Goal: Information Seeking & Learning: Learn about a topic

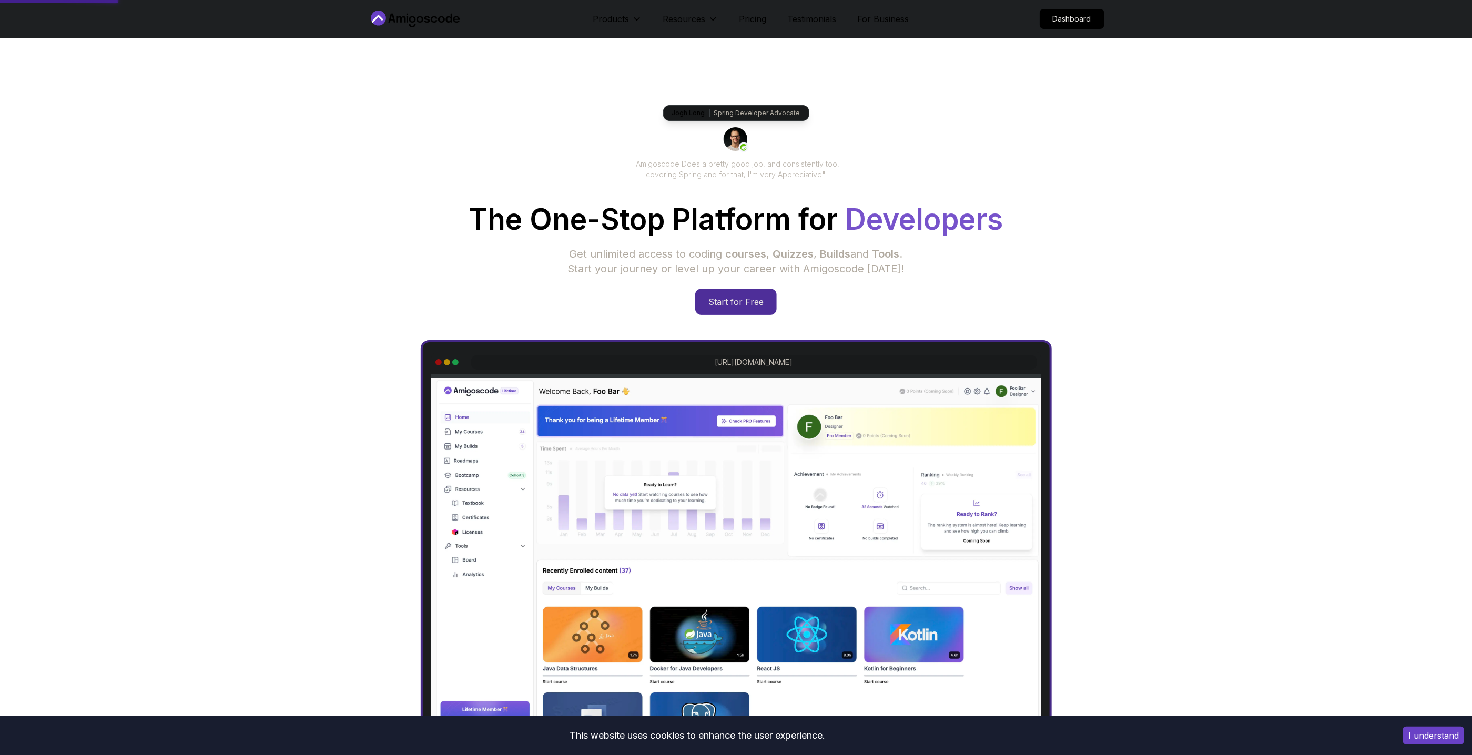
click at [1073, 22] on p "Dashboard" at bounding box center [1072, 18] width 64 height 19
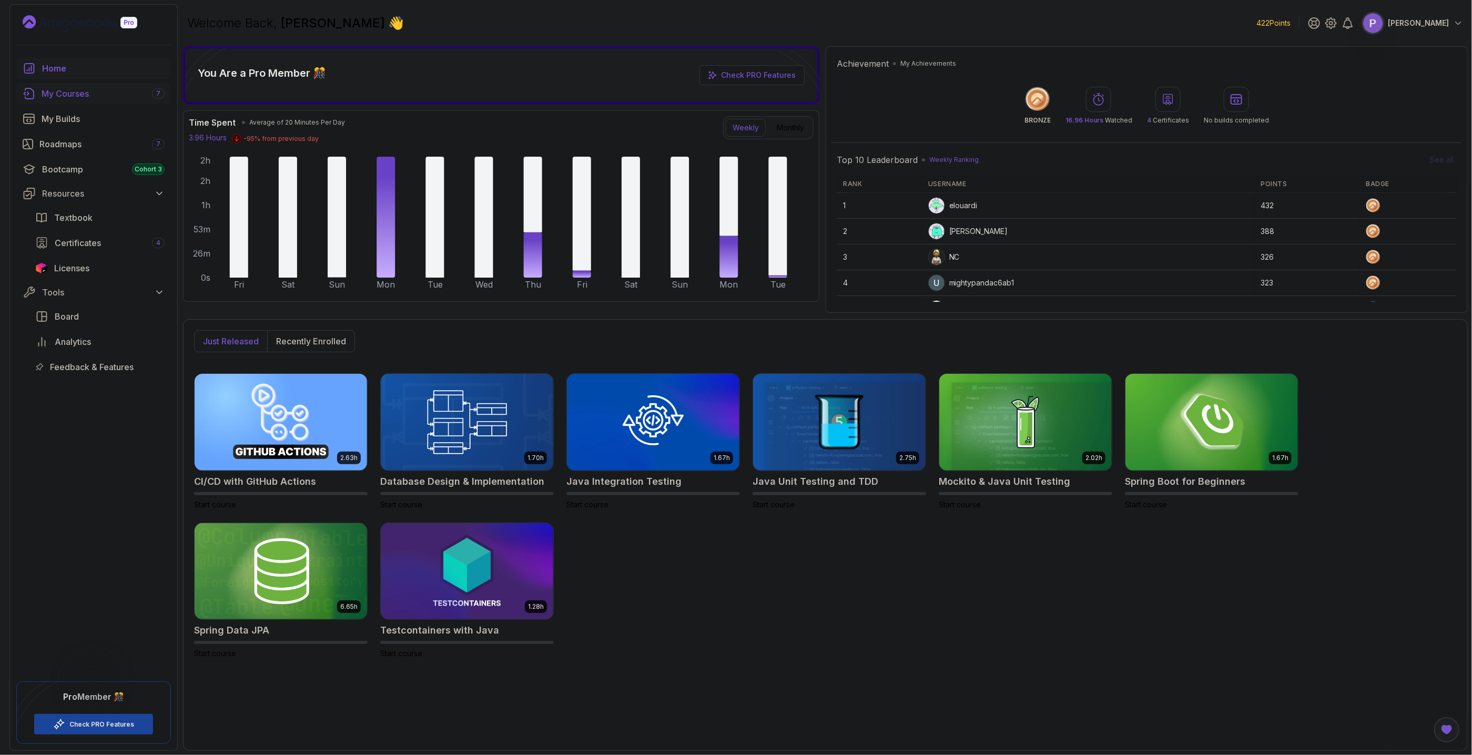
click at [63, 95] on div "My Courses 7" at bounding box center [103, 93] width 123 height 13
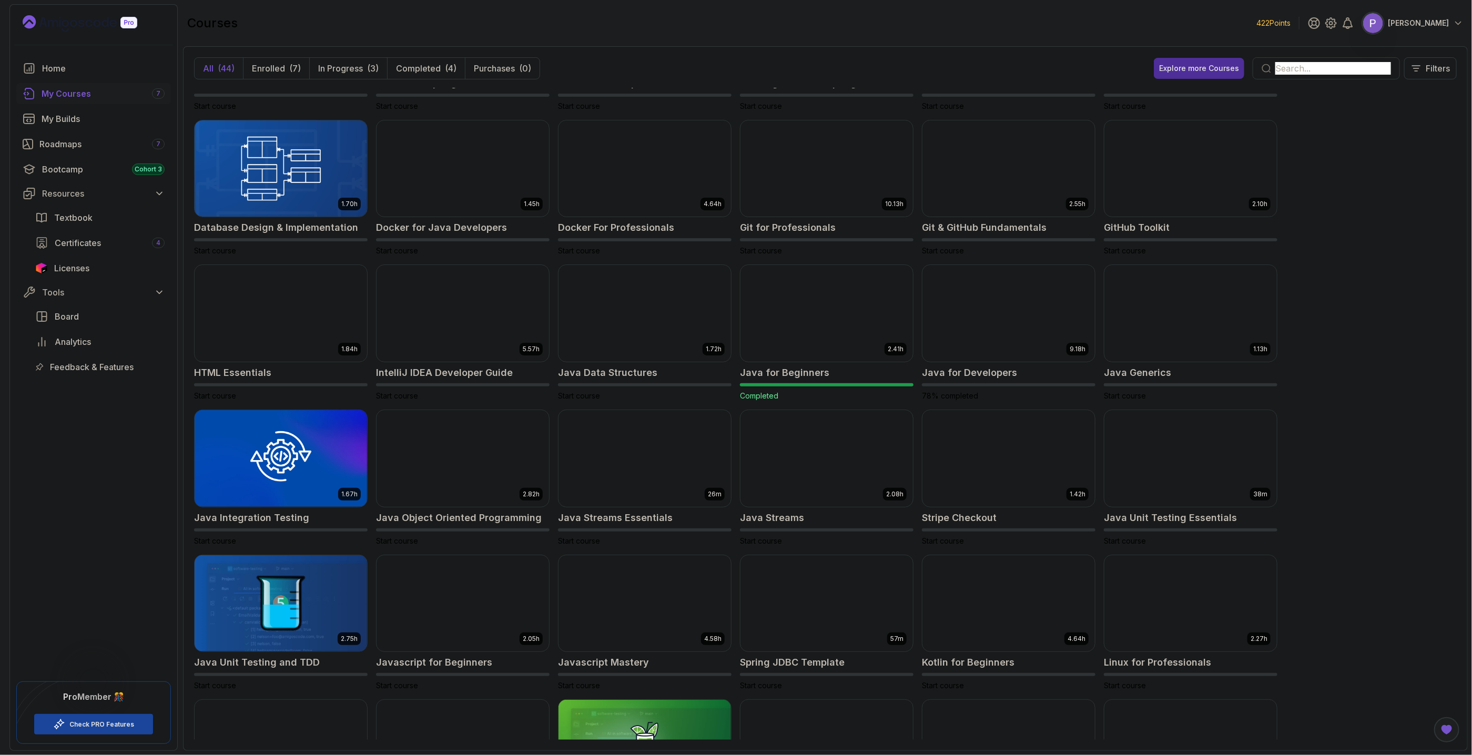
scroll to position [119, 0]
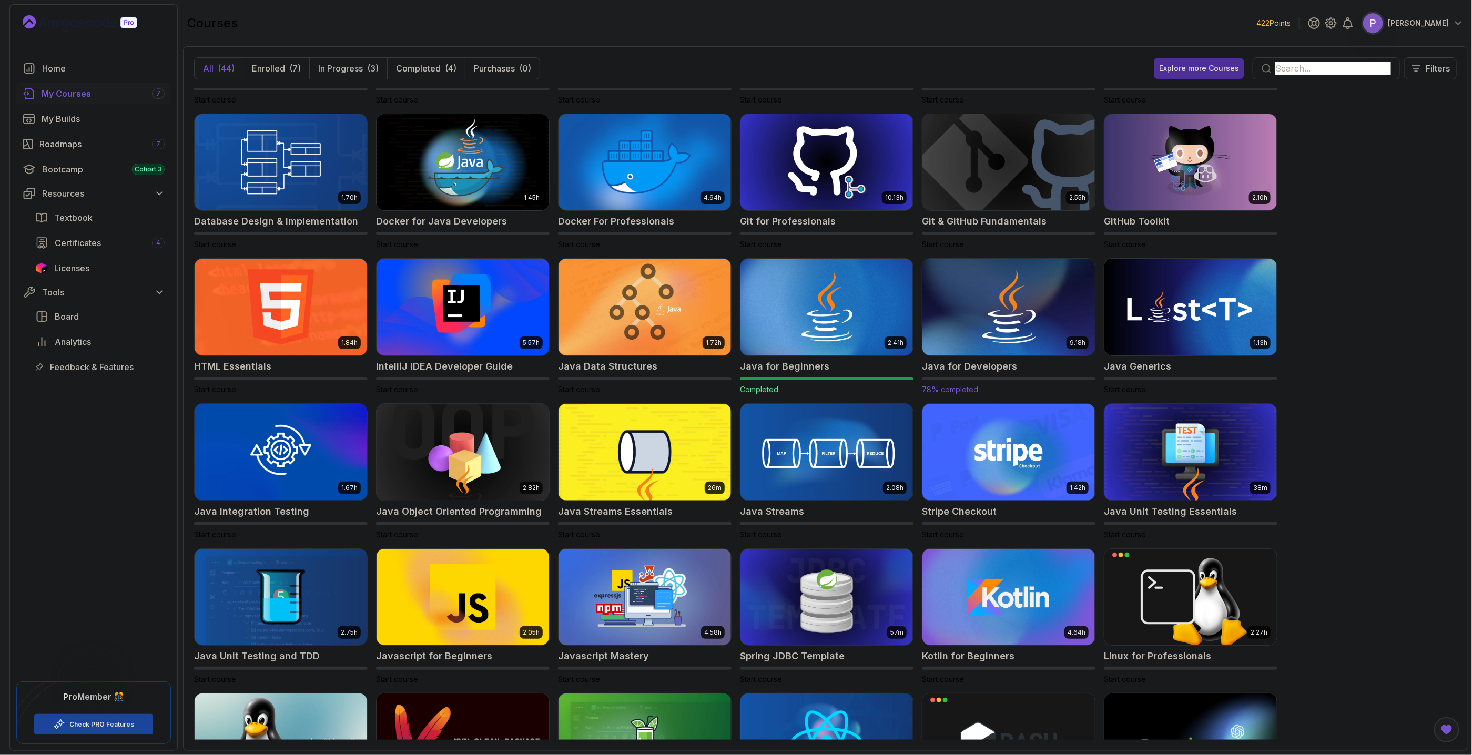
click at [1054, 307] on img at bounding box center [1008, 308] width 181 height 102
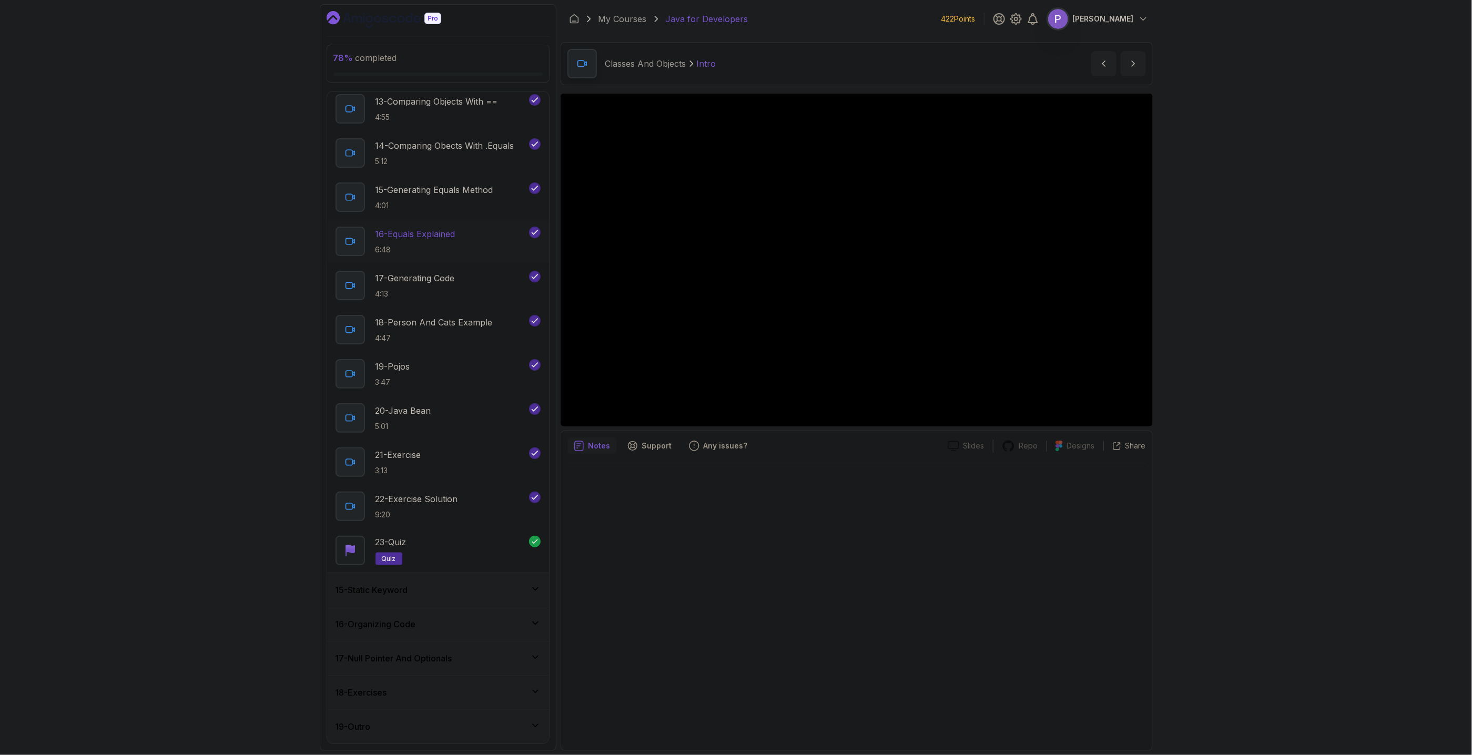
scroll to position [1015, 0]
click at [513, 601] on div "15 - Static Keyword" at bounding box center [438, 590] width 222 height 34
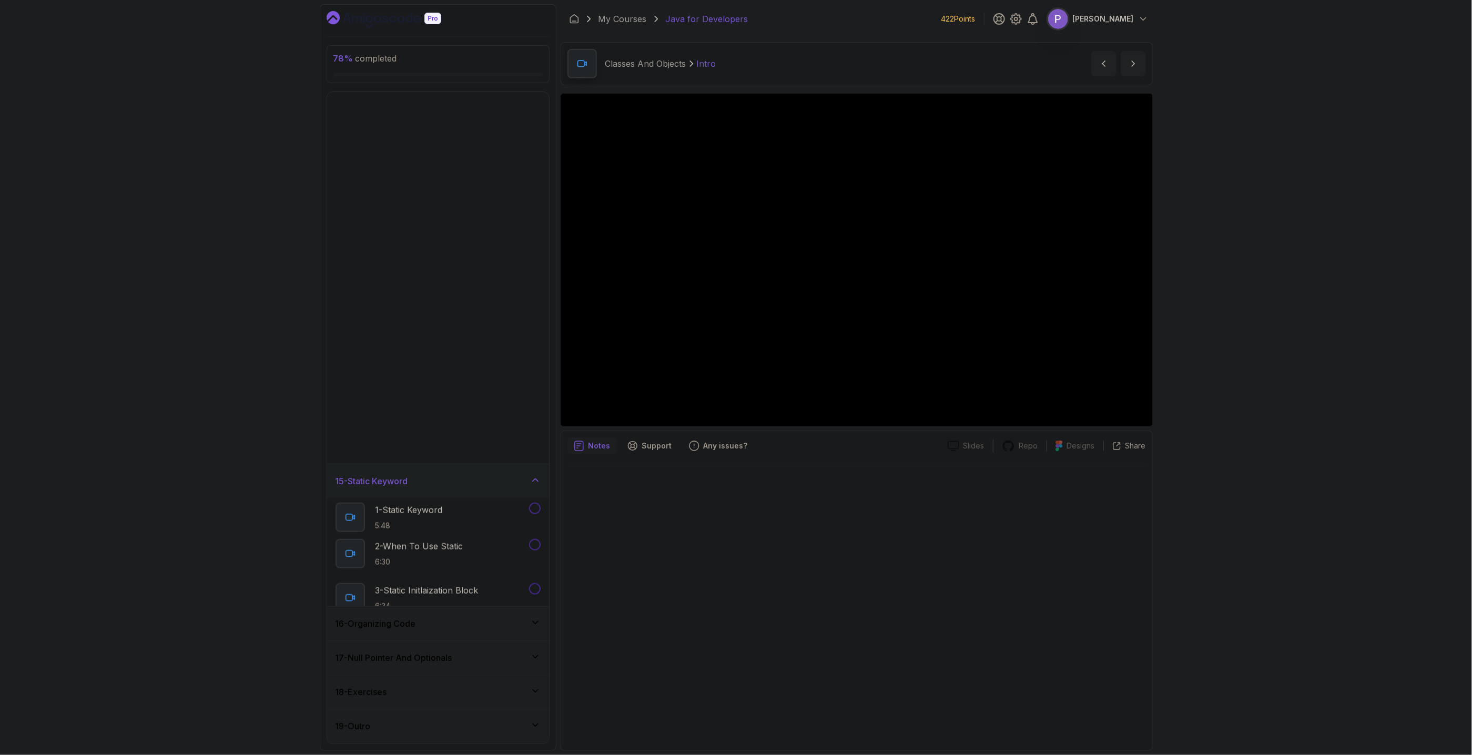
scroll to position [0, 0]
click at [472, 624] on div "1 - Static Keyword 5:48" at bounding box center [431, 626] width 191 height 29
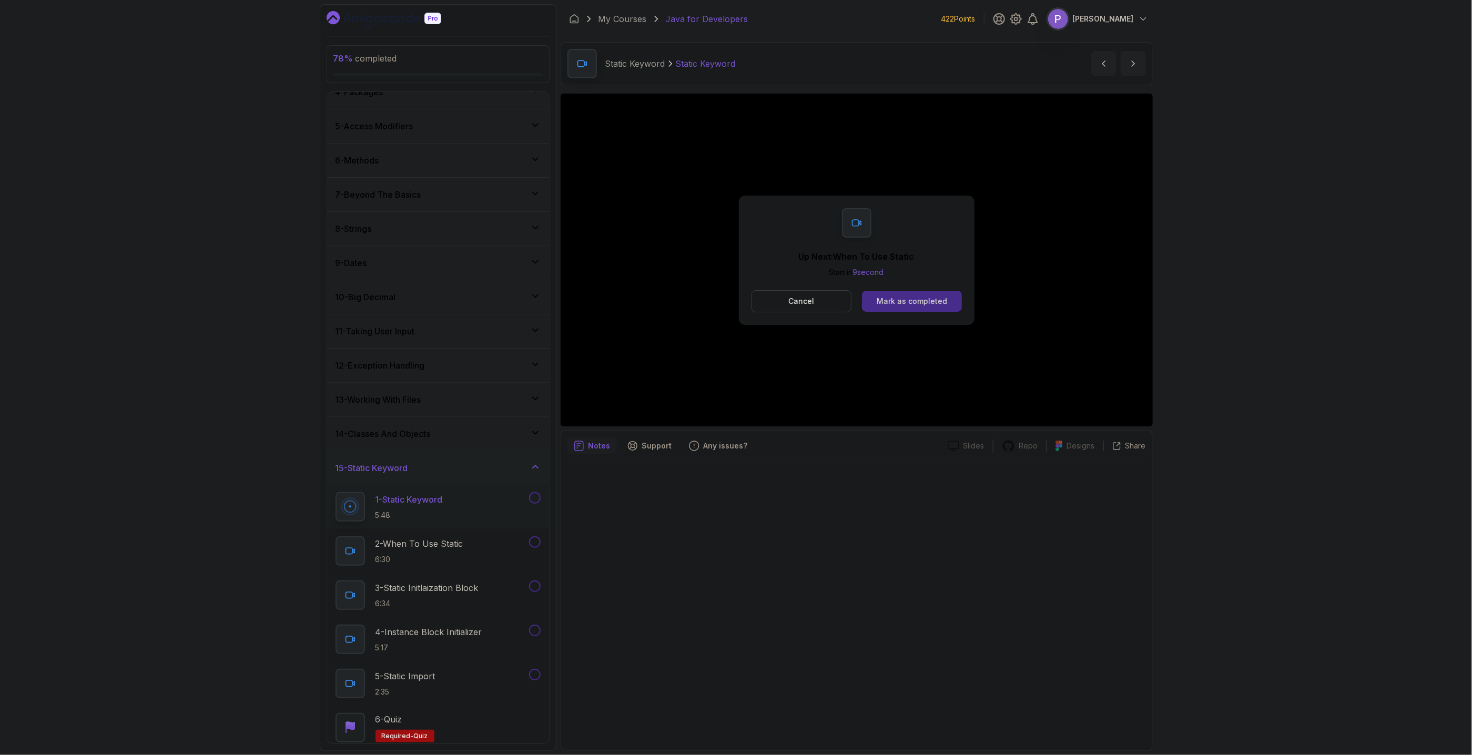
click at [928, 304] on div "Mark as completed" at bounding box center [912, 301] width 70 height 11
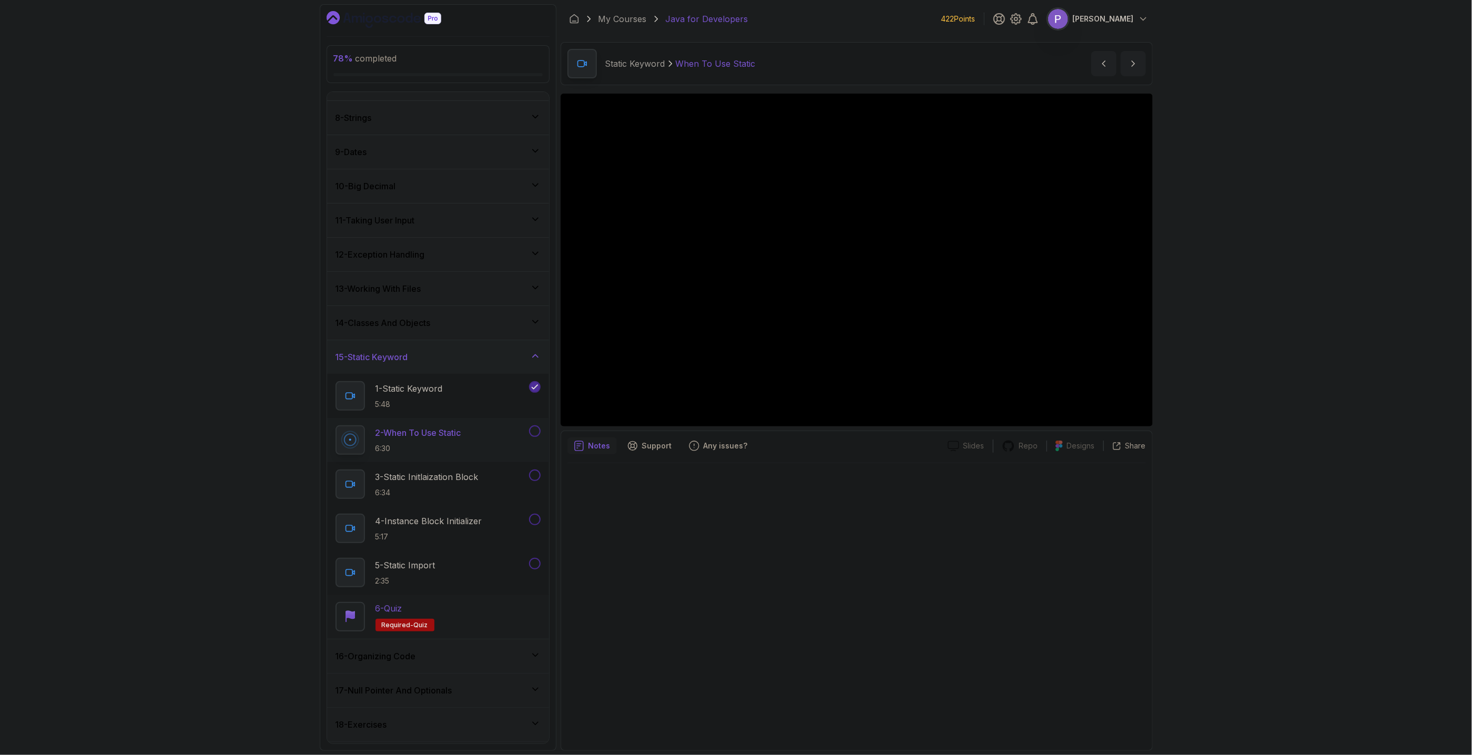
scroll to position [264, 0]
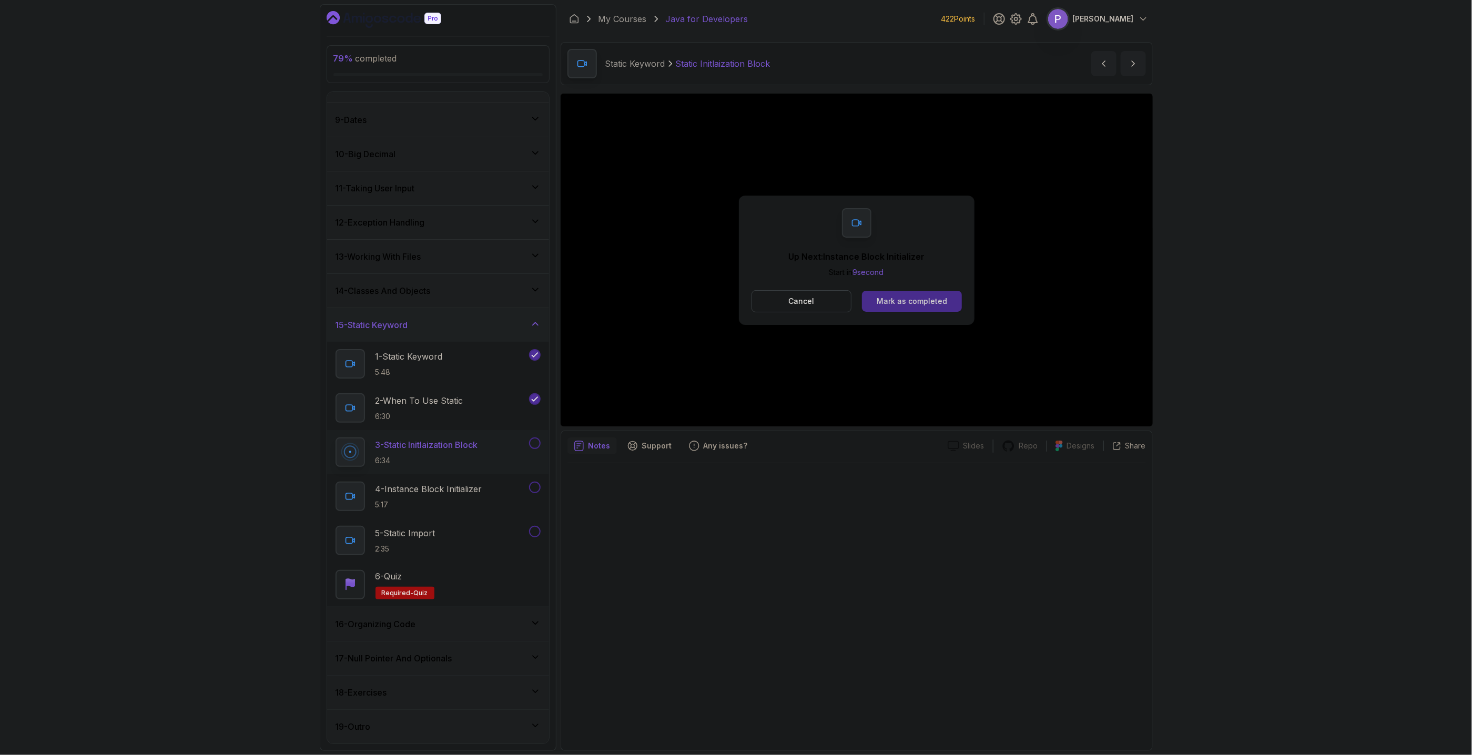
click at [899, 300] on div "Mark as completed" at bounding box center [912, 301] width 70 height 11
click at [948, 300] on button "Mark as completed" at bounding box center [911, 301] width 99 height 21
click at [919, 305] on div "Mark as completed" at bounding box center [912, 301] width 70 height 11
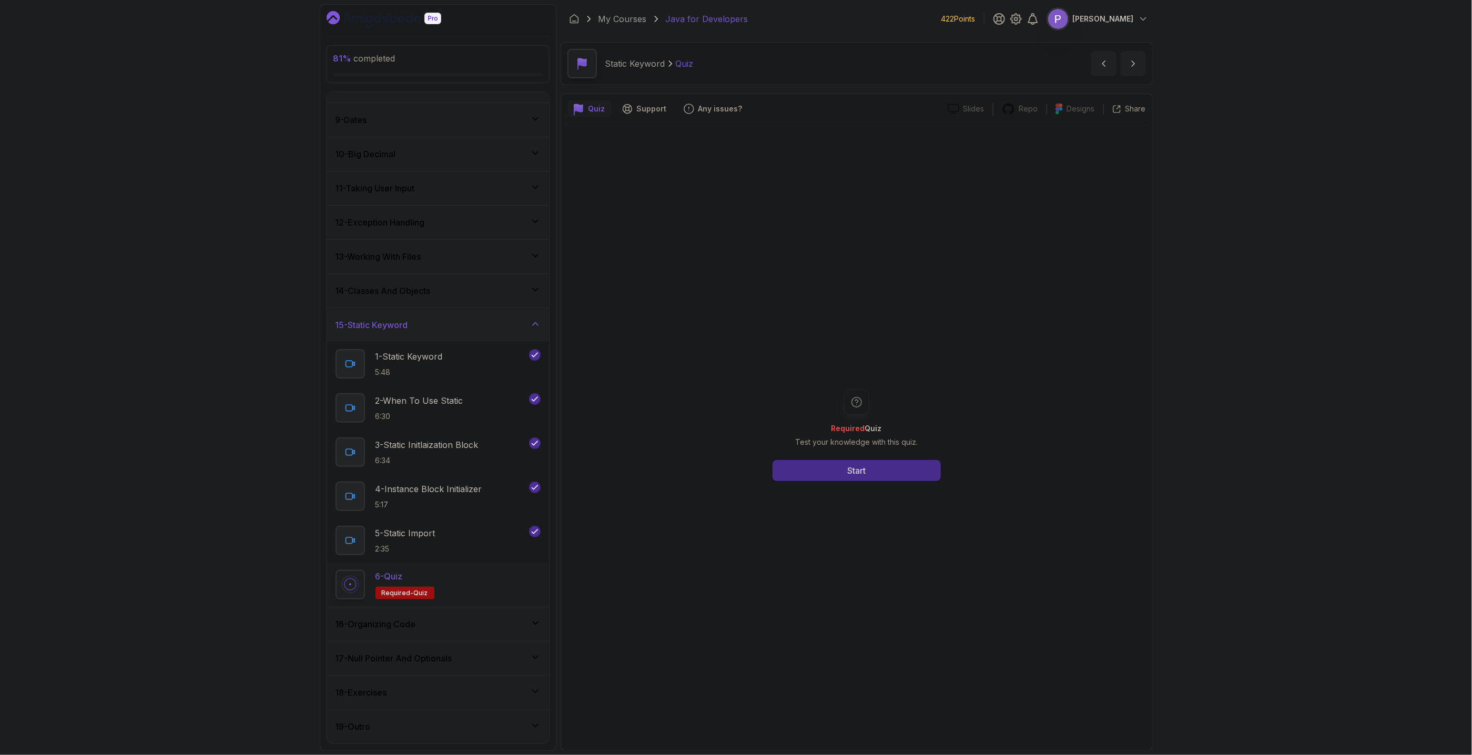
click at [871, 472] on button "Start" at bounding box center [857, 470] width 168 height 21
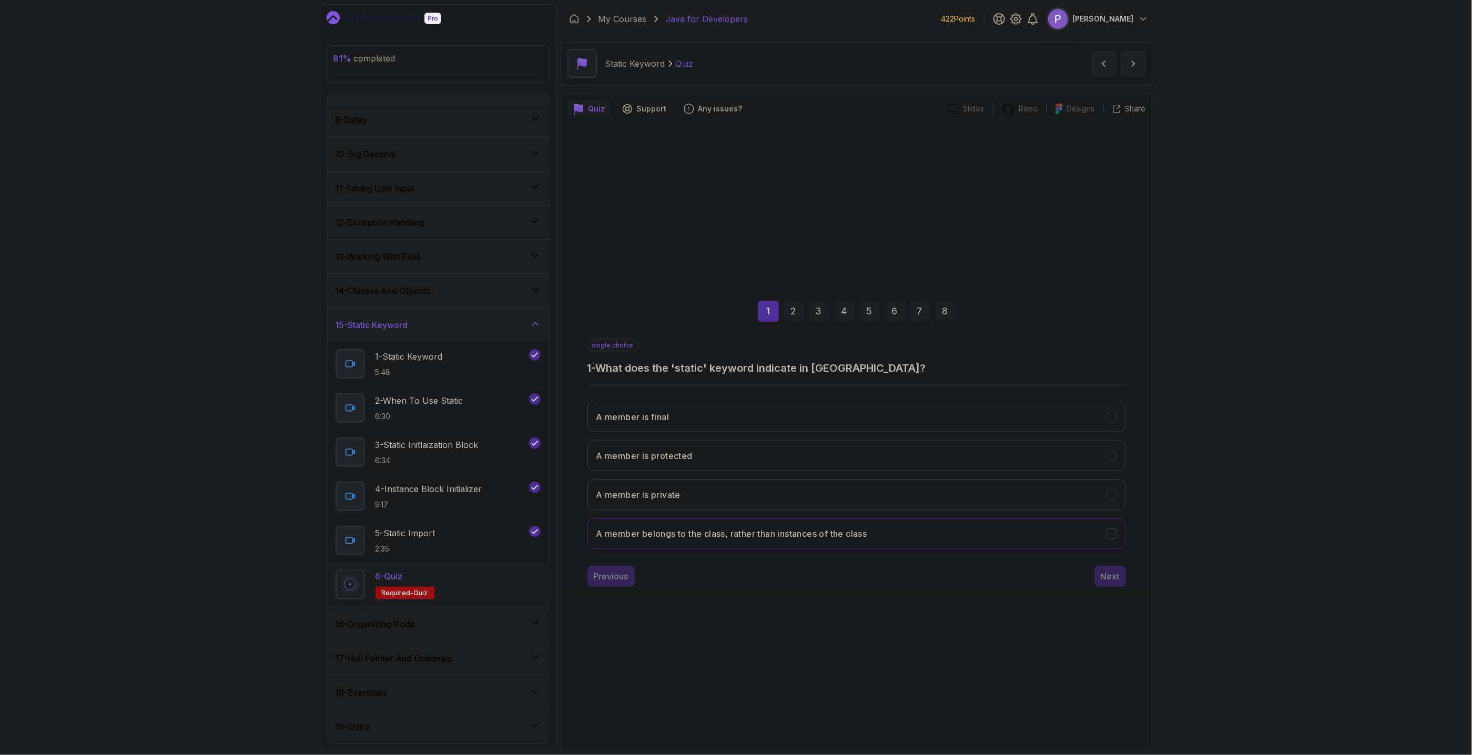
click at [951, 532] on button "A member belongs to the class, rather than instances of the class" at bounding box center [857, 534] width 539 height 31
click at [1099, 573] on button "Next" at bounding box center [1111, 576] width 32 height 21
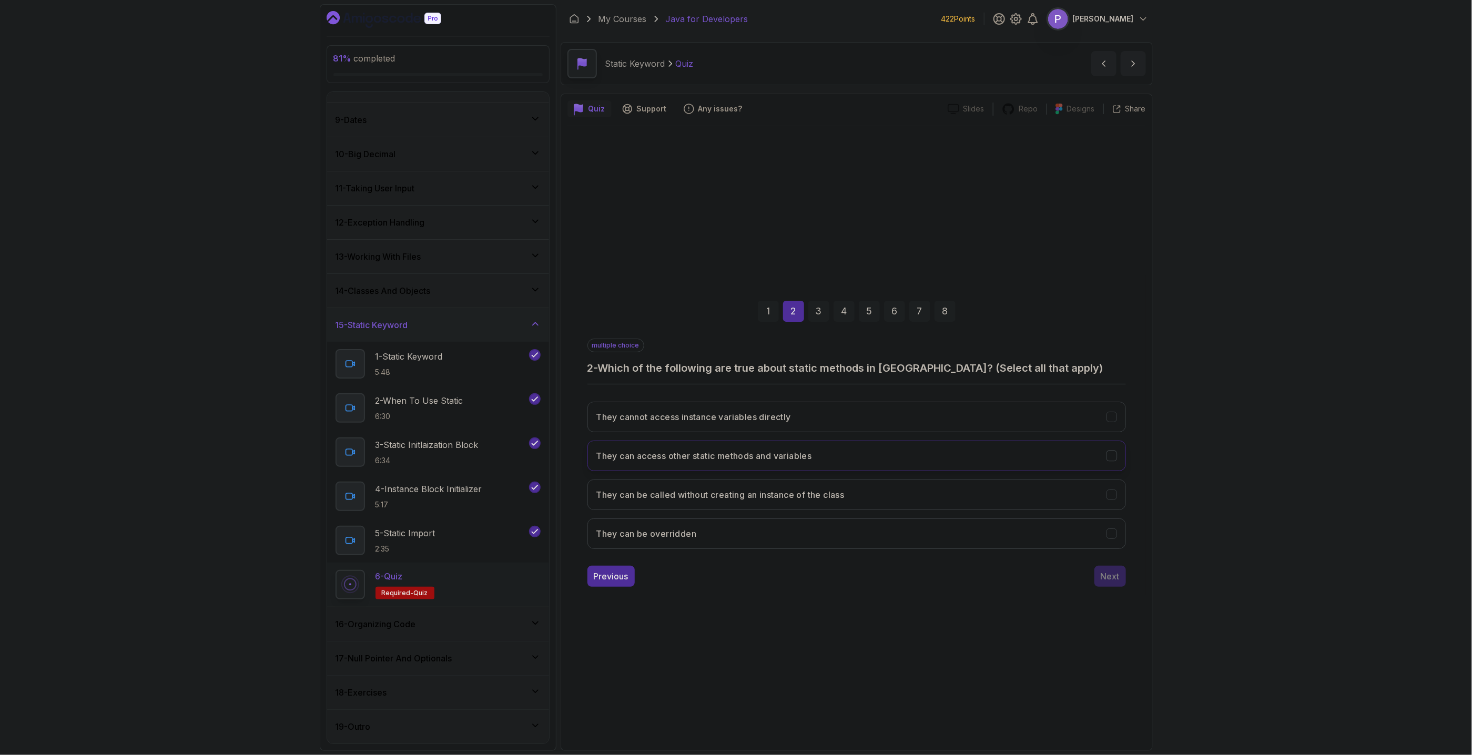
click at [1117, 453] on icon "They can access other static methods and variables" at bounding box center [1112, 456] width 10 height 10
click at [1115, 501] on button "They can be called without creating an instance of the class" at bounding box center [857, 495] width 539 height 31
click at [1116, 419] on icon "They cannot access instance variables directly" at bounding box center [1112, 417] width 10 height 10
click at [1114, 574] on div "Next" at bounding box center [1110, 576] width 19 height 13
click at [1121, 415] on button "To initialize static variables" at bounding box center [857, 417] width 539 height 31
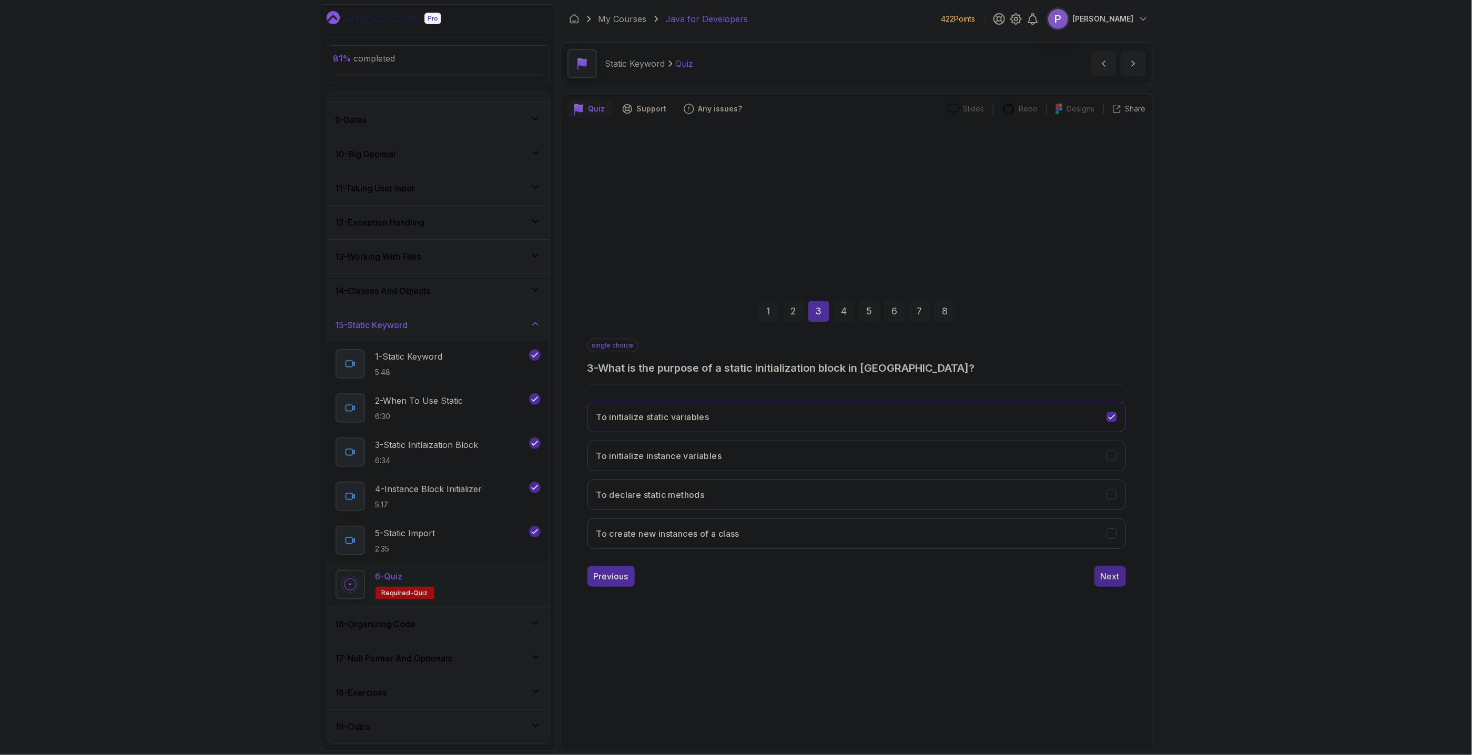
click at [1116, 575] on div "Next" at bounding box center [1110, 576] width 19 height 13
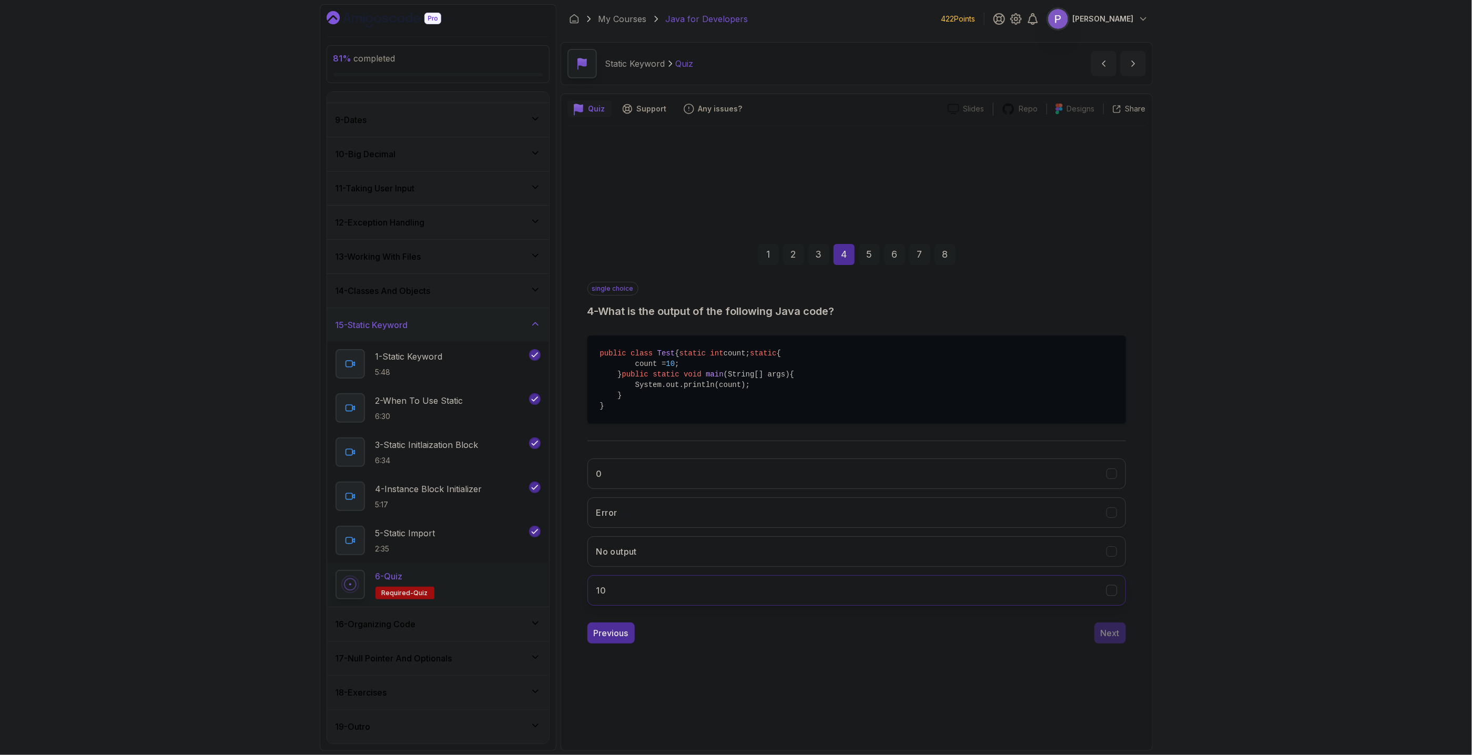
click at [912, 601] on button "10" at bounding box center [857, 590] width 539 height 31
click at [1112, 640] on div "Next" at bounding box center [1110, 633] width 19 height 13
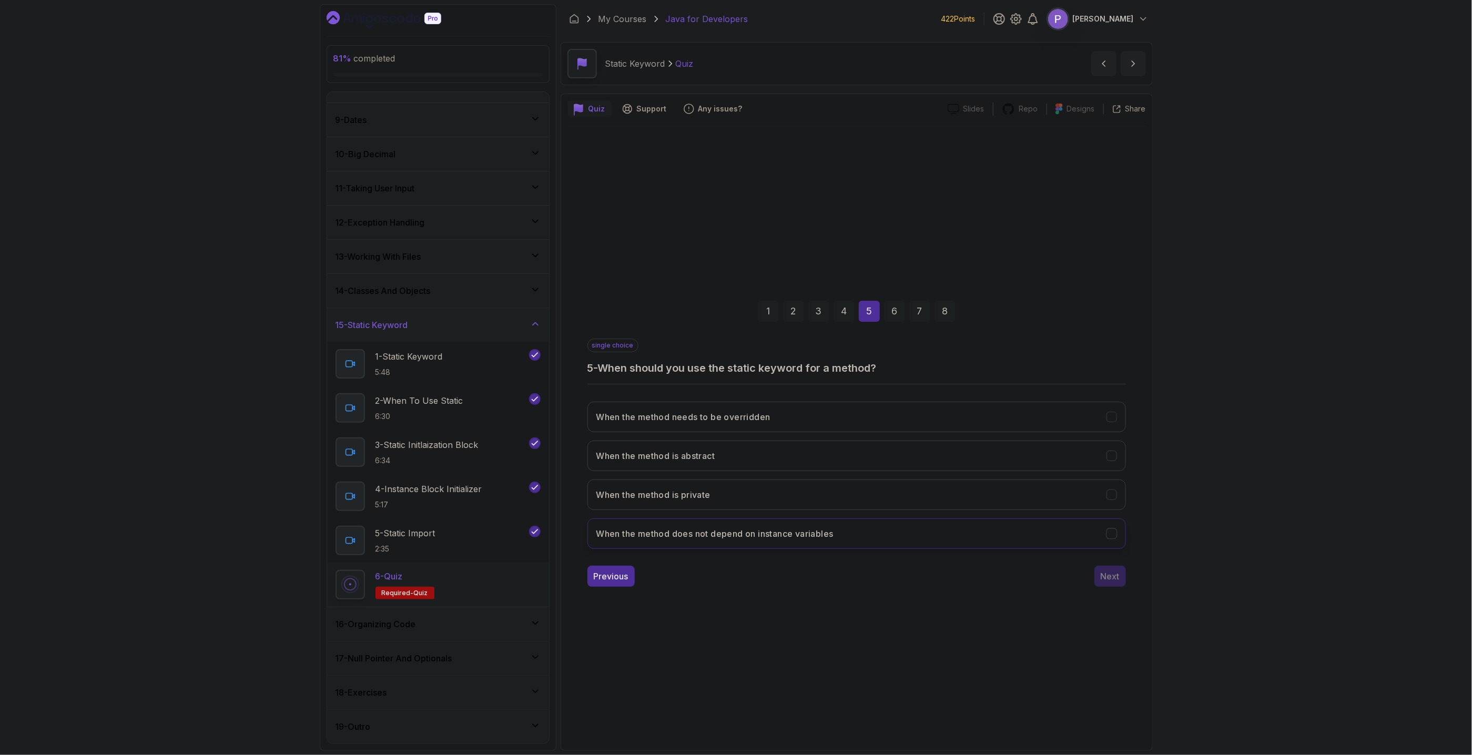
click at [1113, 538] on icon "When the method does not depend on instance variables" at bounding box center [1112, 534] width 10 height 10
click at [1113, 578] on div "Next" at bounding box center [1110, 576] width 19 height 13
click at [601, 573] on div "Previous" at bounding box center [611, 576] width 35 height 13
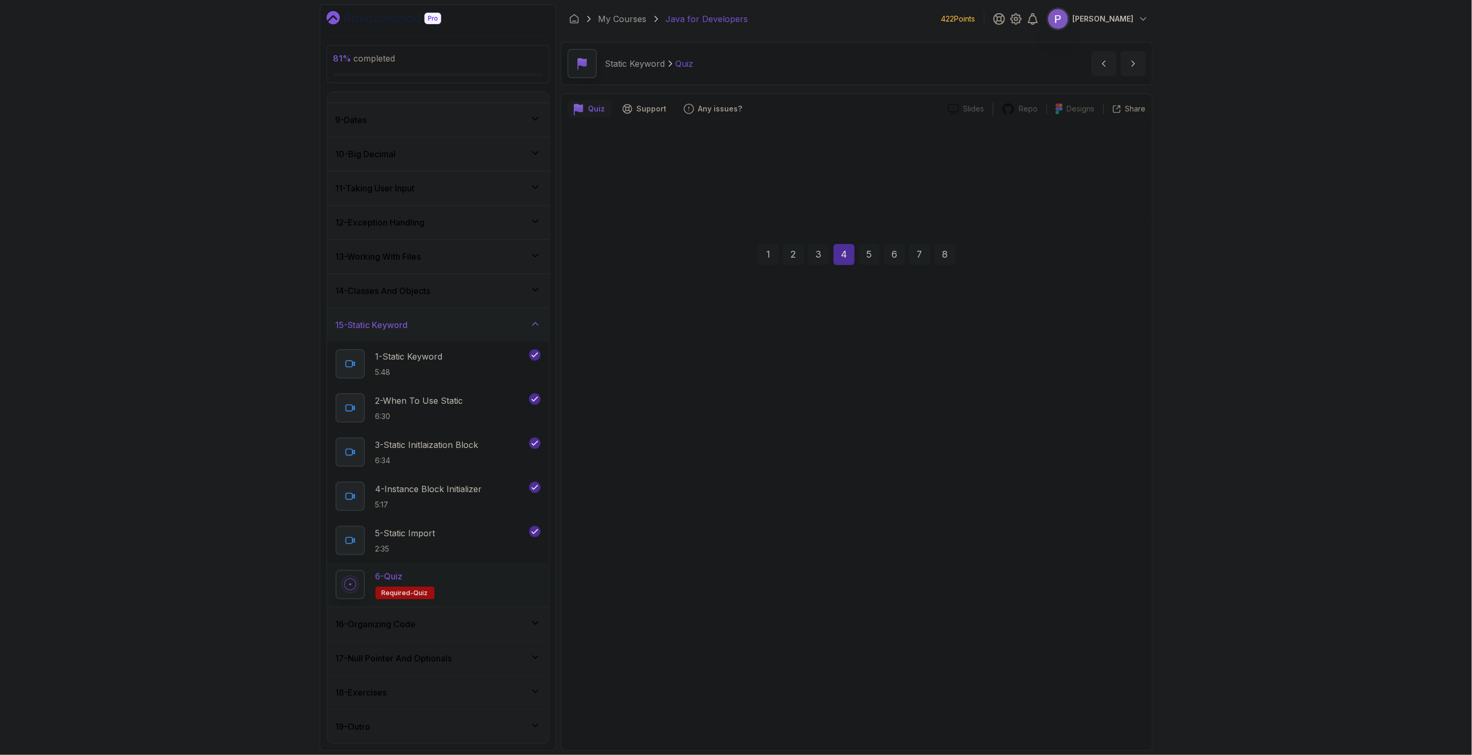
click at [602, 558] on h3 "10" at bounding box center [602, 551] width 10 height 13
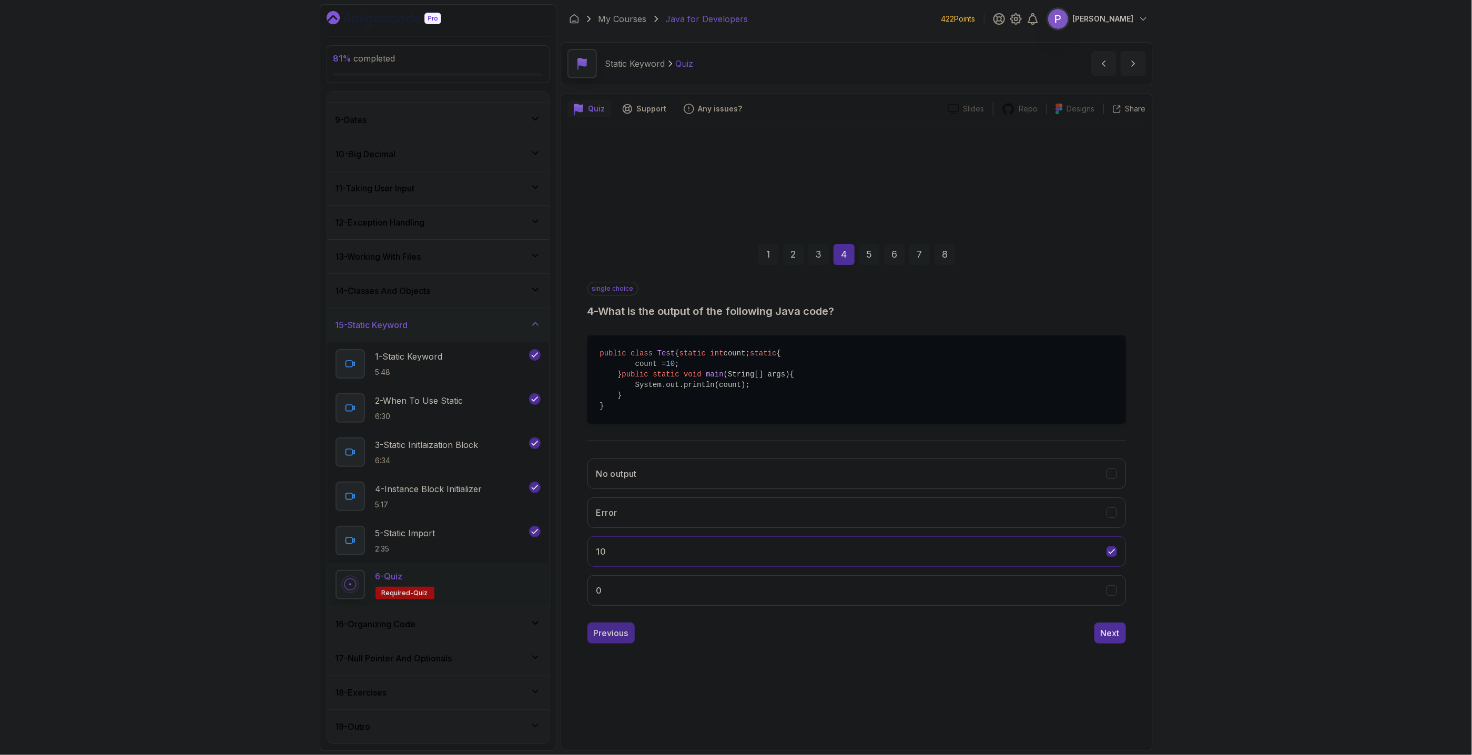
click at [628, 640] on div "Previous" at bounding box center [611, 633] width 35 height 13
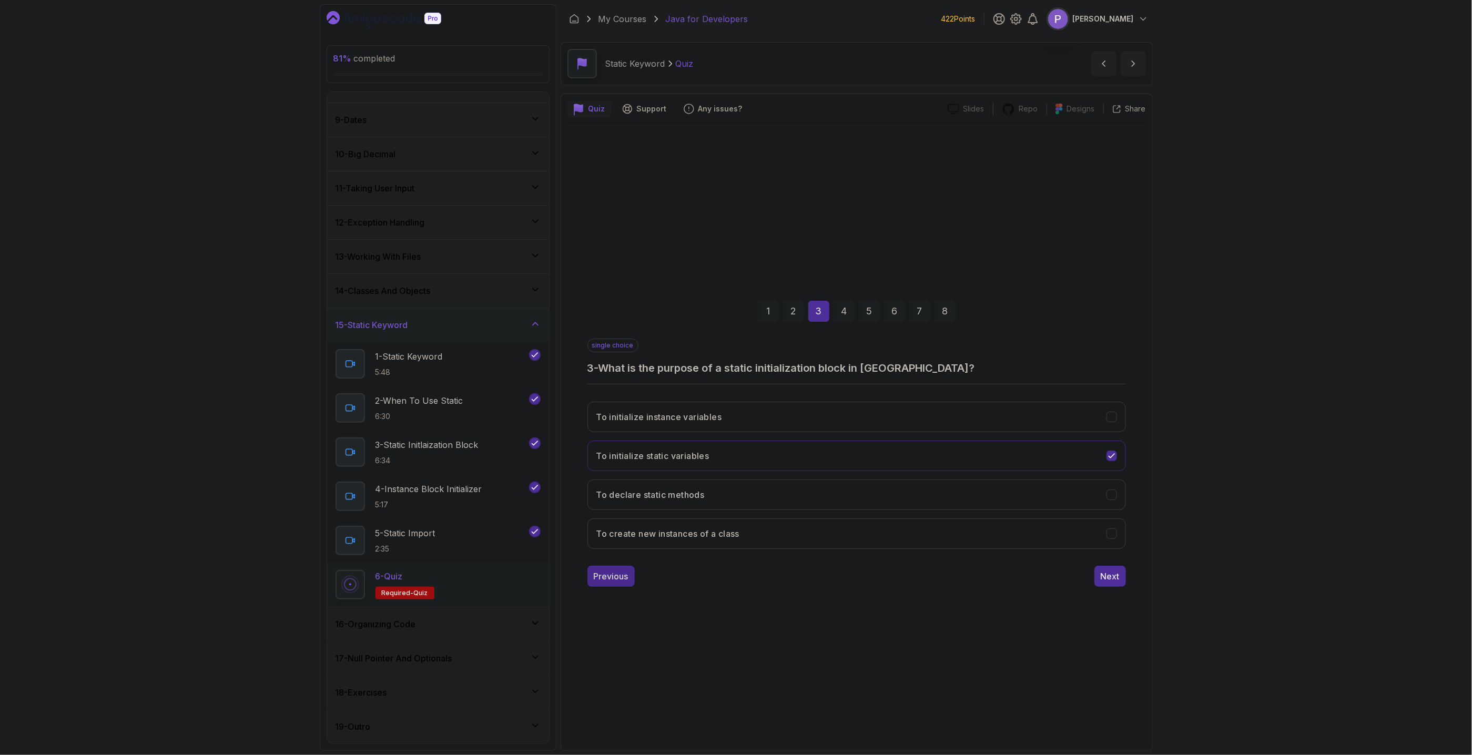
click at [616, 583] on button "Previous" at bounding box center [611, 576] width 47 height 21
click at [1108, 572] on div "Next" at bounding box center [1110, 576] width 19 height 13
click at [1109, 578] on div "Next" at bounding box center [1110, 576] width 19 height 13
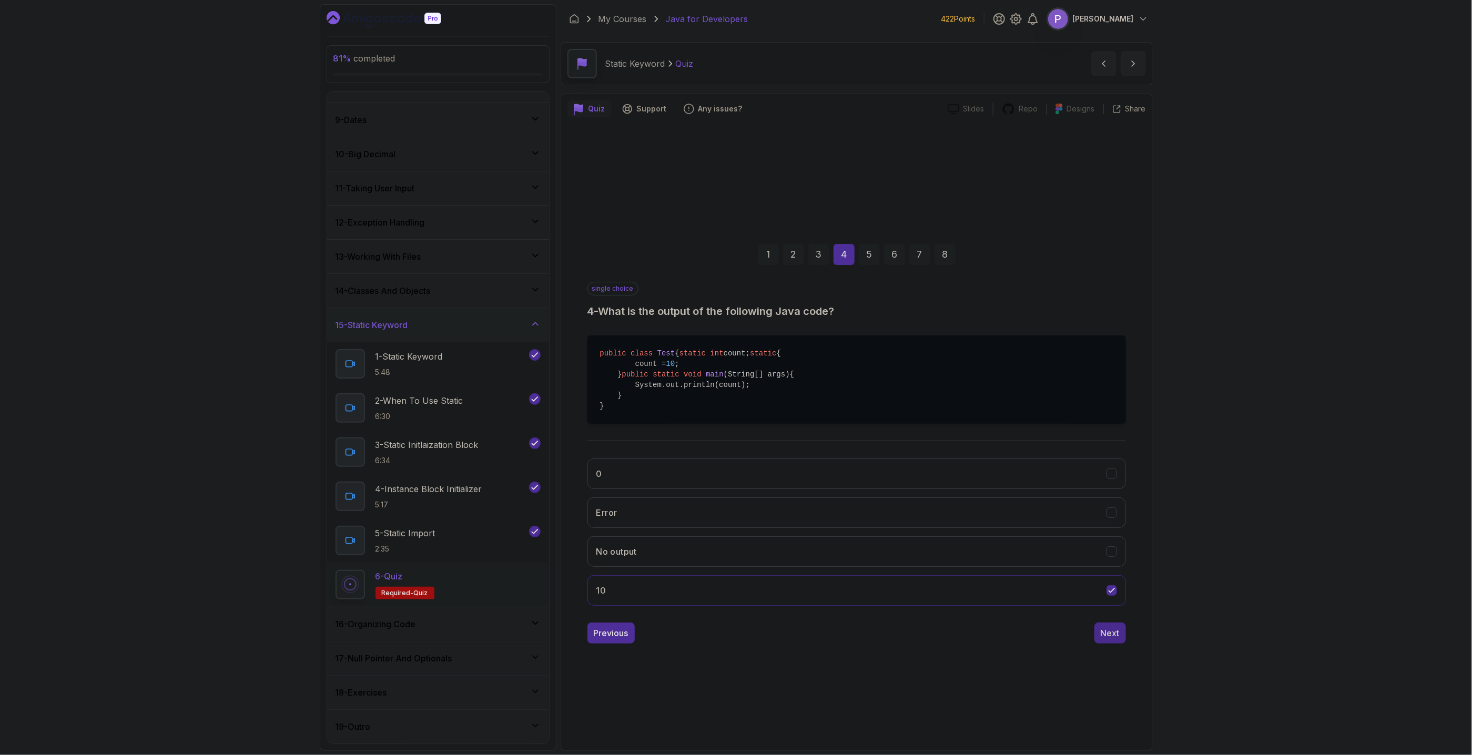
click at [1116, 644] on button "Next" at bounding box center [1111, 633] width 32 height 21
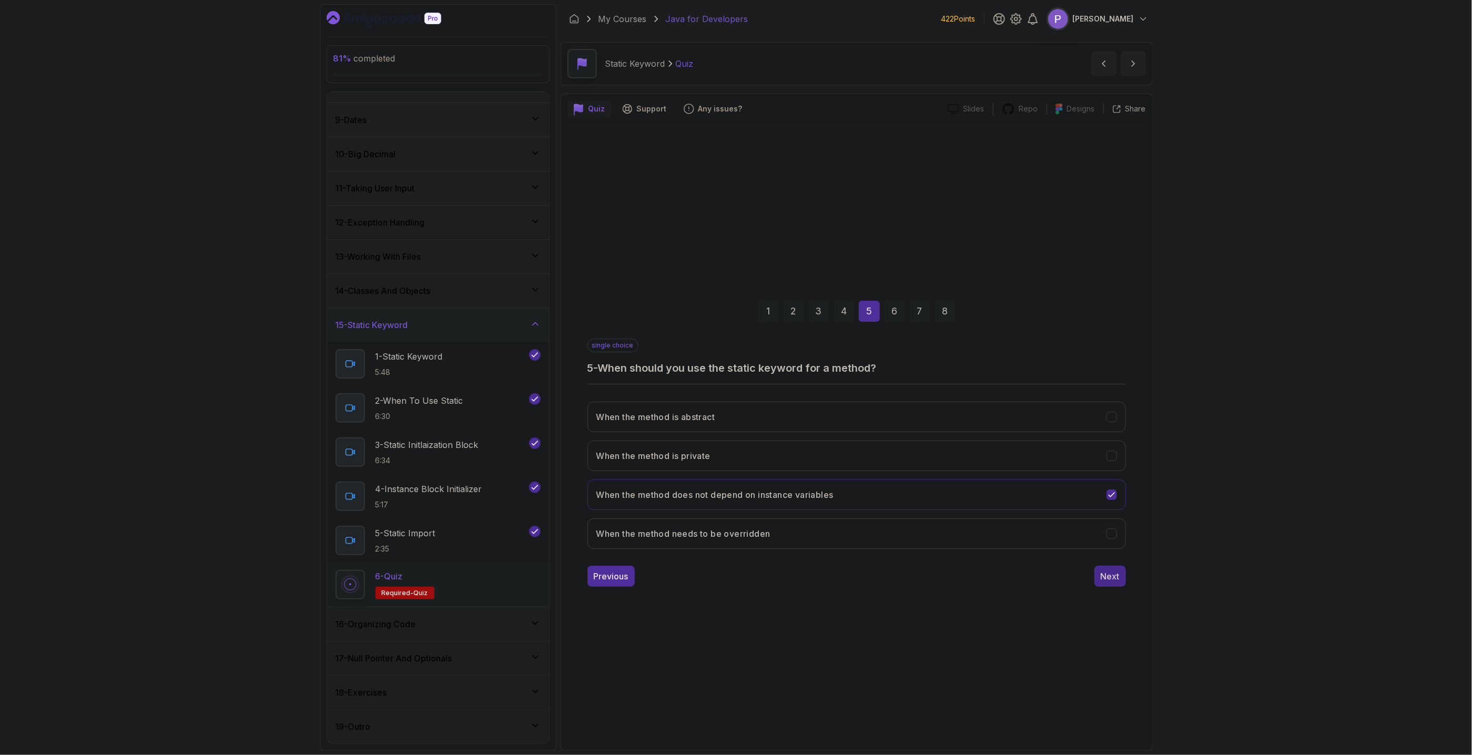
click at [1117, 583] on button "Next" at bounding box center [1111, 576] width 32 height 21
click at [1109, 538] on icon "To import static members of a class so they can be used without class qualifica…" at bounding box center [1112, 534] width 10 height 10
click at [1131, 582] on div "1 2 3 4 5 6 7 8 single choice 6 - What is the purpose of a static import in Jav…" at bounding box center [857, 436] width 579 height 320
drag, startPoint x: 1128, startPoint y: 583, endPoint x: 1118, endPoint y: 583, distance: 10.0
click at [1128, 583] on div "1 2 3 4 5 6 7 8 single choice 6 - What is the purpose of a static import in Jav…" at bounding box center [857, 436] width 579 height 320
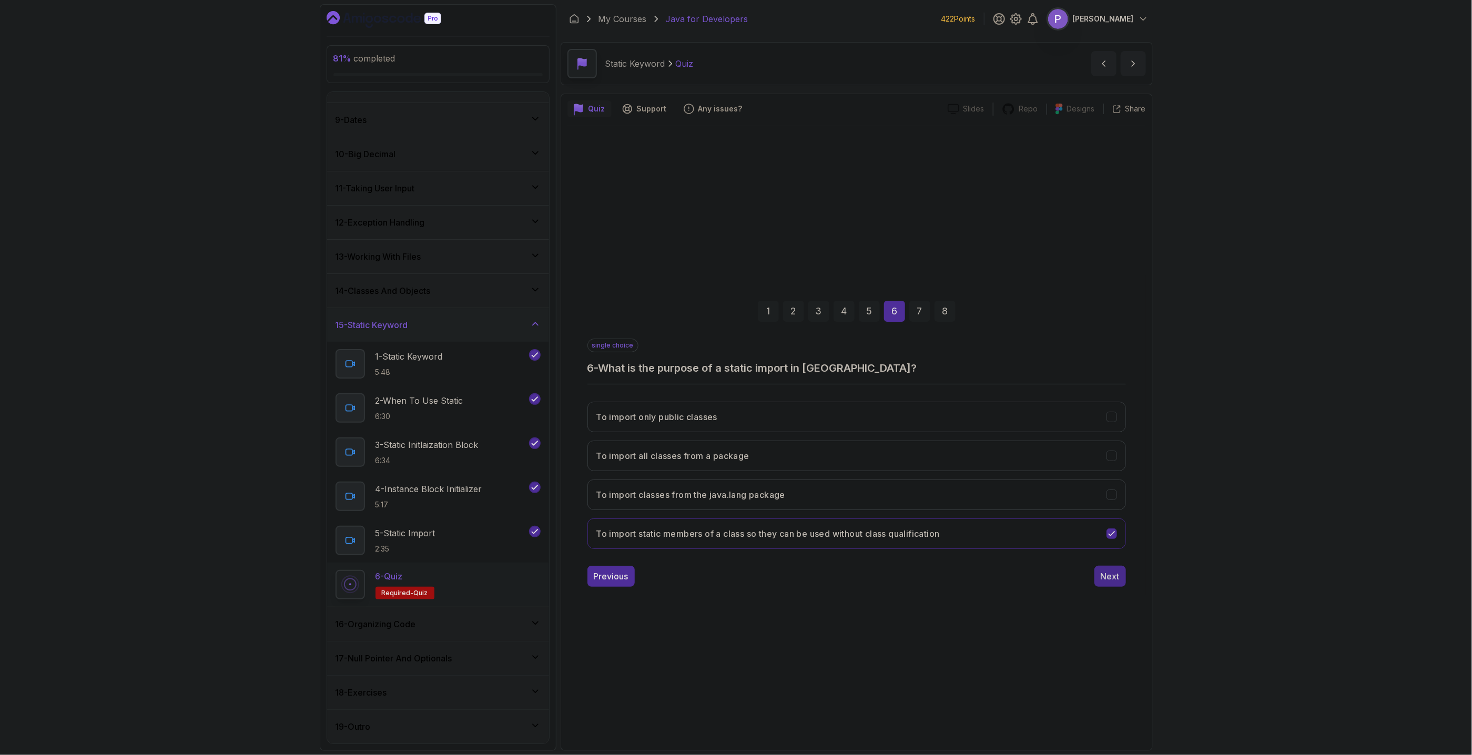
click at [1102, 584] on button "Next" at bounding box center [1111, 576] width 32 height 21
click at [1113, 457] on icon "A block of code that declares static methods" at bounding box center [1112, 456] width 10 height 10
click at [1115, 574] on div "Next" at bounding box center [1110, 576] width 19 height 13
click at [1117, 460] on icon "ClassName.methodName()" at bounding box center [1112, 456] width 10 height 10
click at [1107, 584] on button "Submit Quiz" at bounding box center [1096, 576] width 60 height 21
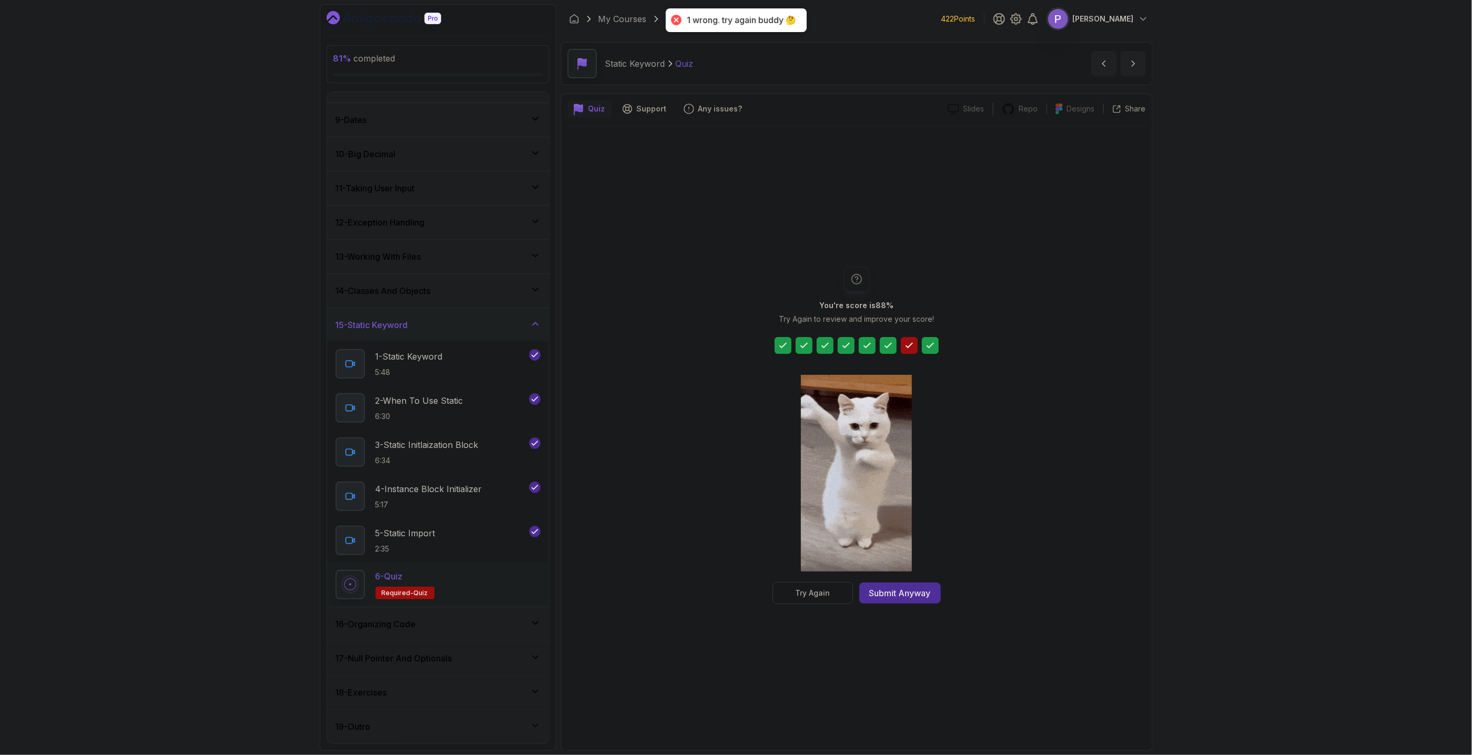
click at [831, 596] on button "Try Again" at bounding box center [813, 593] width 80 height 22
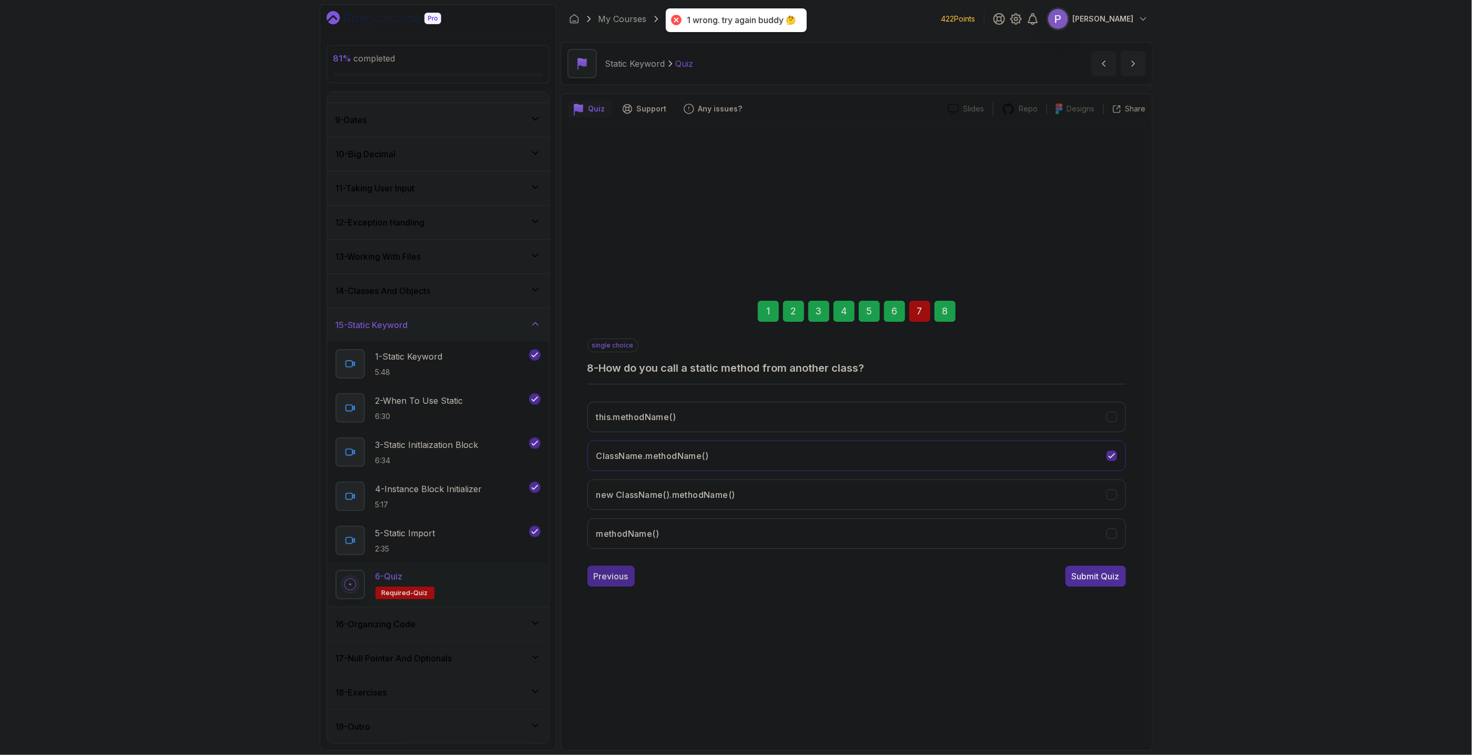
click at [615, 572] on div "Previous" at bounding box center [611, 576] width 35 height 13
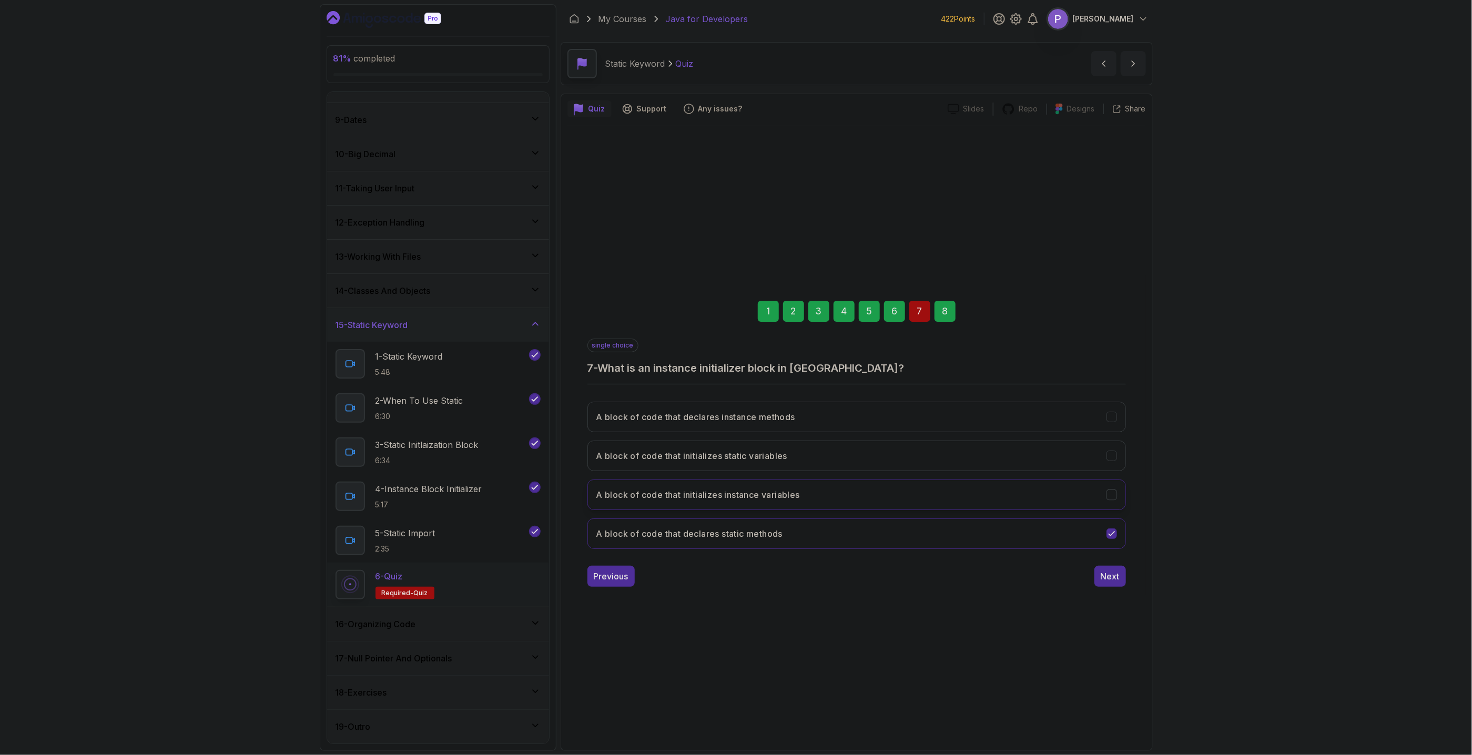
click at [1112, 494] on icon "A block of code that initializes instance variables" at bounding box center [1112, 495] width 10 height 10
click at [1112, 459] on icon "A block of code that initializes static variables" at bounding box center [1112, 456] width 10 height 10
click at [1110, 569] on button "Next" at bounding box center [1111, 576] width 32 height 21
click at [1107, 581] on div "Submit Quiz" at bounding box center [1096, 576] width 48 height 13
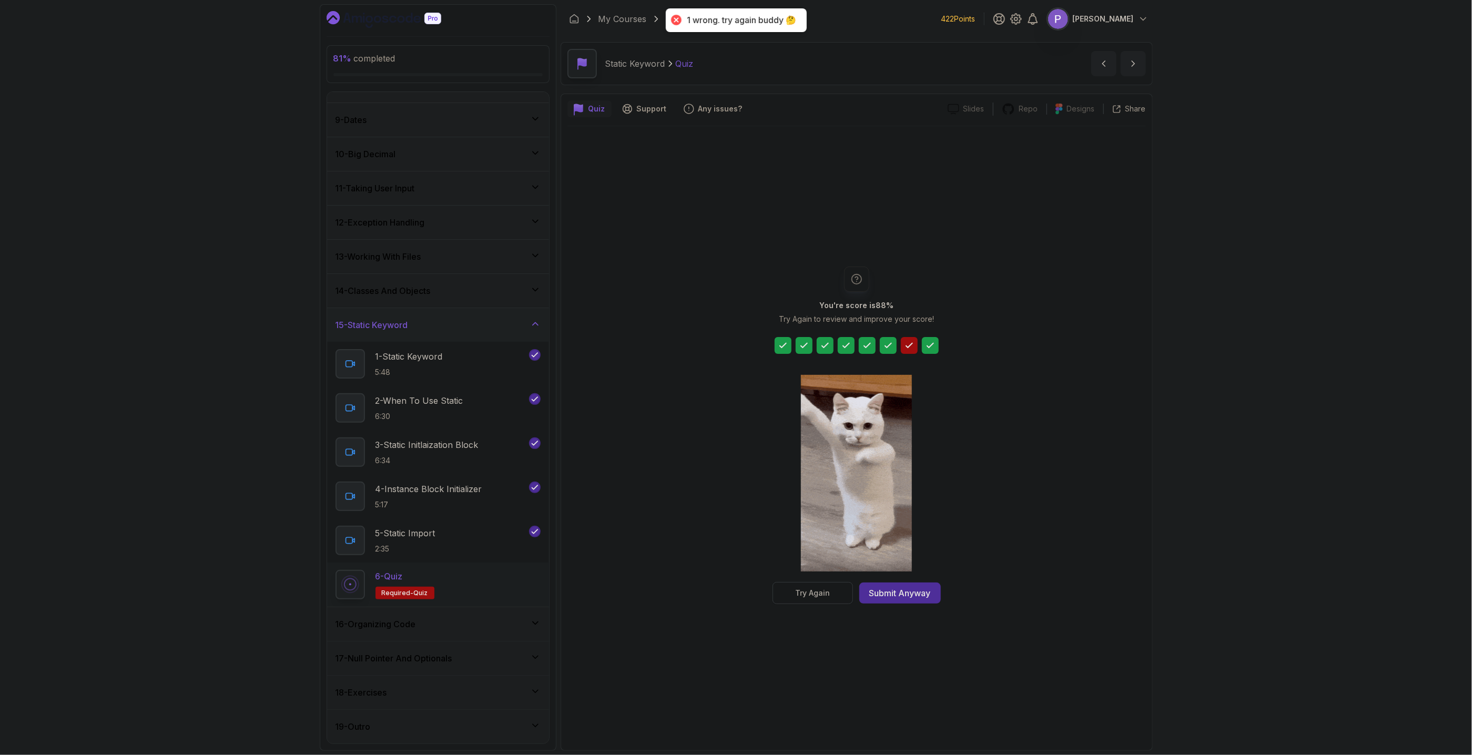
click at [791, 590] on button "Try Again" at bounding box center [813, 593] width 80 height 22
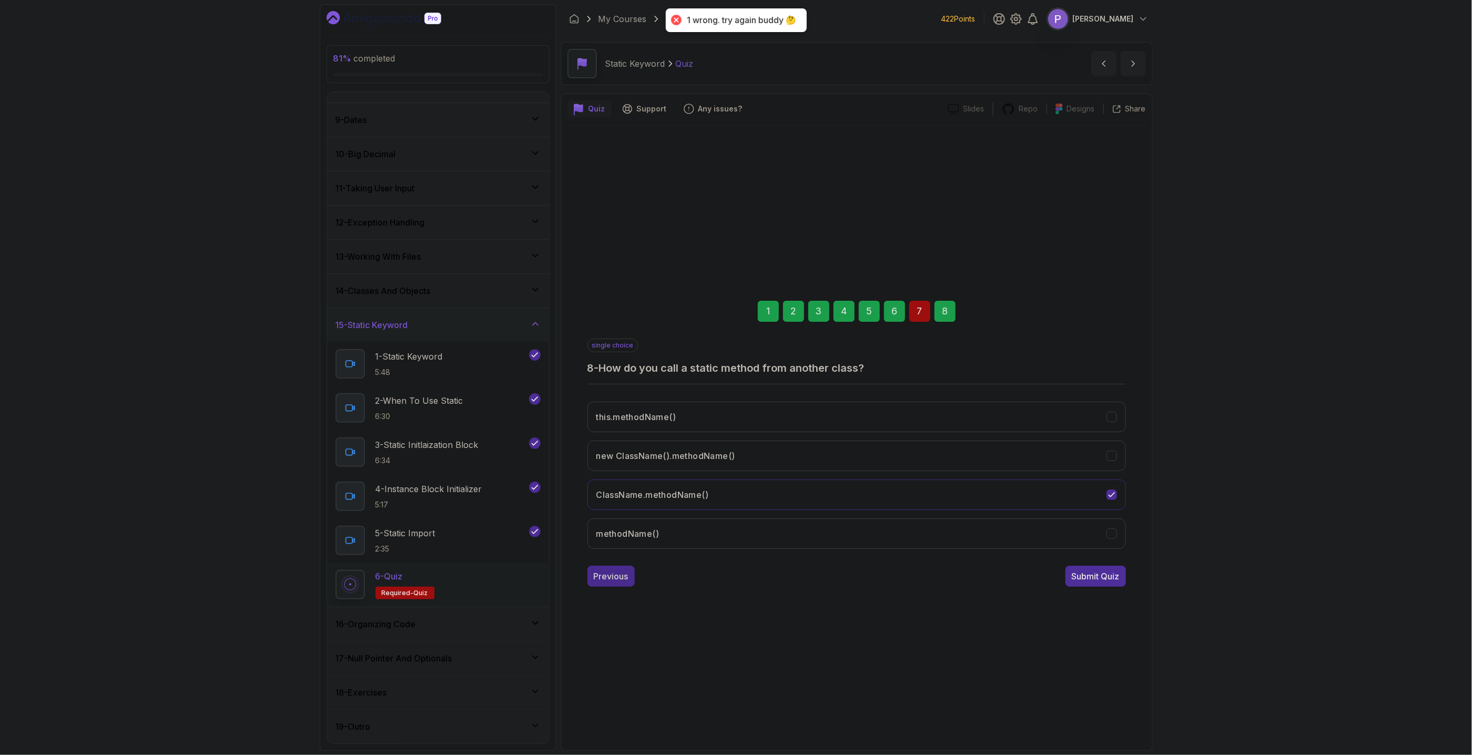
click at [619, 575] on div "Previous" at bounding box center [611, 576] width 35 height 13
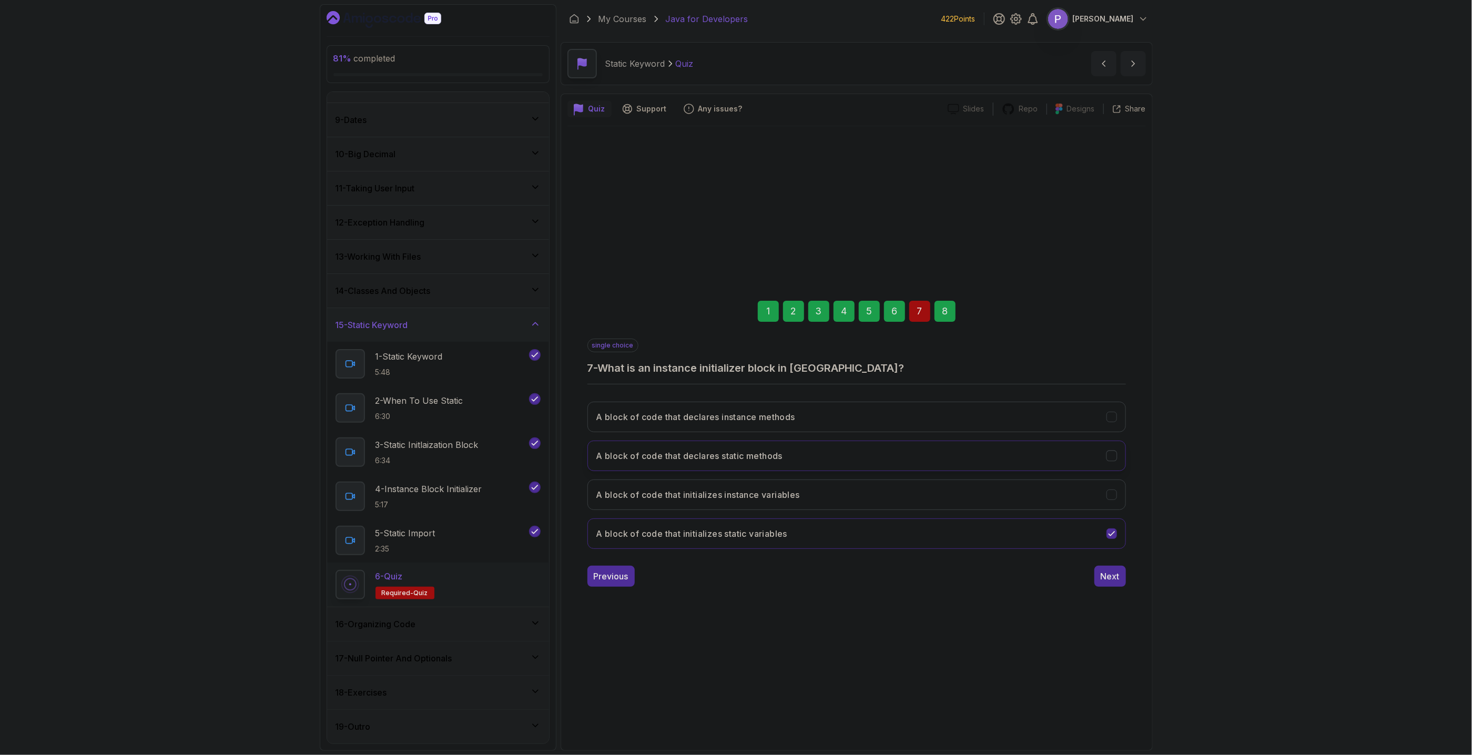
click at [1119, 454] on button "A block of code that declares static methods" at bounding box center [857, 456] width 539 height 31
click at [1116, 572] on div "Next" at bounding box center [1110, 576] width 19 height 13
click at [1114, 572] on div "Submit Quiz" at bounding box center [1096, 576] width 48 height 13
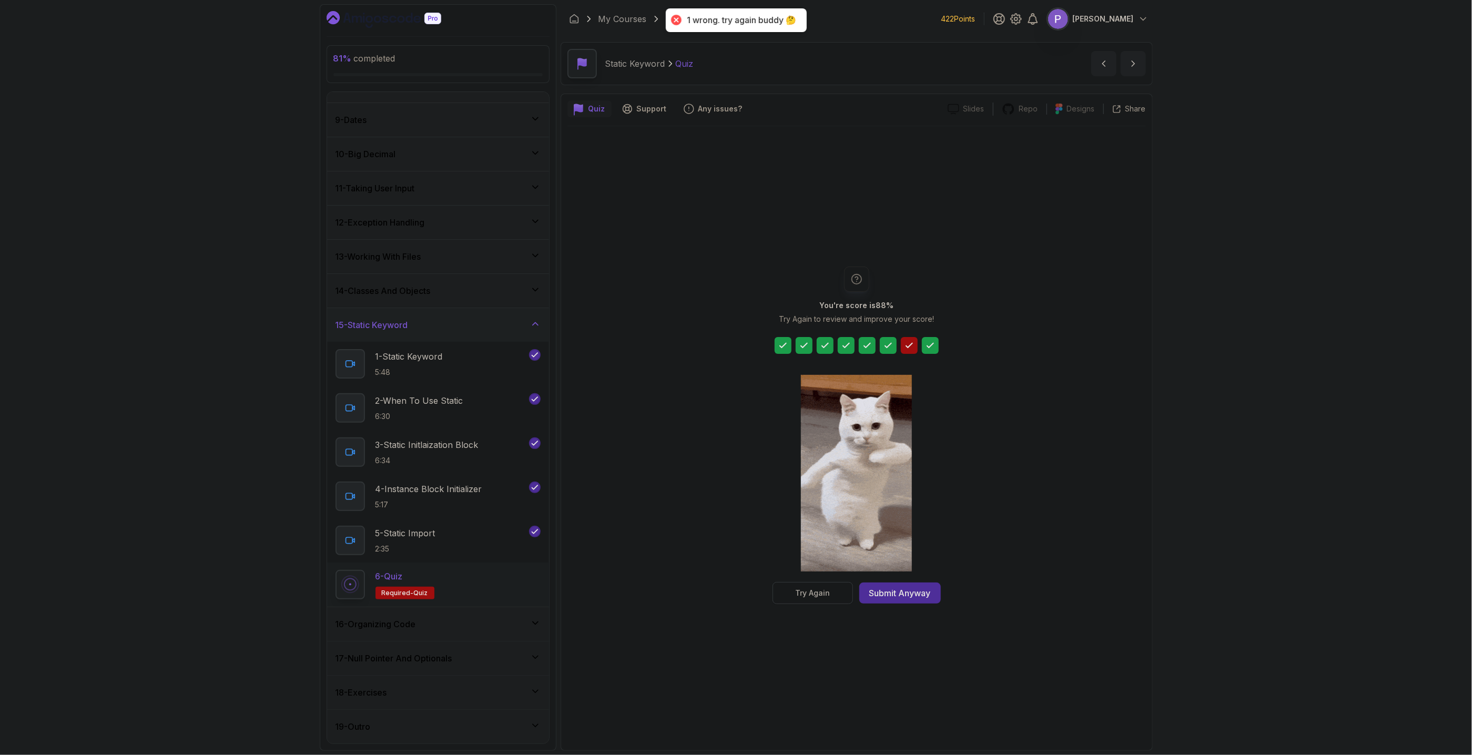
click at [817, 598] on div "Try Again" at bounding box center [812, 593] width 35 height 11
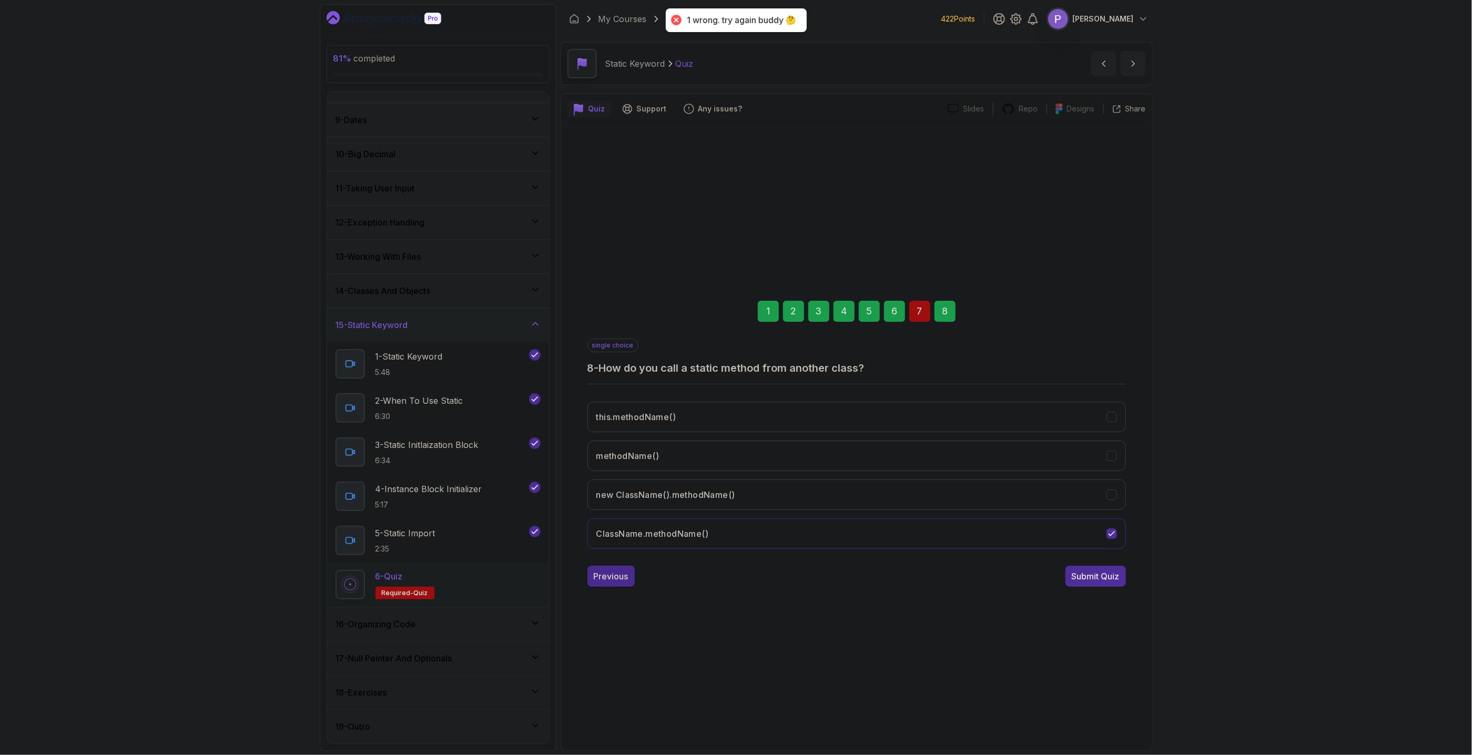
click at [610, 575] on div "Previous" at bounding box center [611, 576] width 35 height 13
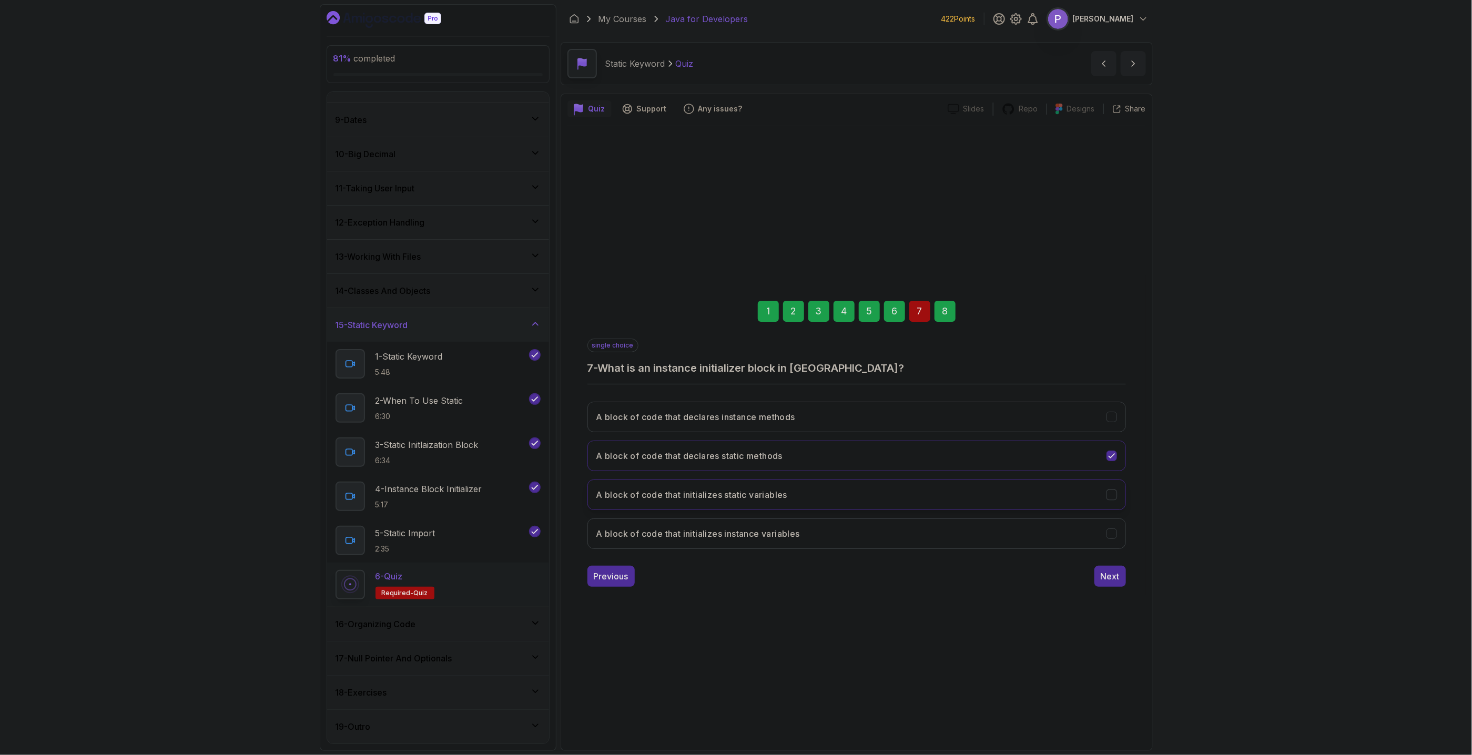
click at [1116, 496] on icon "A block of code that initializes static variables" at bounding box center [1112, 495] width 10 height 10
click at [1118, 574] on div "Next" at bounding box center [1110, 576] width 19 height 13
click at [1093, 582] on div "Submit Quiz" at bounding box center [1096, 576] width 48 height 13
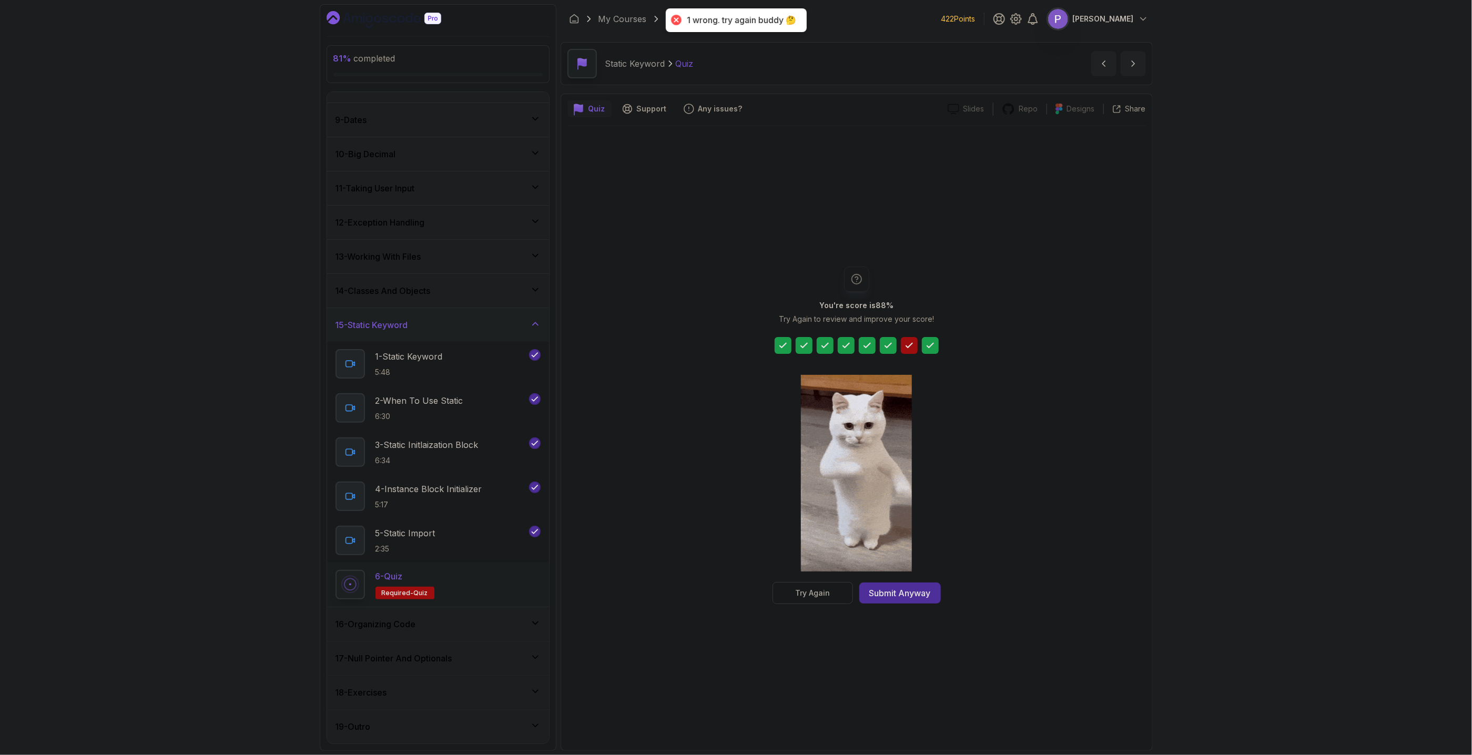
click at [812, 598] on div "Try Again" at bounding box center [812, 593] width 35 height 11
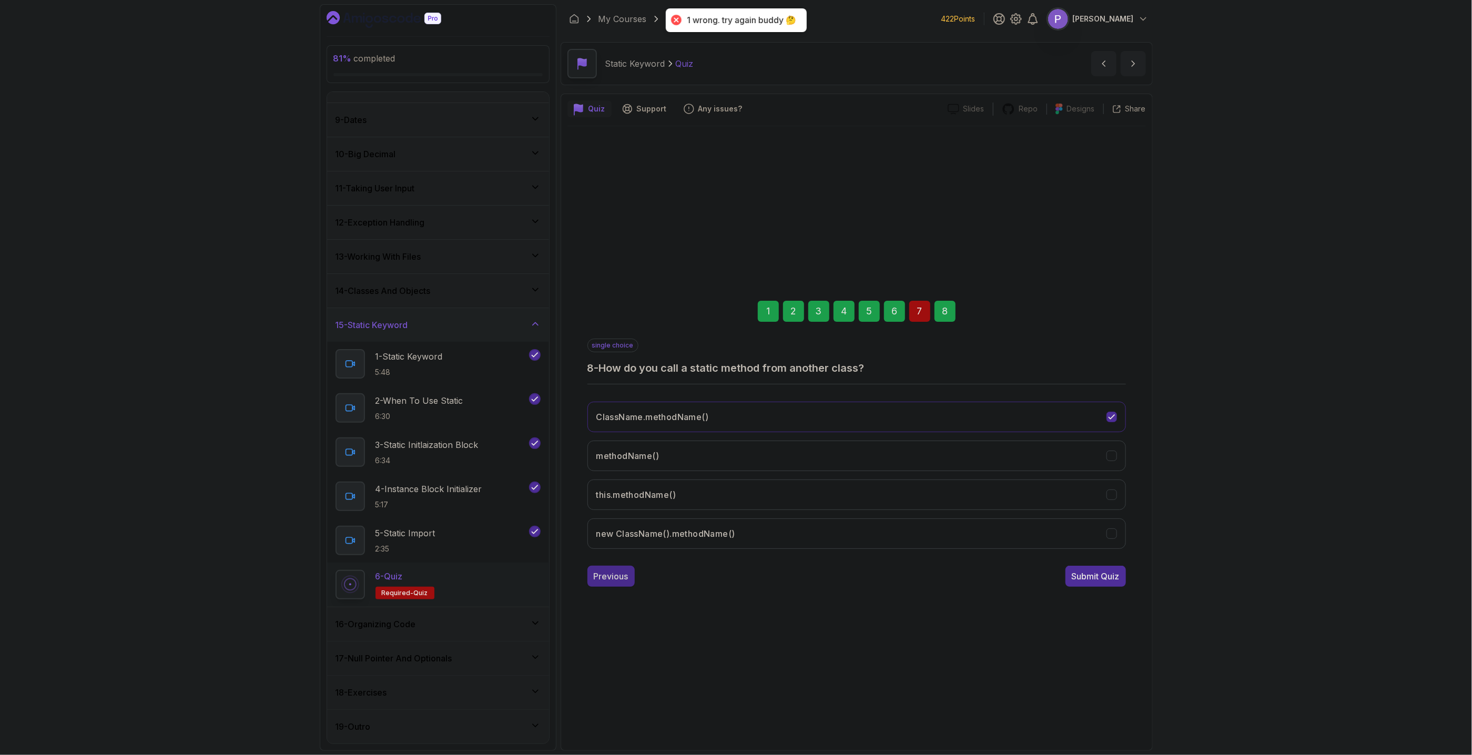
click at [602, 579] on div "Previous" at bounding box center [611, 576] width 35 height 13
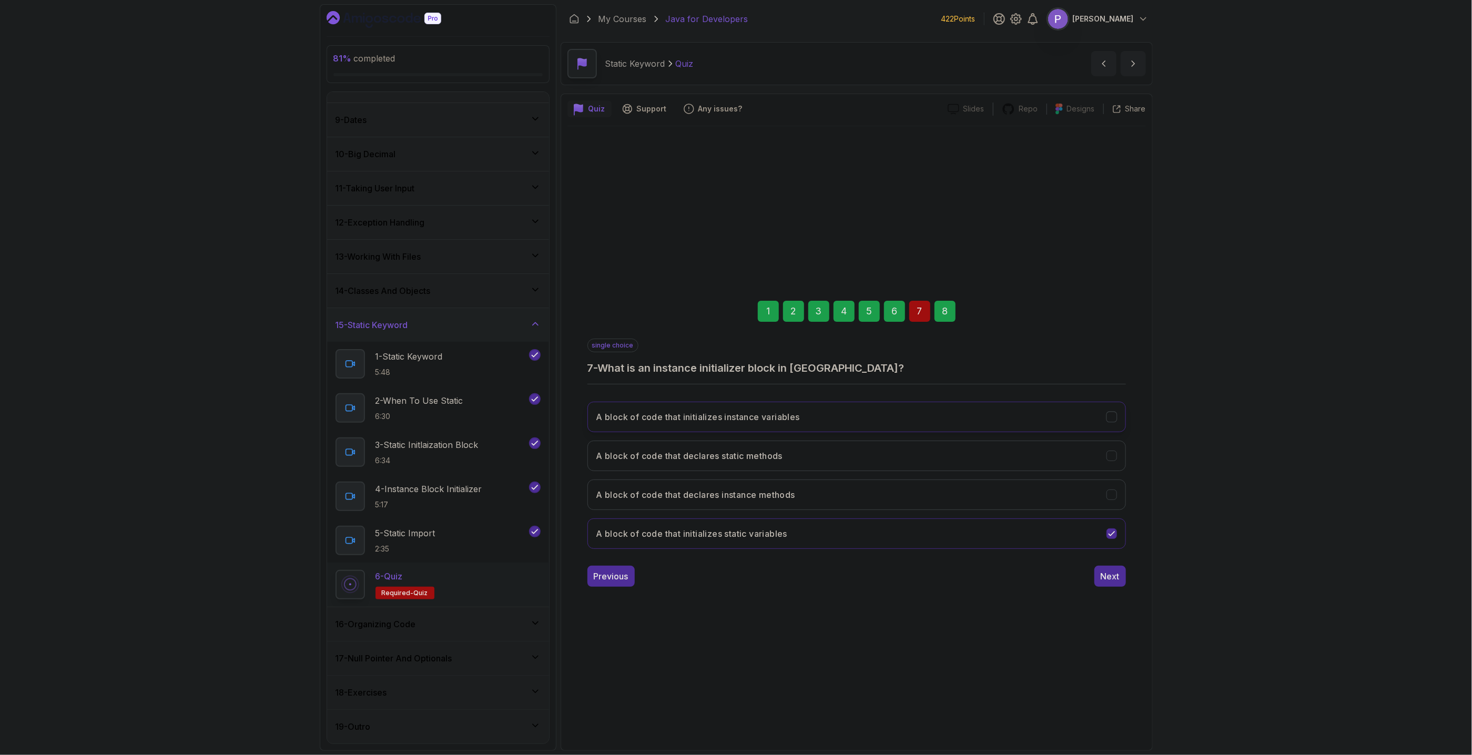
click at [1119, 416] on button "A block of code that initializes instance variables" at bounding box center [857, 417] width 539 height 31
click at [1113, 582] on div "Next" at bounding box center [1110, 576] width 19 height 13
click at [1111, 578] on div "Submit Quiz" at bounding box center [1096, 576] width 48 height 13
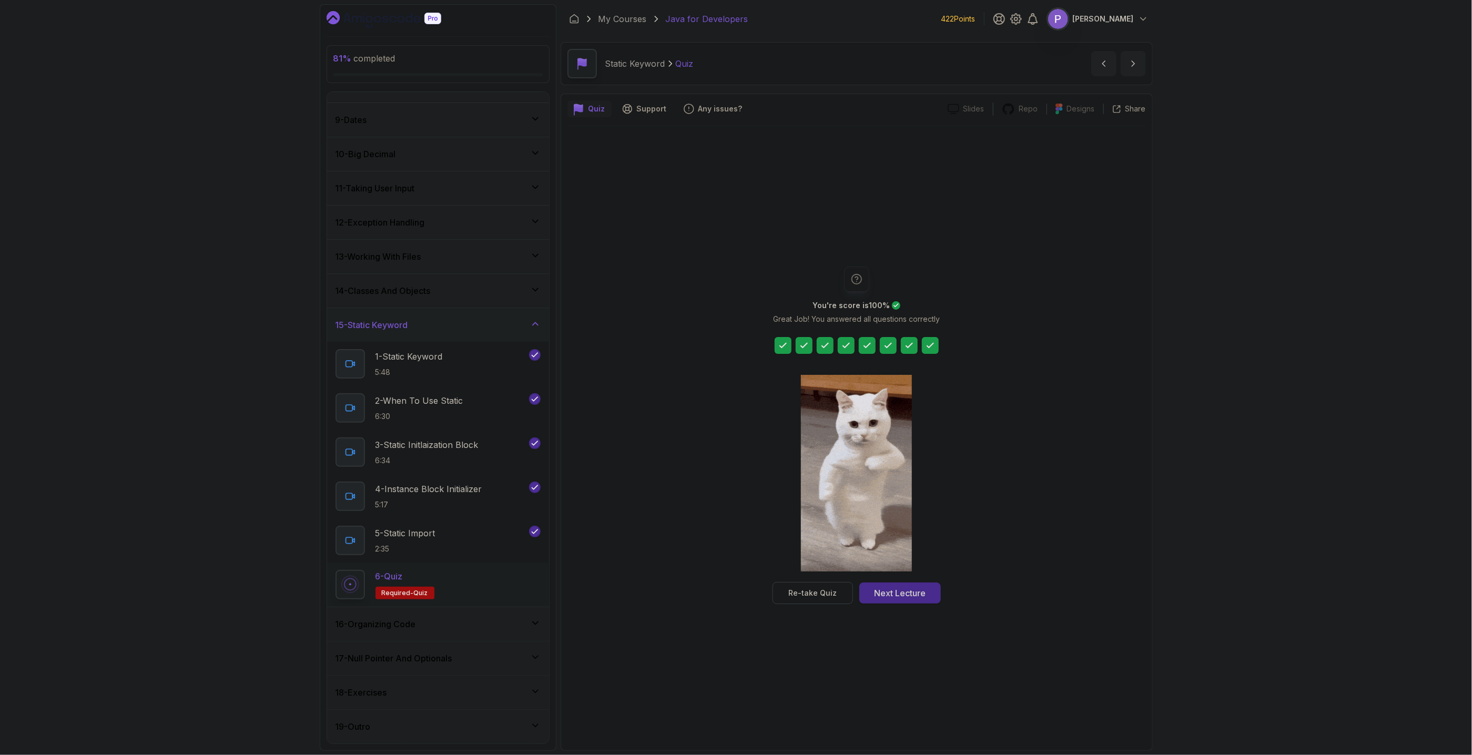
click at [912, 592] on div "Next Lecture" at bounding box center [900, 593] width 52 height 13
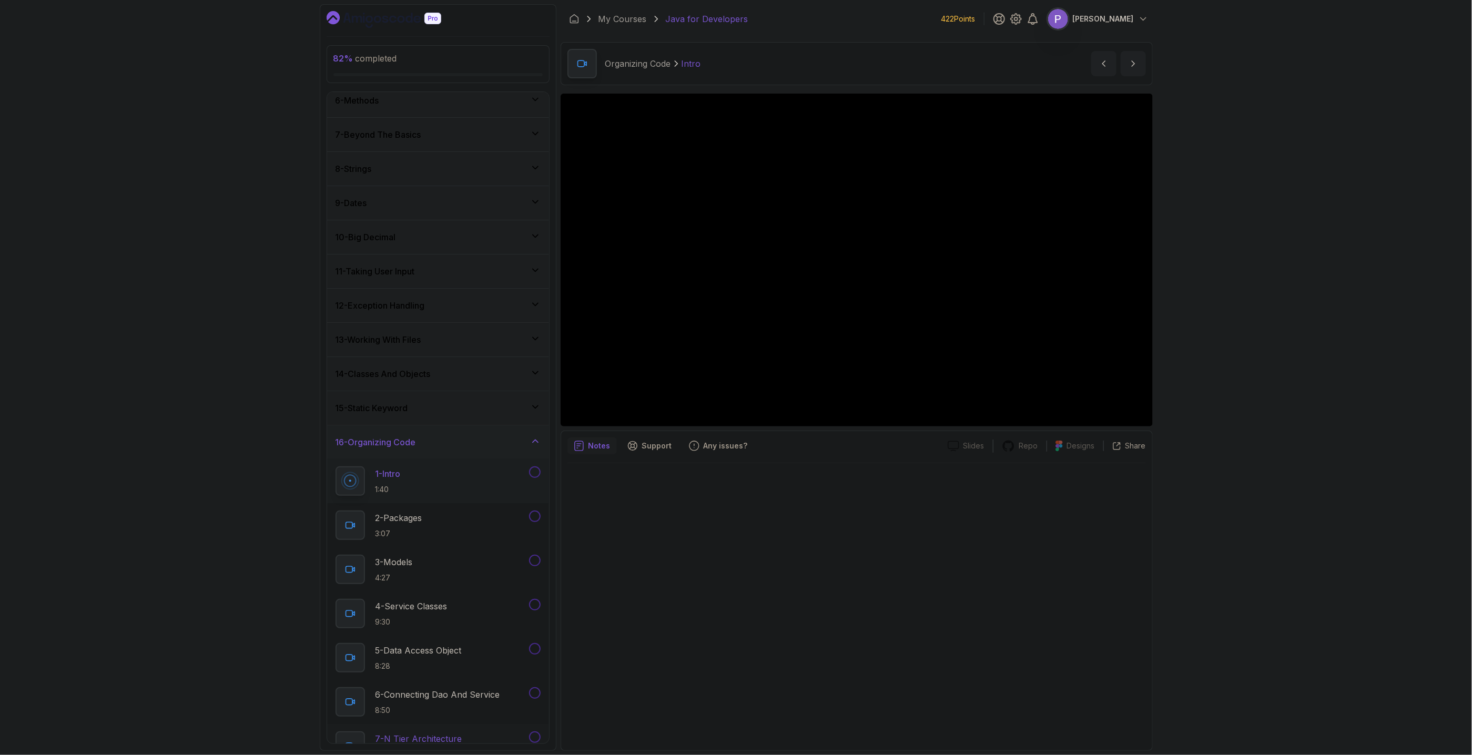
scroll to position [396, 0]
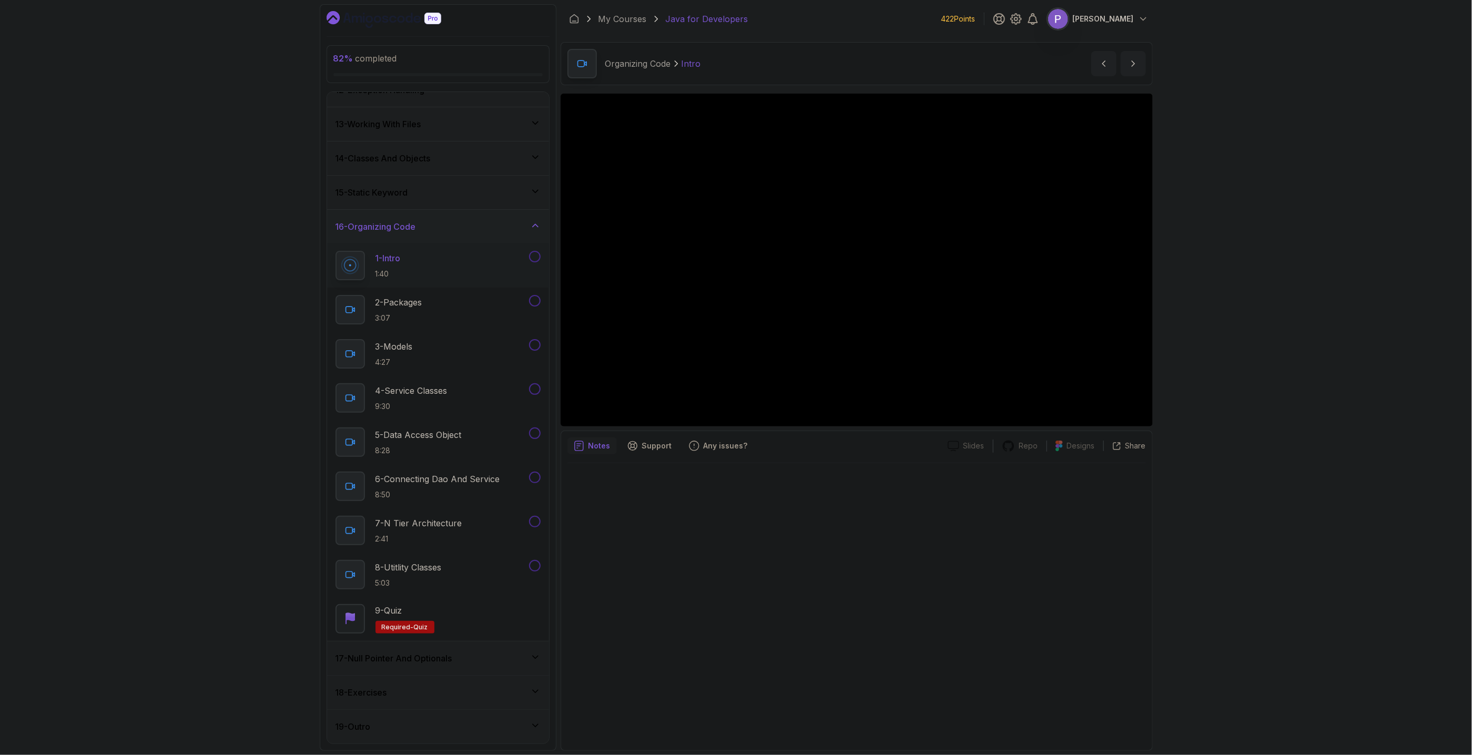
click at [534, 660] on icon at bounding box center [535, 657] width 11 height 11
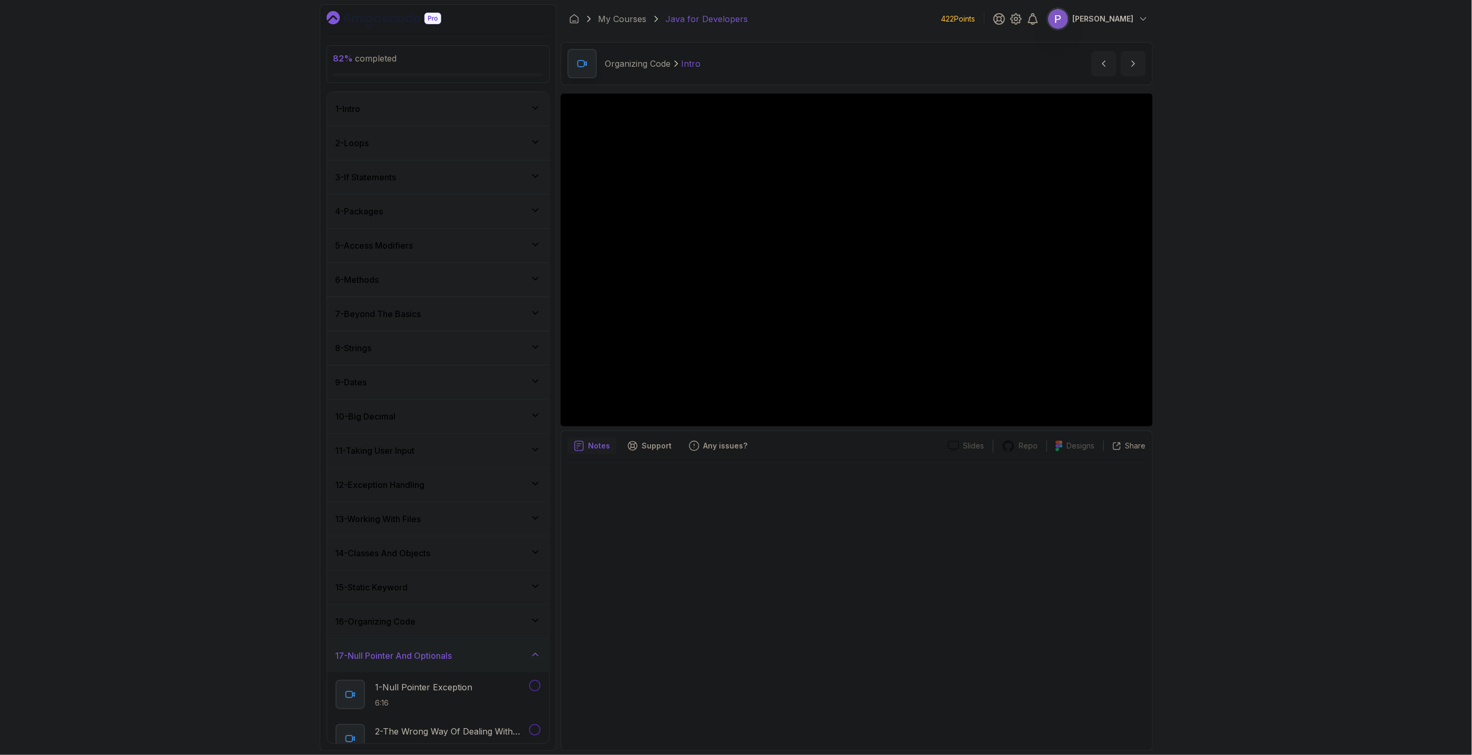
scroll to position [175, 0]
click at [539, 484] on icon at bounding box center [535, 481] width 11 height 11
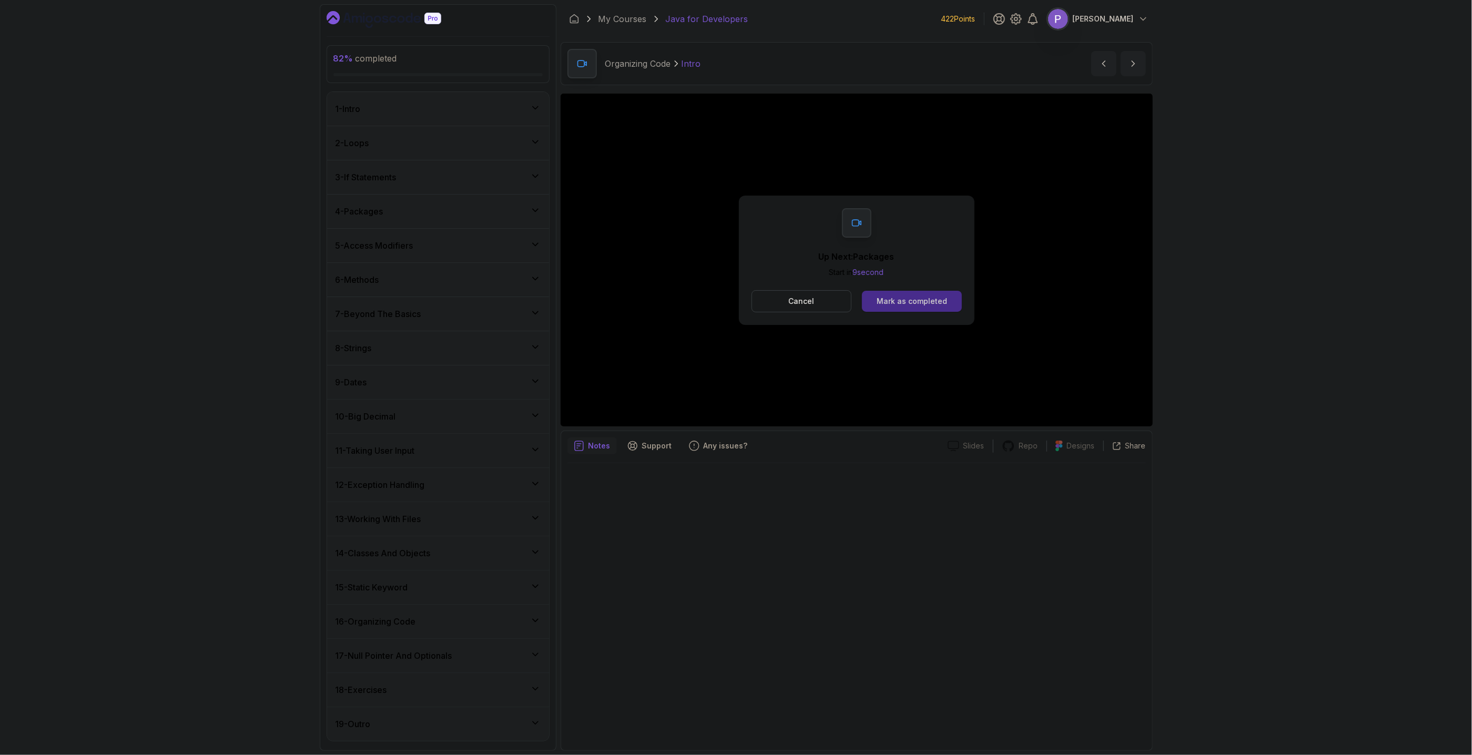
click at [904, 296] on button "Mark as completed" at bounding box center [911, 301] width 99 height 21
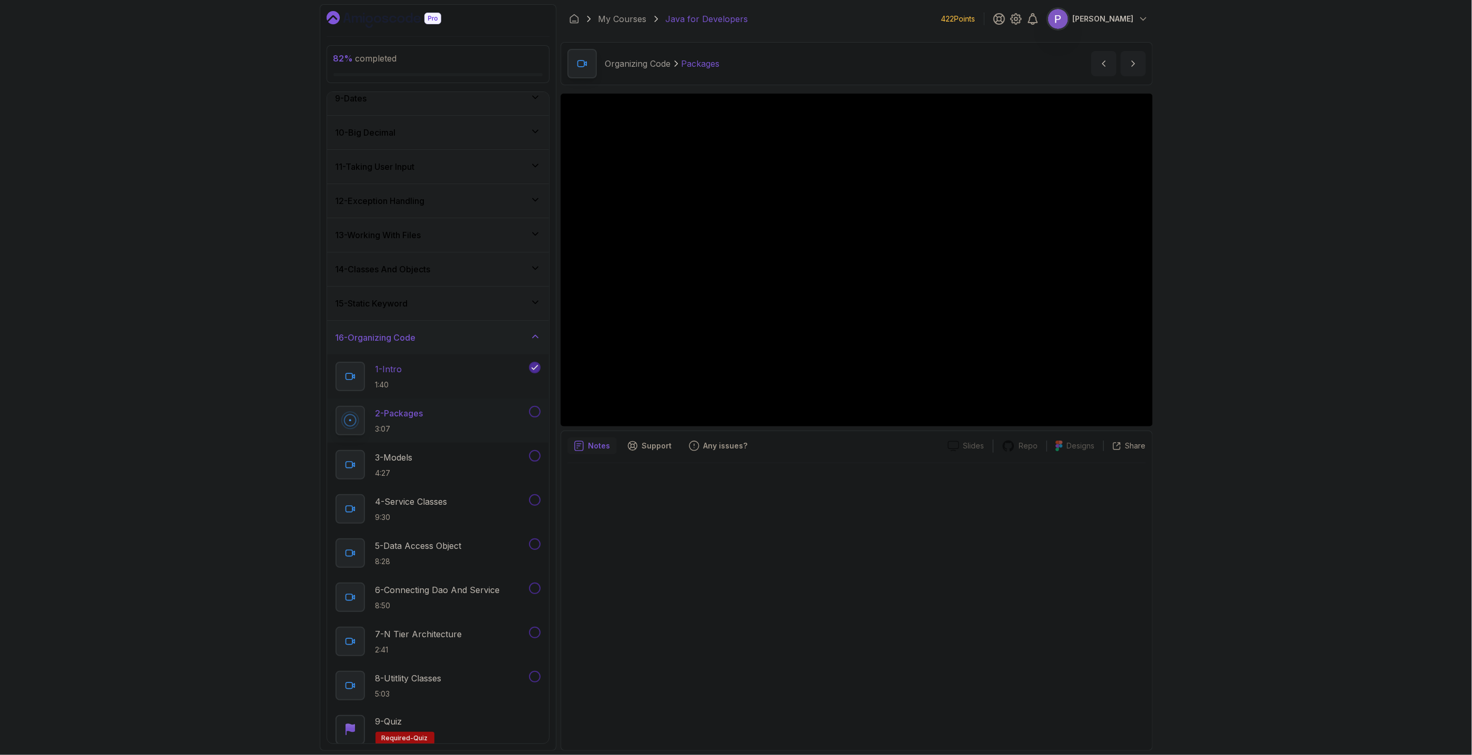
scroll to position [359, 0]
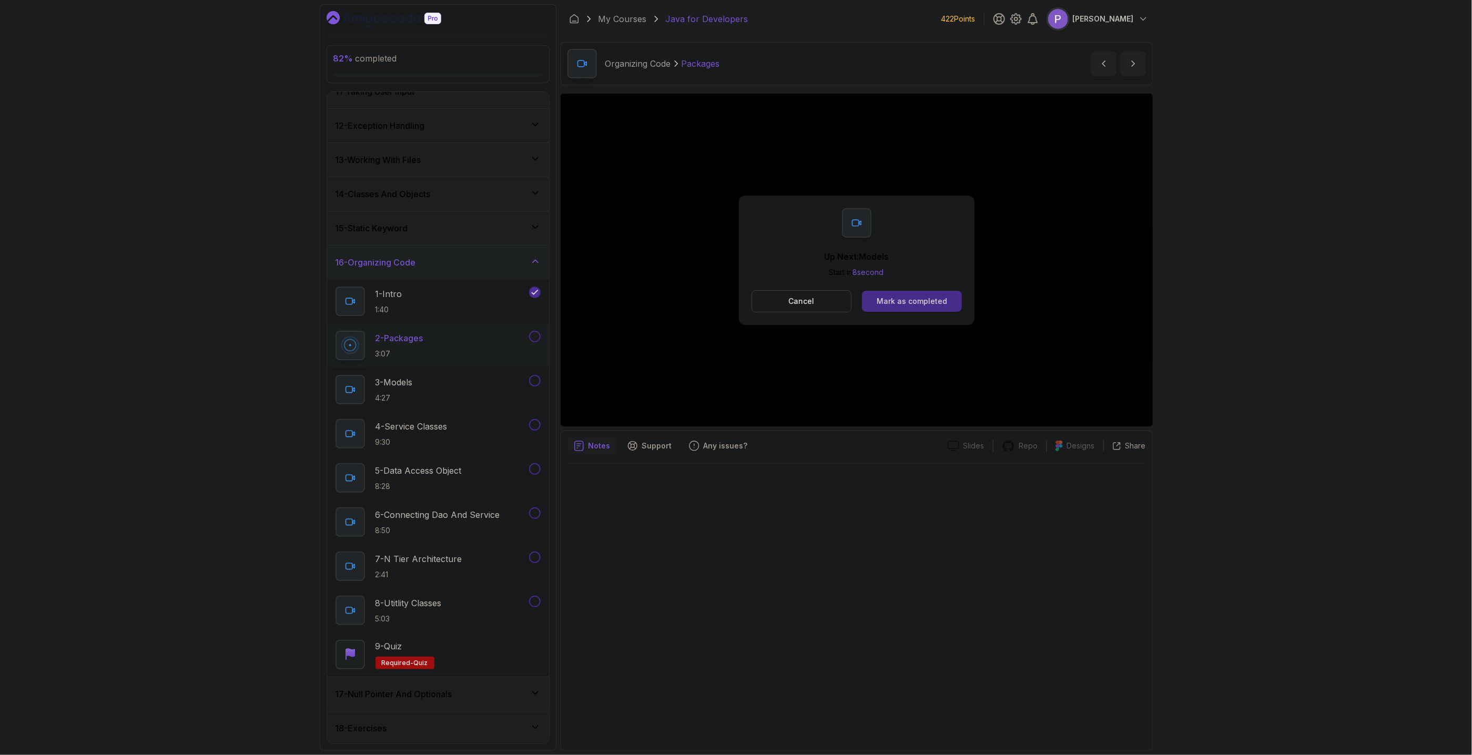
click at [938, 297] on div "Mark as completed" at bounding box center [912, 301] width 70 height 11
click at [910, 294] on button "Mark as completed" at bounding box center [911, 301] width 99 height 21
click at [936, 305] on div "Mark as completed" at bounding box center [912, 301] width 70 height 11
click at [918, 297] on div "Mark as completed" at bounding box center [912, 301] width 70 height 11
click at [910, 298] on div "Mark as completed" at bounding box center [912, 301] width 70 height 11
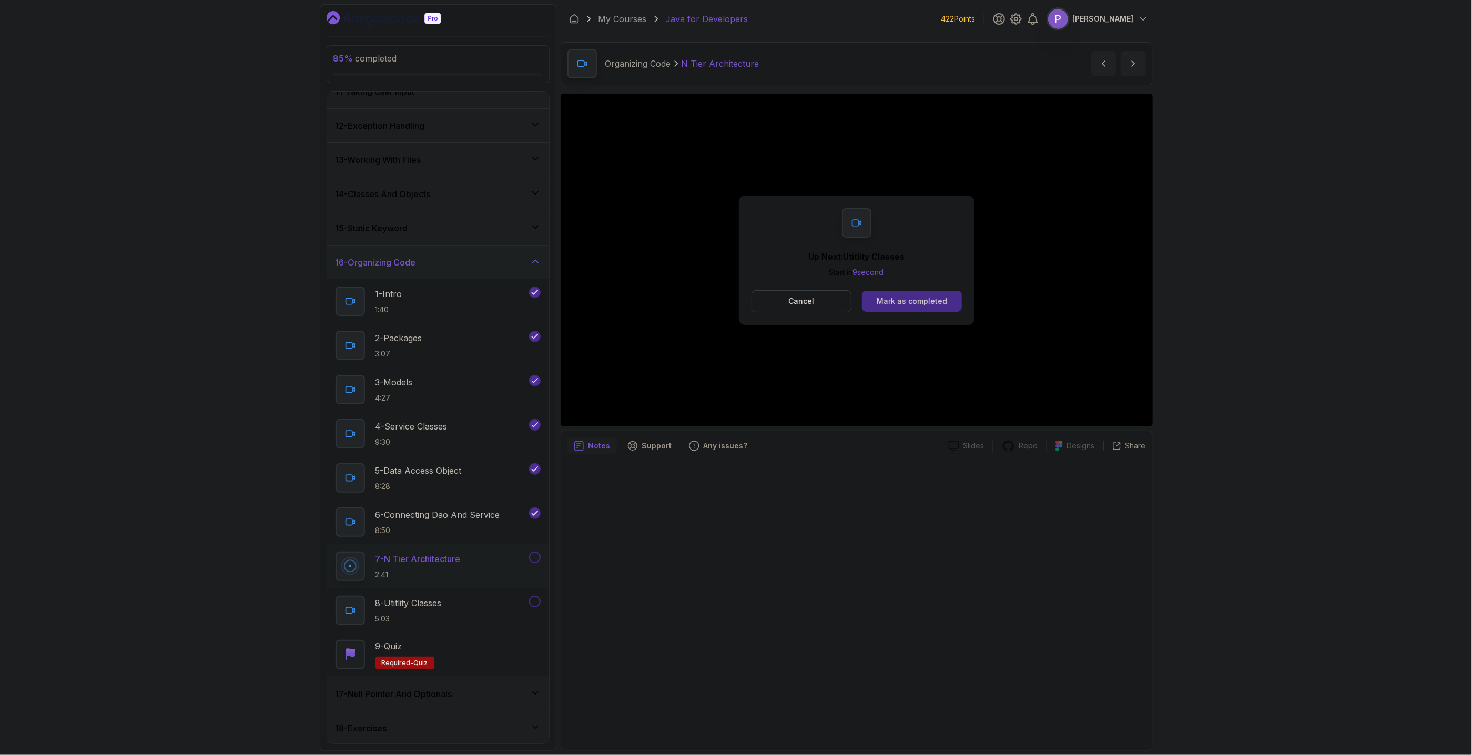
click at [908, 307] on button "Mark as completed" at bounding box center [911, 301] width 99 height 21
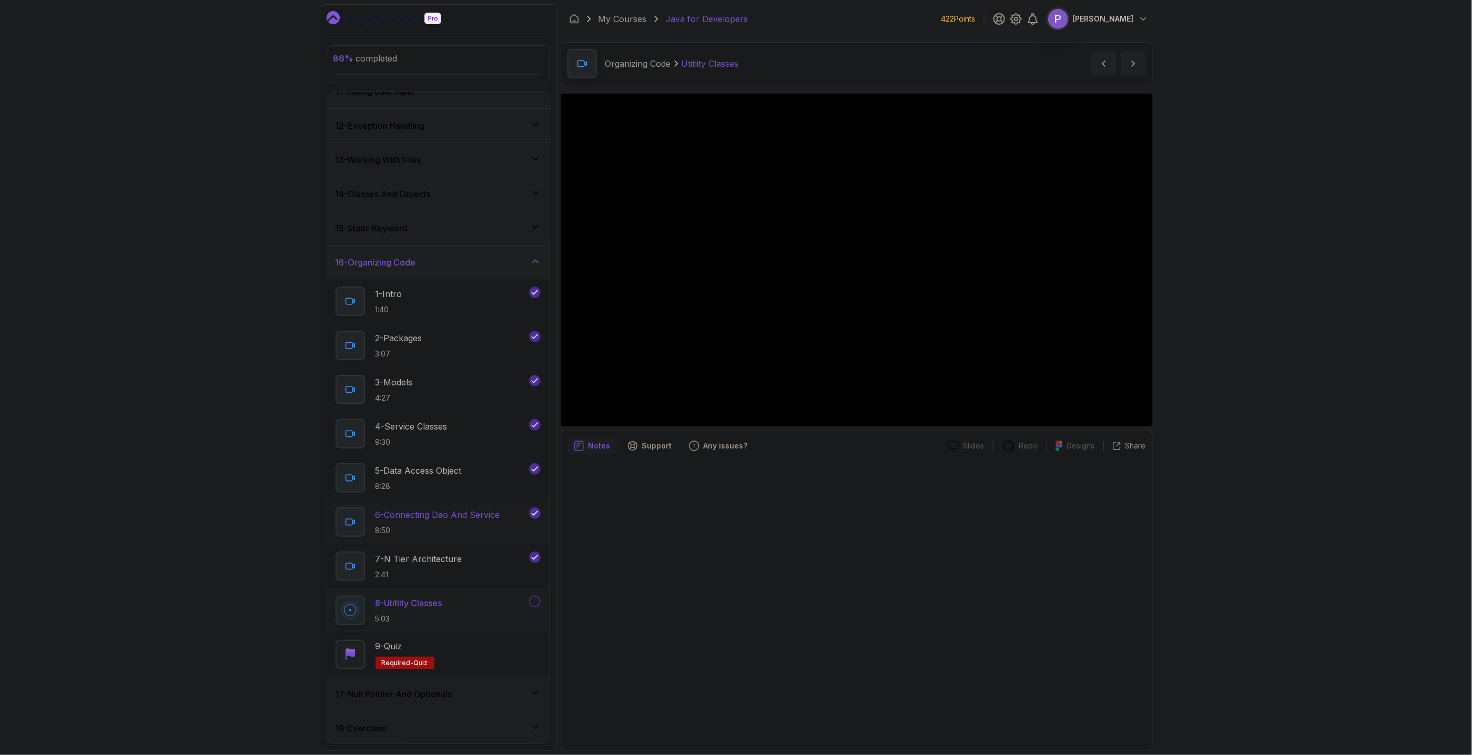
scroll to position [396, 0]
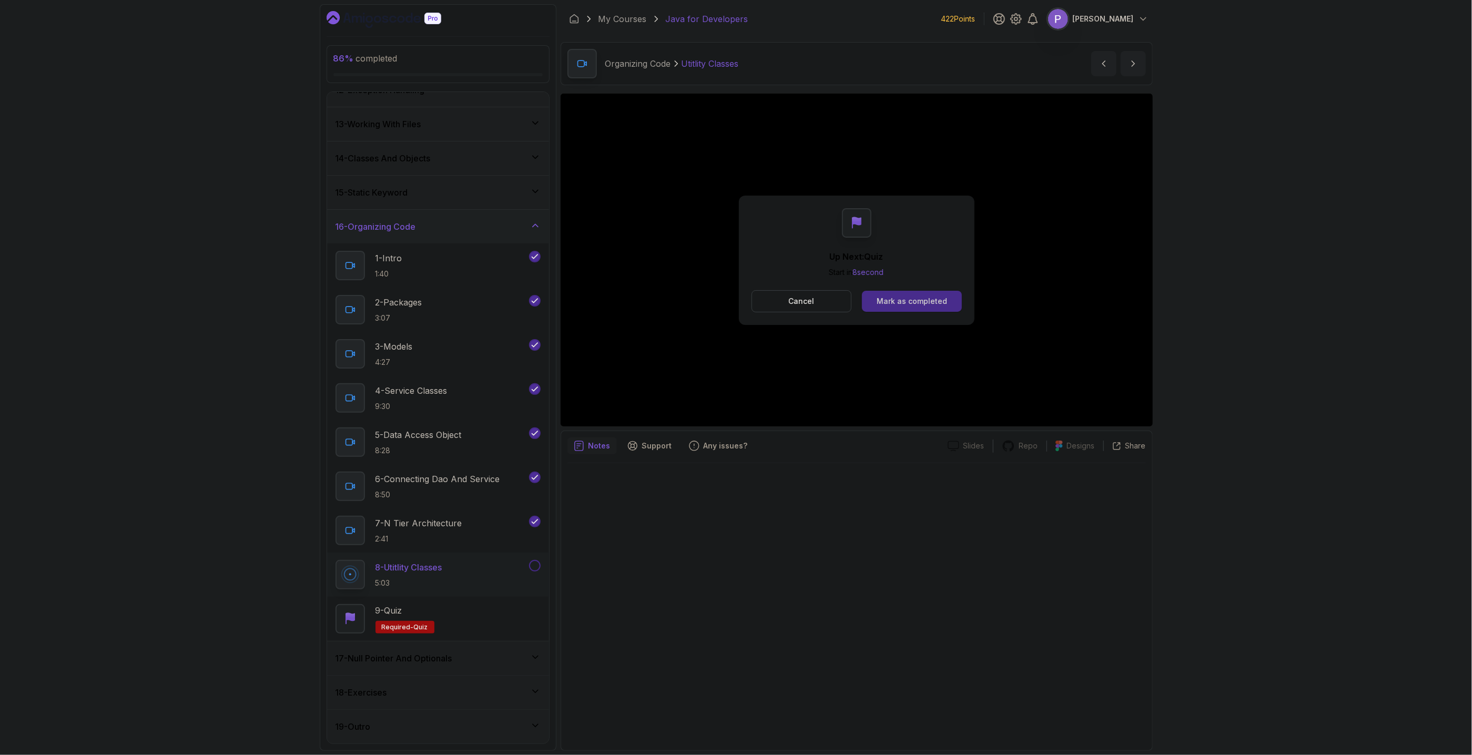
click at [942, 295] on button "Mark as completed" at bounding box center [911, 301] width 99 height 21
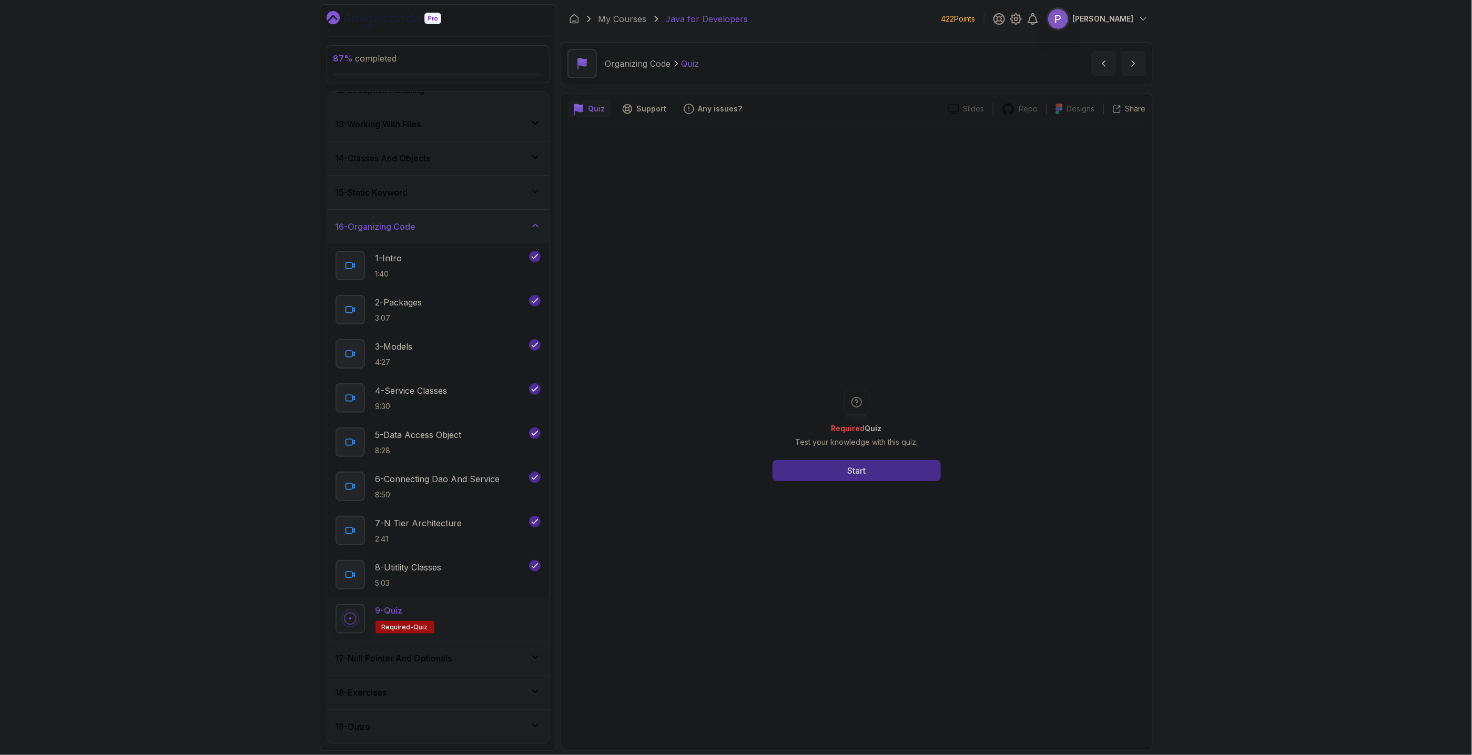
click at [819, 464] on button "Start" at bounding box center [857, 470] width 168 height 21
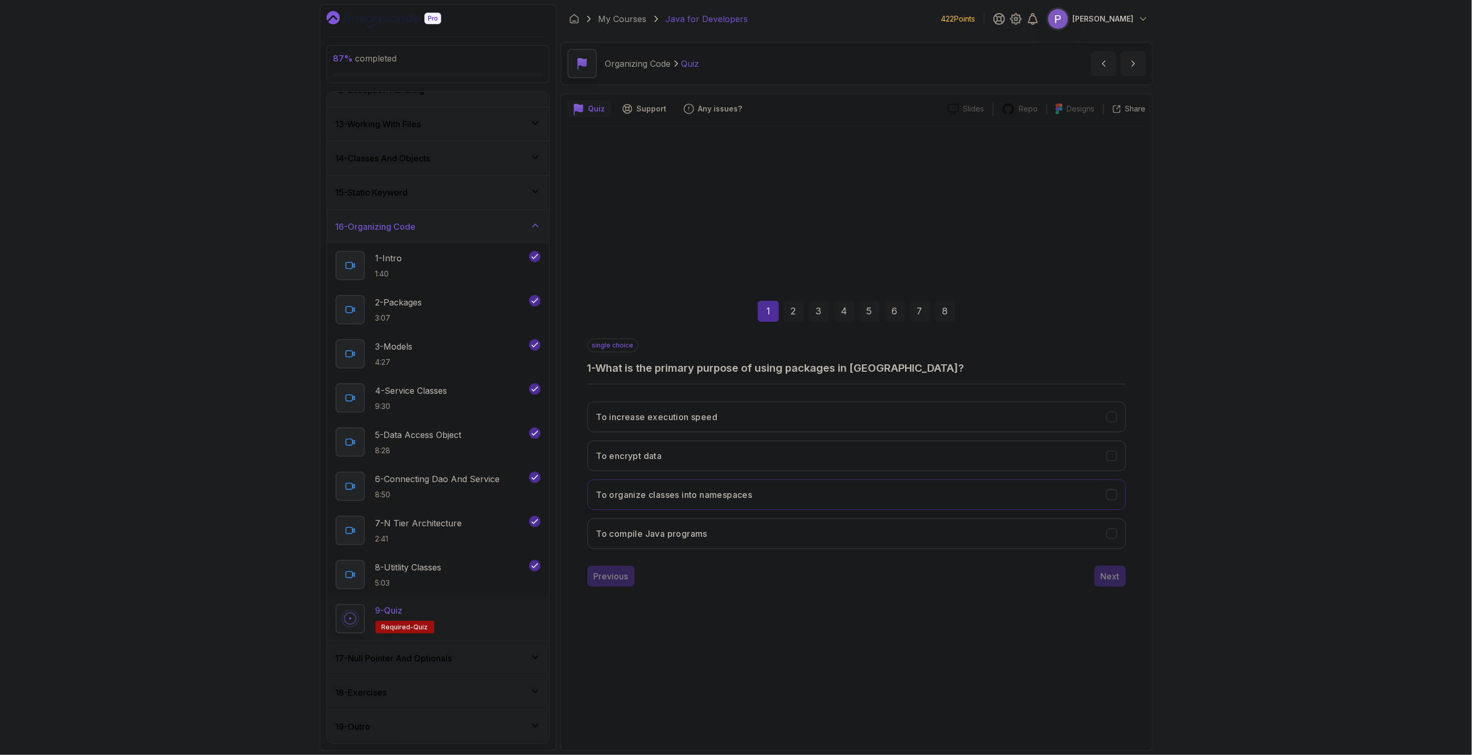
click at [830, 490] on button "To organize classes into namespaces" at bounding box center [857, 495] width 539 height 31
click at [1104, 581] on div "Next" at bounding box center [1110, 576] width 19 height 13
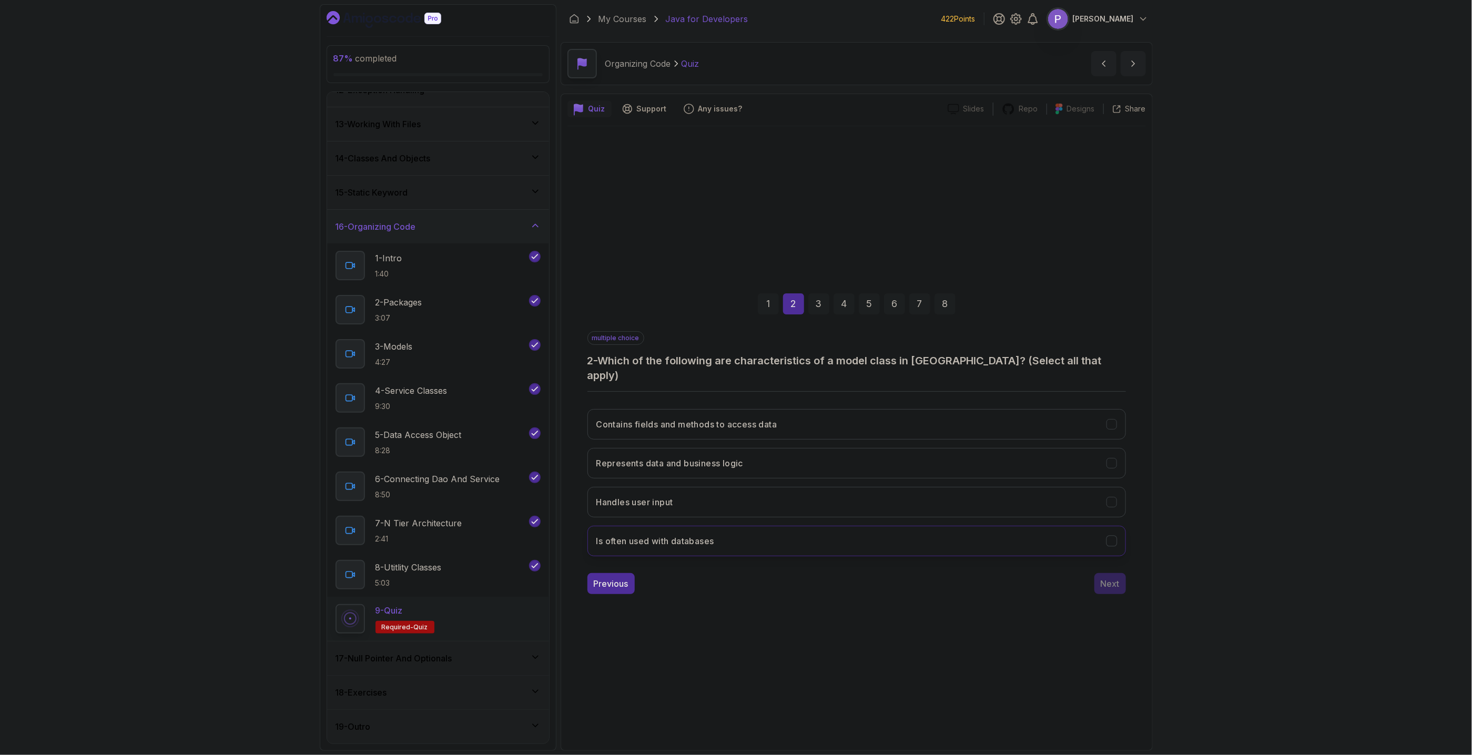
click at [835, 537] on button "Is often used with databases" at bounding box center [857, 541] width 539 height 31
click at [848, 462] on button "Represents data and business logic" at bounding box center [857, 463] width 539 height 31
click at [854, 414] on button "Contains fields and methods to access data" at bounding box center [857, 424] width 539 height 31
click at [1113, 581] on div "Next" at bounding box center [1110, 584] width 19 height 13
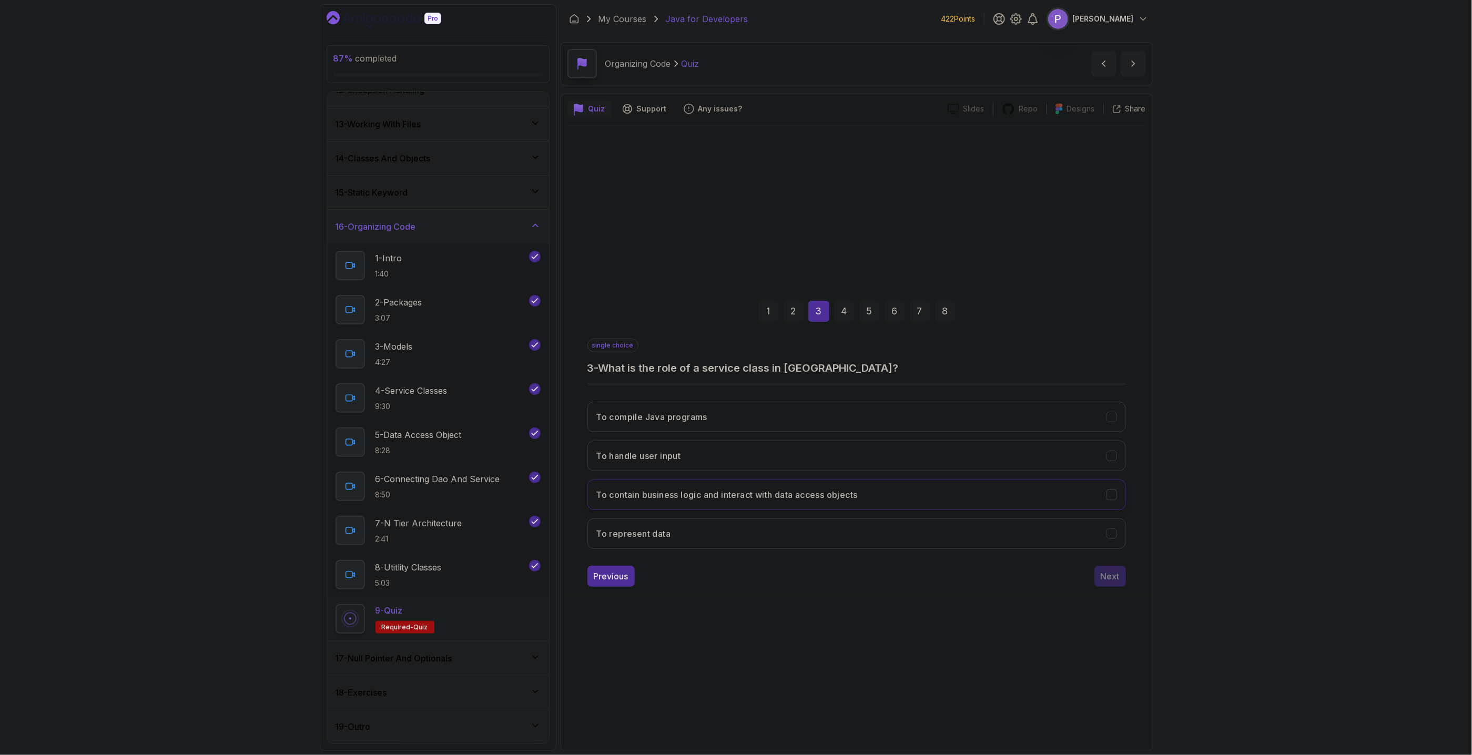
click at [842, 493] on h3 "To contain business logic and interact with data access objects" at bounding box center [727, 495] width 261 height 13
click at [1127, 581] on div "1 2 3 4 5 6 7 8 single choice 3 - What is the role of a service class in Java? …" at bounding box center [857, 436] width 579 height 320
click at [1118, 571] on div "Next" at bounding box center [1110, 576] width 19 height 13
click at [861, 423] on h3 "An object that provides an abstract interface to some type of database or other…" at bounding box center [812, 417] width 431 height 13
click at [1117, 579] on div "Next" at bounding box center [1110, 576] width 19 height 13
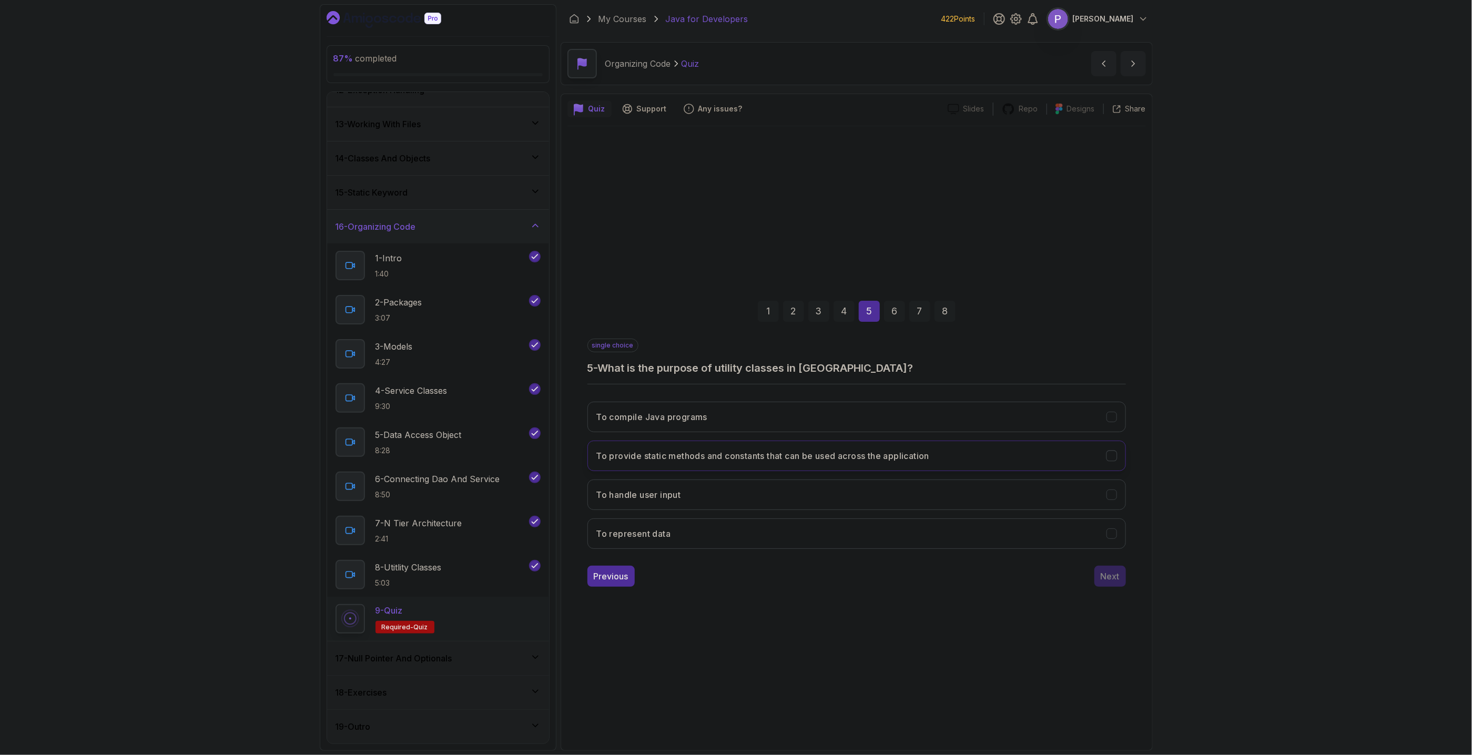
click at [862, 461] on h3 "To provide static methods and constants that can be used across the application" at bounding box center [763, 456] width 333 height 13
click at [1114, 581] on div "Next" at bounding box center [1110, 576] width 19 height 13
click at [883, 463] on button "It improves scalability and maintainability" at bounding box center [857, 456] width 539 height 31
click at [897, 540] on button "It separates an application into logical layers" at bounding box center [857, 534] width 539 height 31
click at [918, 487] on button "It is only used for small applications" at bounding box center [857, 495] width 539 height 31
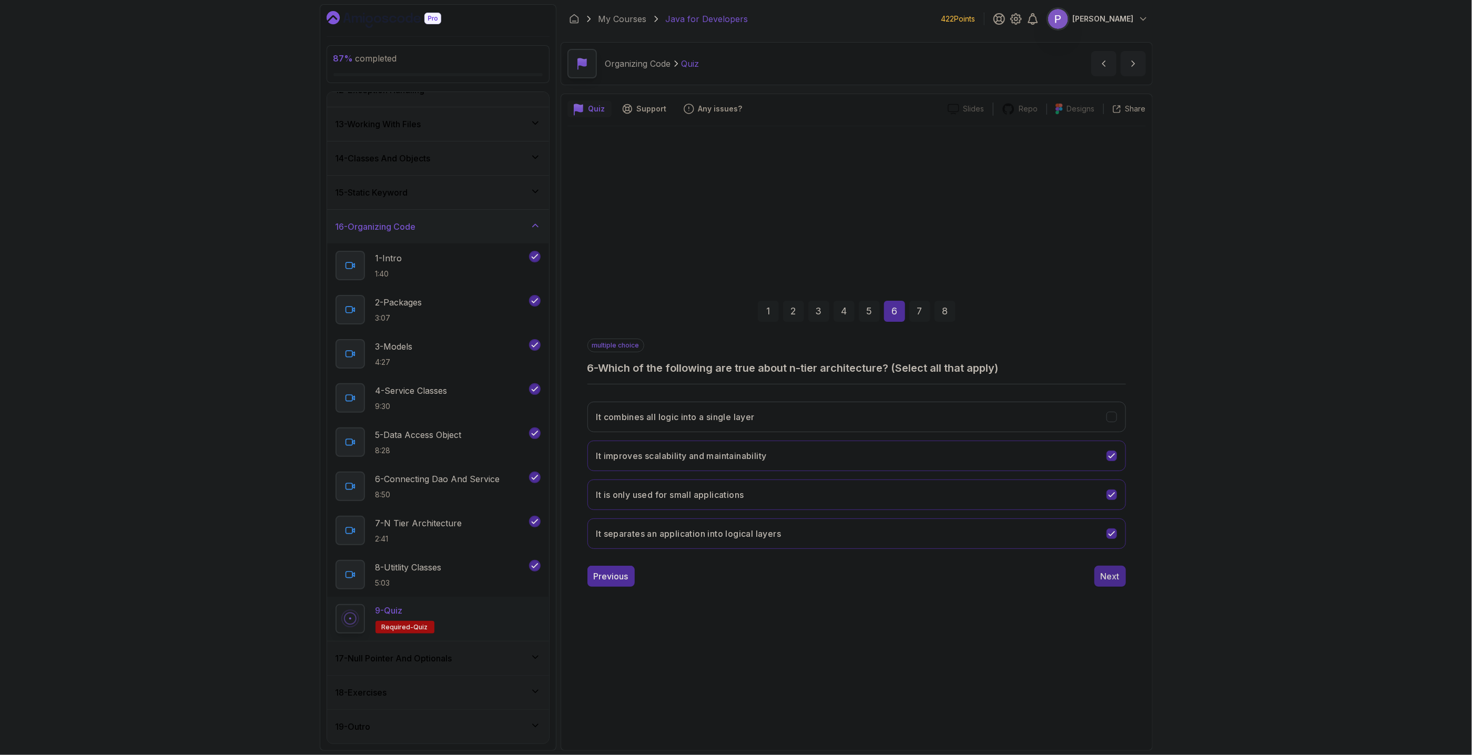
click at [1111, 575] on div "Next" at bounding box center [1110, 576] width 19 height 13
click at [903, 459] on button "By creating a new instance of the DAO in the service class" at bounding box center [857, 456] width 539 height 31
click at [1102, 588] on div "1 2 3 4 5 6 7 8 single choice 7 - How do you connect a DAO to a service class i…" at bounding box center [857, 436] width 579 height 320
click at [1103, 578] on div "Next" at bounding box center [1110, 576] width 19 height 13
click at [951, 492] on button "It enhances code readability and maintainability" at bounding box center [857, 495] width 539 height 31
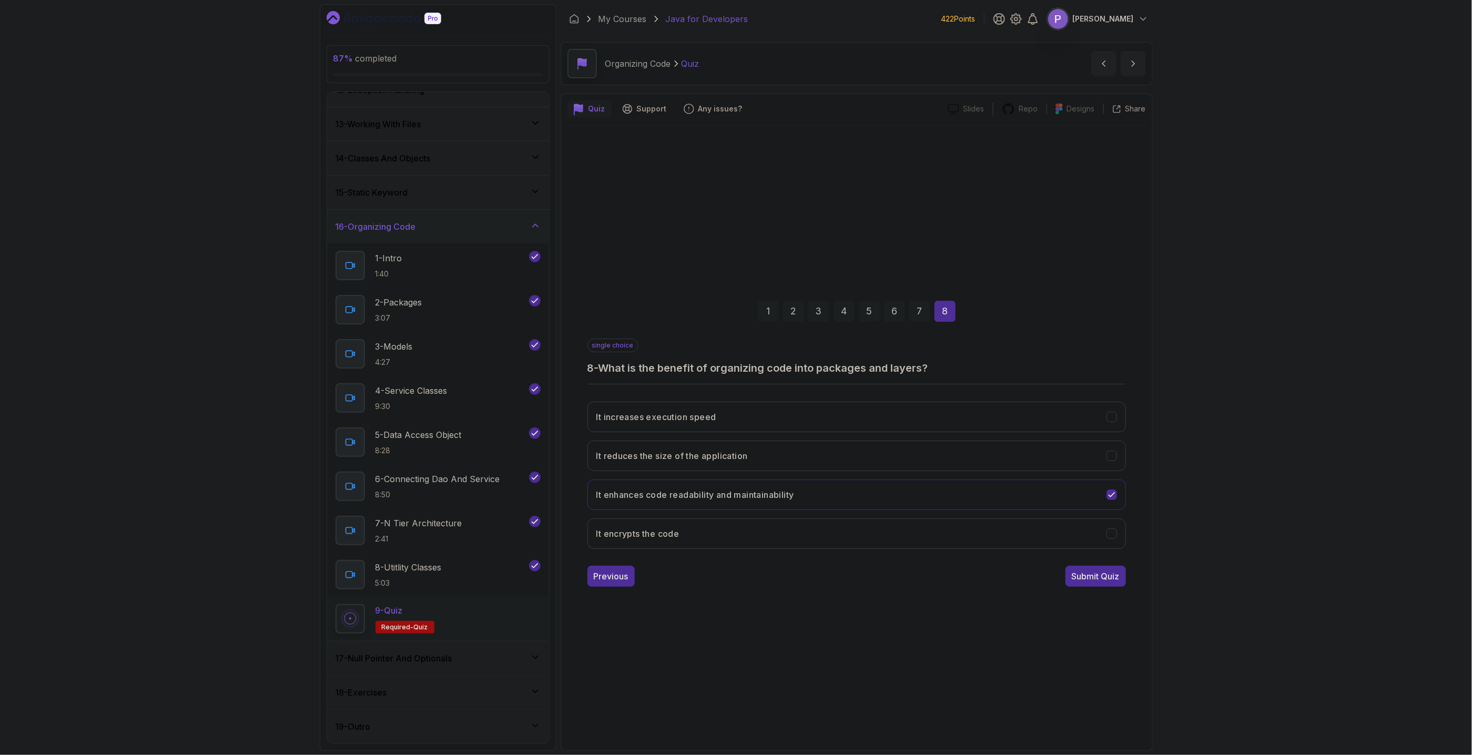
click at [1081, 588] on div "1 2 3 4 5 6 7 8 single choice 8 - What is the benefit of organizing code into p…" at bounding box center [857, 436] width 579 height 320
click at [1086, 582] on div "Submit Quiz" at bounding box center [1096, 576] width 48 height 13
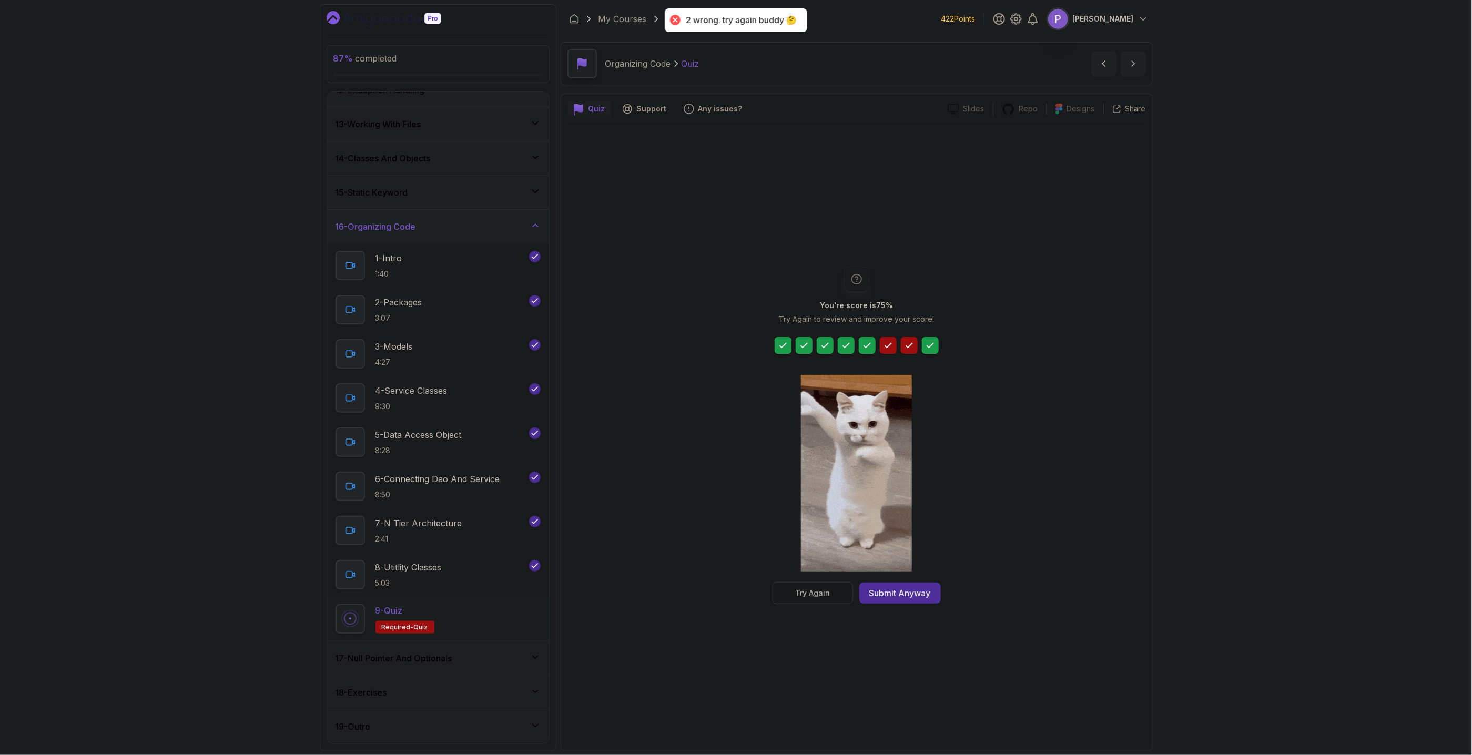
click at [827, 585] on button "Try Again" at bounding box center [813, 593] width 80 height 22
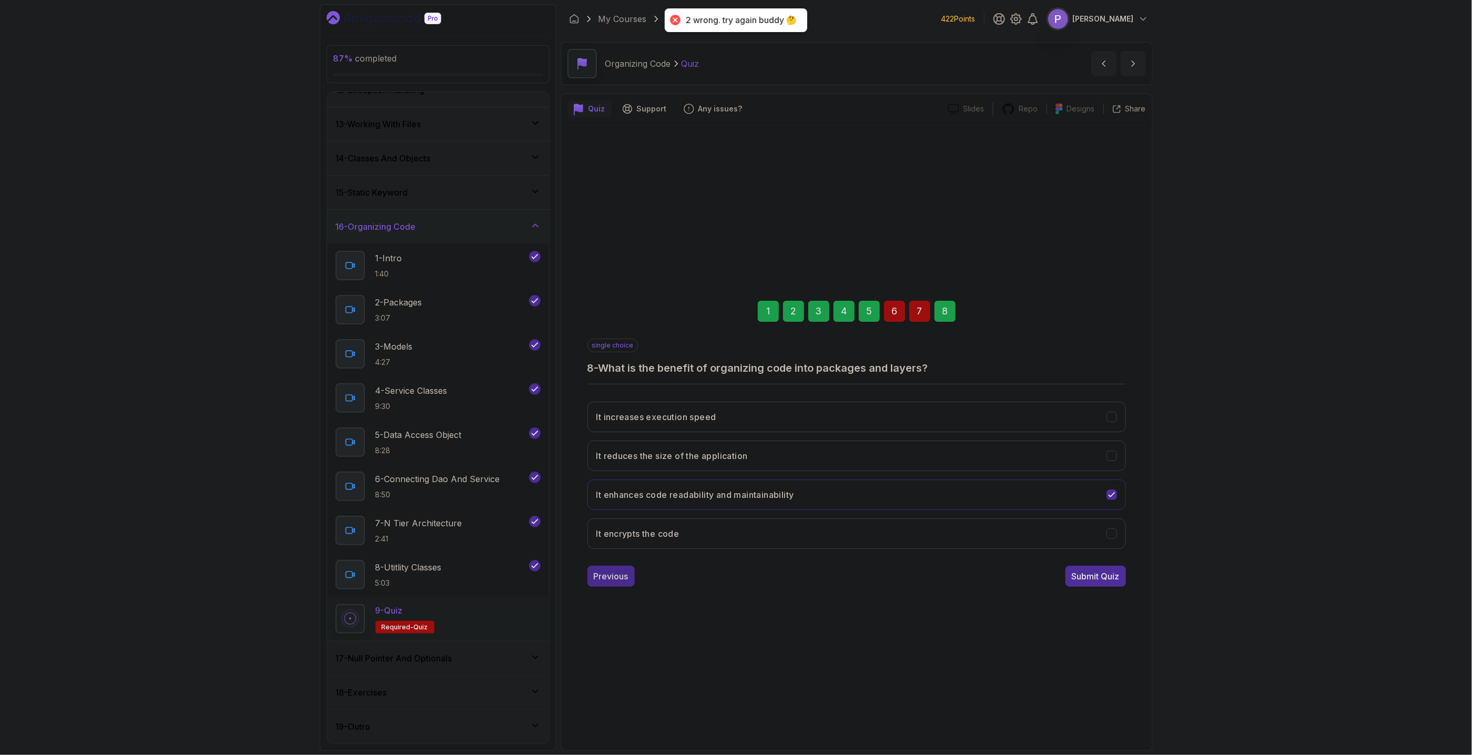
click at [618, 580] on div "Previous" at bounding box center [611, 576] width 35 height 13
click at [744, 533] on h3 "By injecting the DAO into the service class" at bounding box center [684, 534] width 175 height 13
click at [606, 585] on button "Previous" at bounding box center [611, 576] width 47 height 21
click at [1115, 535] on icon "It is only used for small applications" at bounding box center [1112, 534] width 10 height 10
click at [1123, 461] on button "It combines all logic into a single layer" at bounding box center [857, 456] width 539 height 31
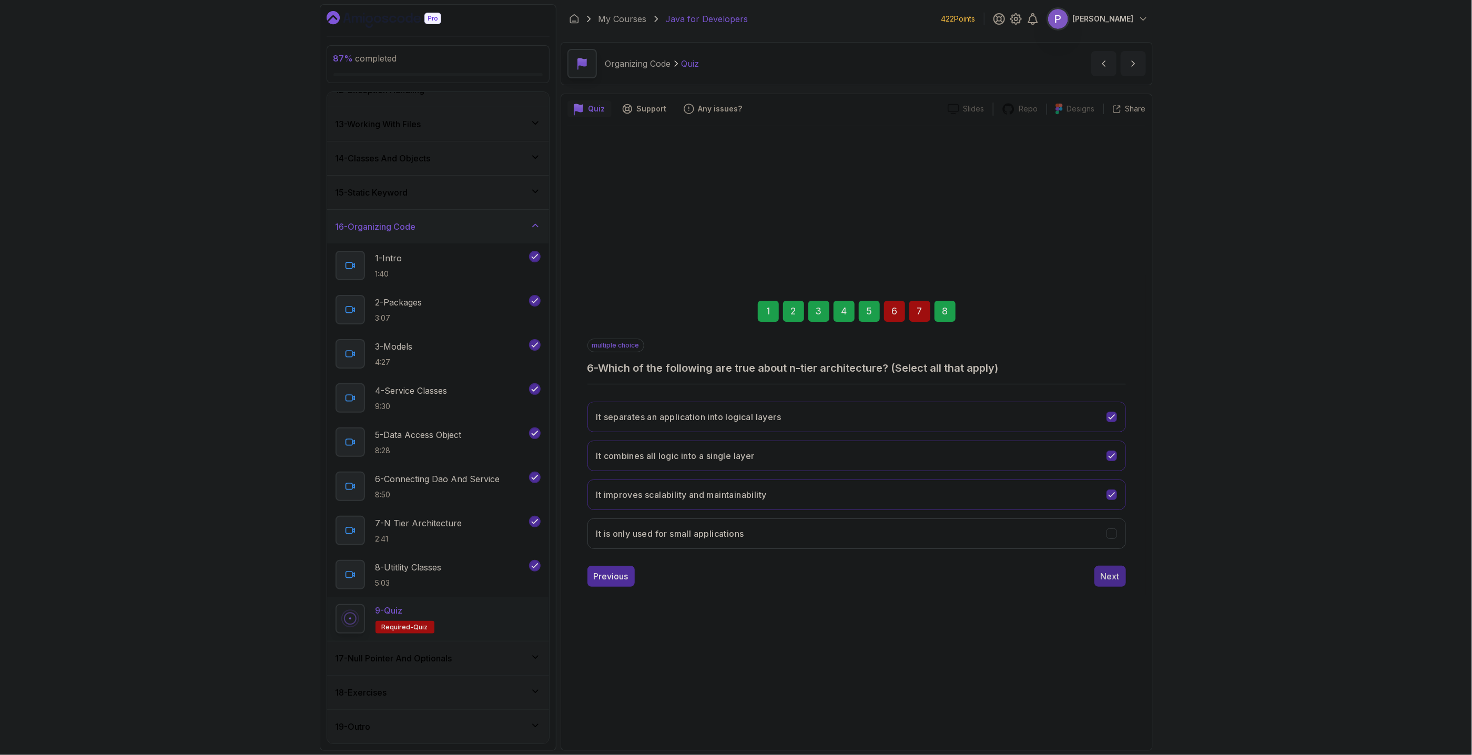
click at [1112, 579] on div "Next" at bounding box center [1110, 576] width 19 height 13
click at [1116, 579] on div "Next" at bounding box center [1110, 576] width 19 height 13
click at [1104, 575] on div "Submit Quiz" at bounding box center [1096, 576] width 48 height 13
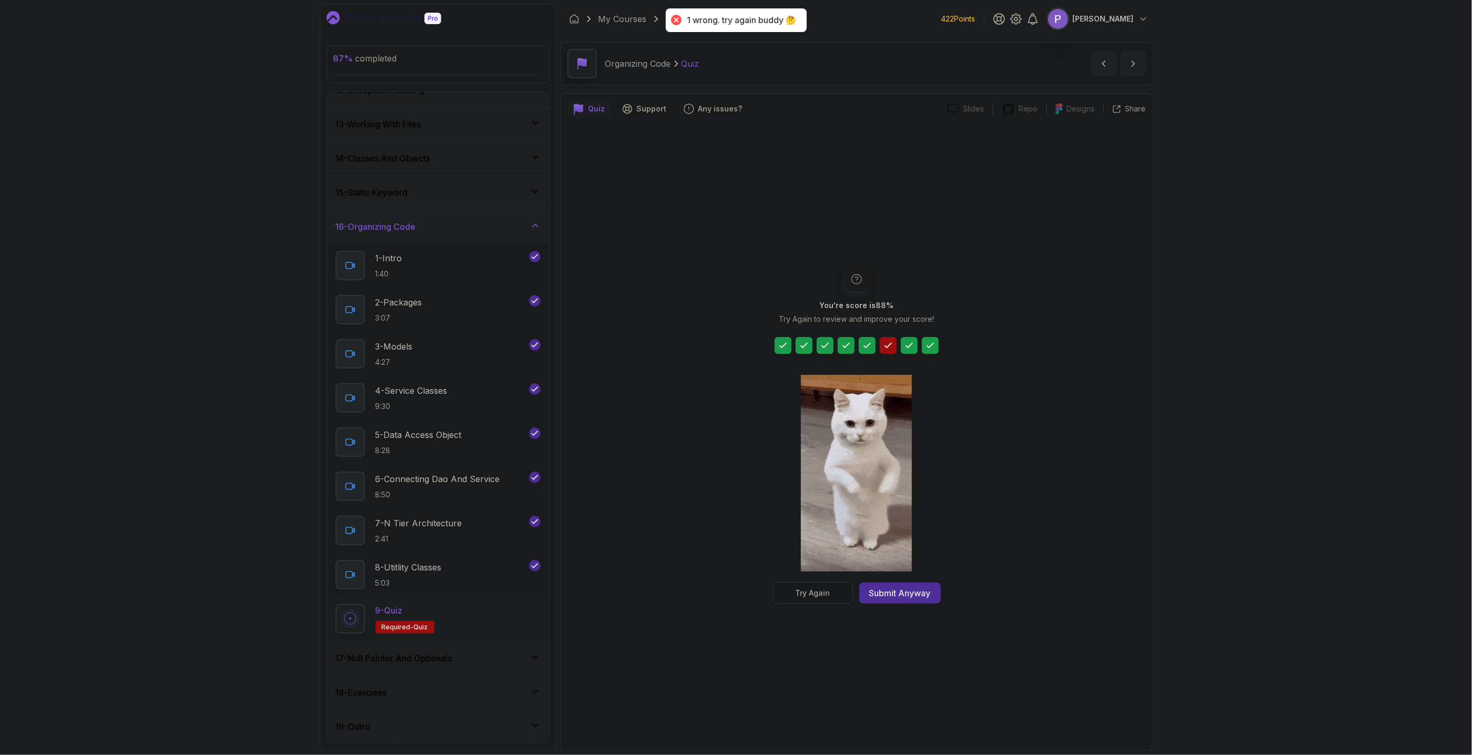
click at [832, 593] on button "Try Again" at bounding box center [813, 593] width 80 height 22
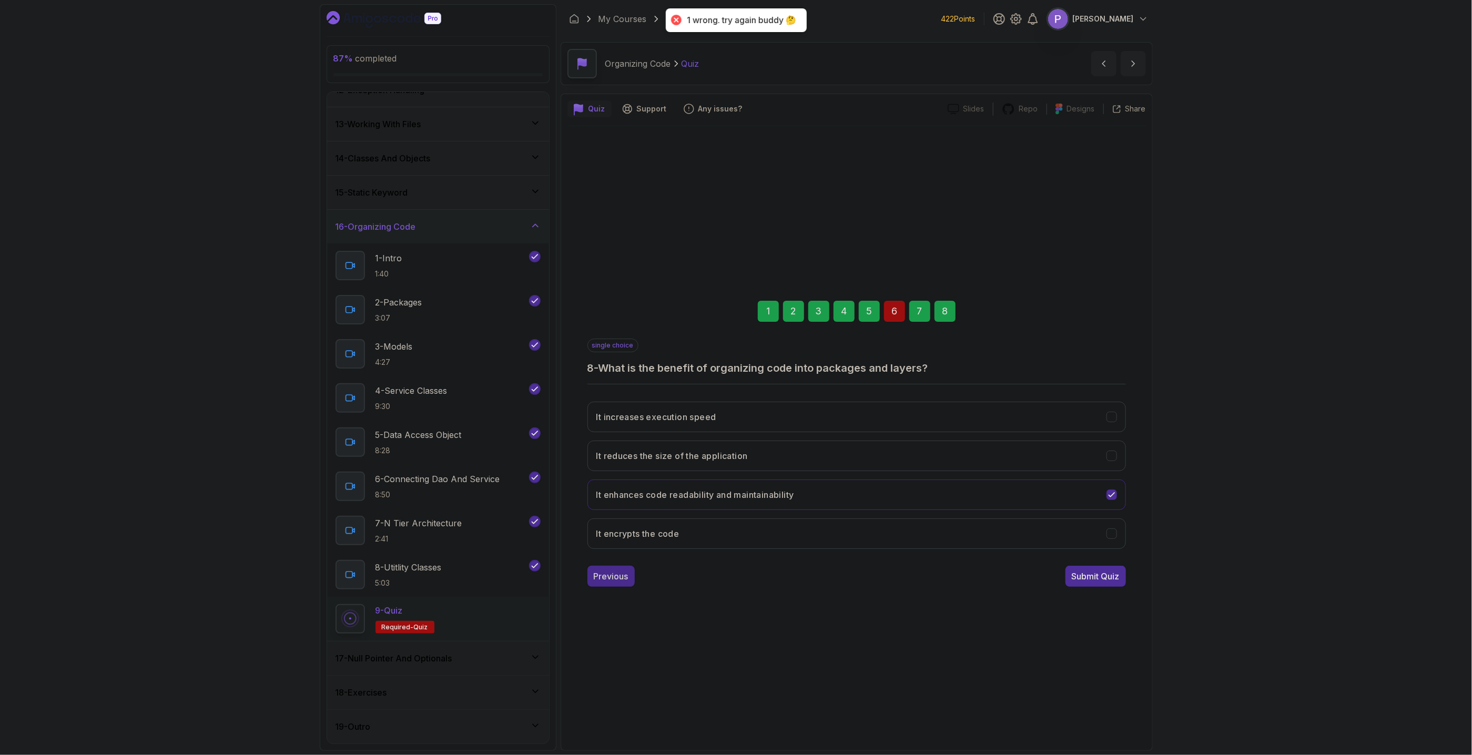
click at [613, 579] on div "Previous" at bounding box center [611, 576] width 35 height 13
click at [610, 579] on div "Previous" at bounding box center [611, 576] width 35 height 13
click at [1113, 418] on icon "It is only used for small applications" at bounding box center [1112, 417] width 10 height 10
click at [1113, 541] on button "It combines all logic into a single layer" at bounding box center [857, 534] width 539 height 31
click at [1121, 578] on button "Next" at bounding box center [1111, 576] width 32 height 21
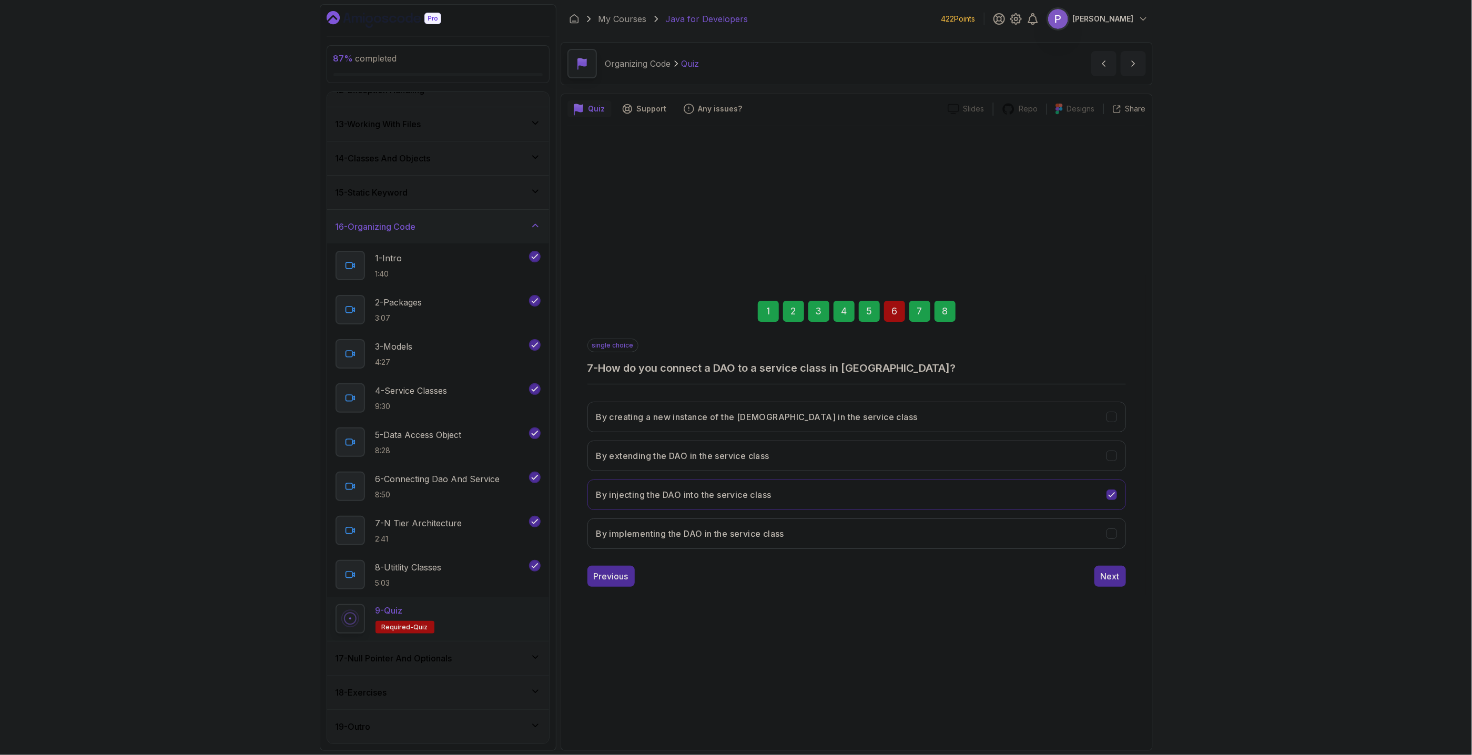
click at [1108, 589] on div "1 2 3 4 5 6 7 8 single choice 7 - How do you connect a DAO to a service class i…" at bounding box center [857, 436] width 579 height 320
click at [1108, 578] on div "Next" at bounding box center [1110, 576] width 19 height 13
click at [1107, 578] on div "Submit Quiz" at bounding box center [1096, 576] width 48 height 13
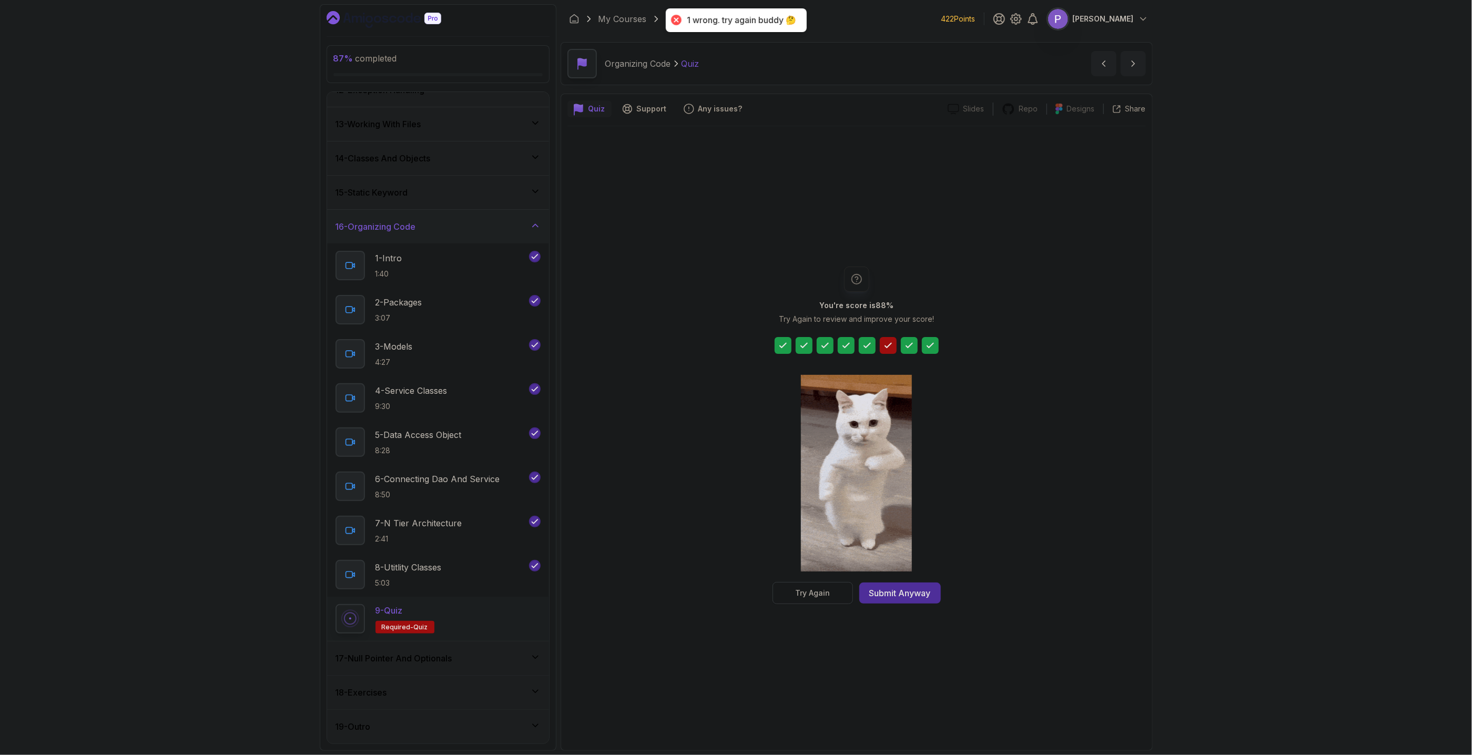
click at [804, 599] on button "Try Again" at bounding box center [813, 593] width 80 height 22
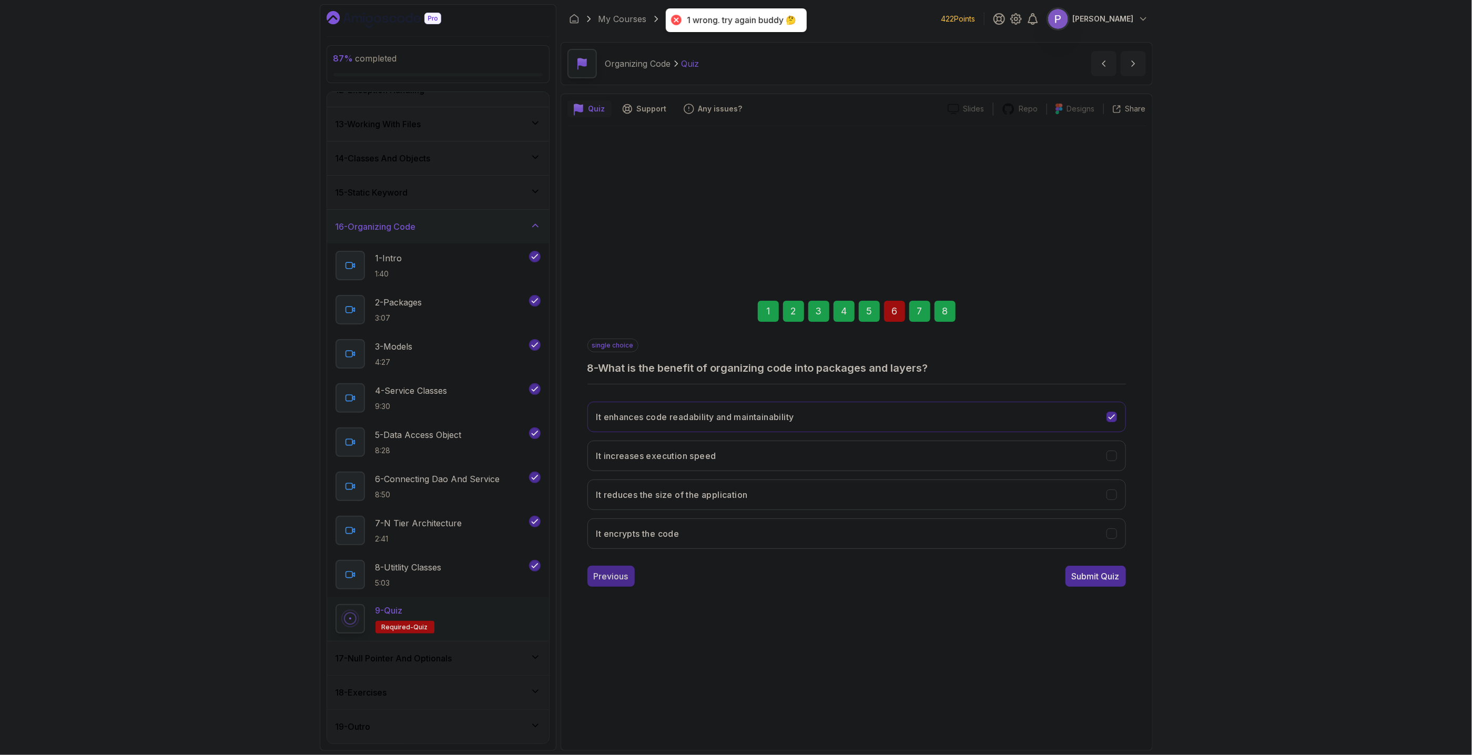
click at [614, 583] on button "Previous" at bounding box center [611, 576] width 47 height 21
click at [614, 570] on button "Previous" at bounding box center [611, 576] width 47 height 21
click at [1111, 449] on button "It is only used for small applications" at bounding box center [857, 456] width 539 height 31
click at [1113, 571] on div "Next" at bounding box center [1110, 576] width 19 height 13
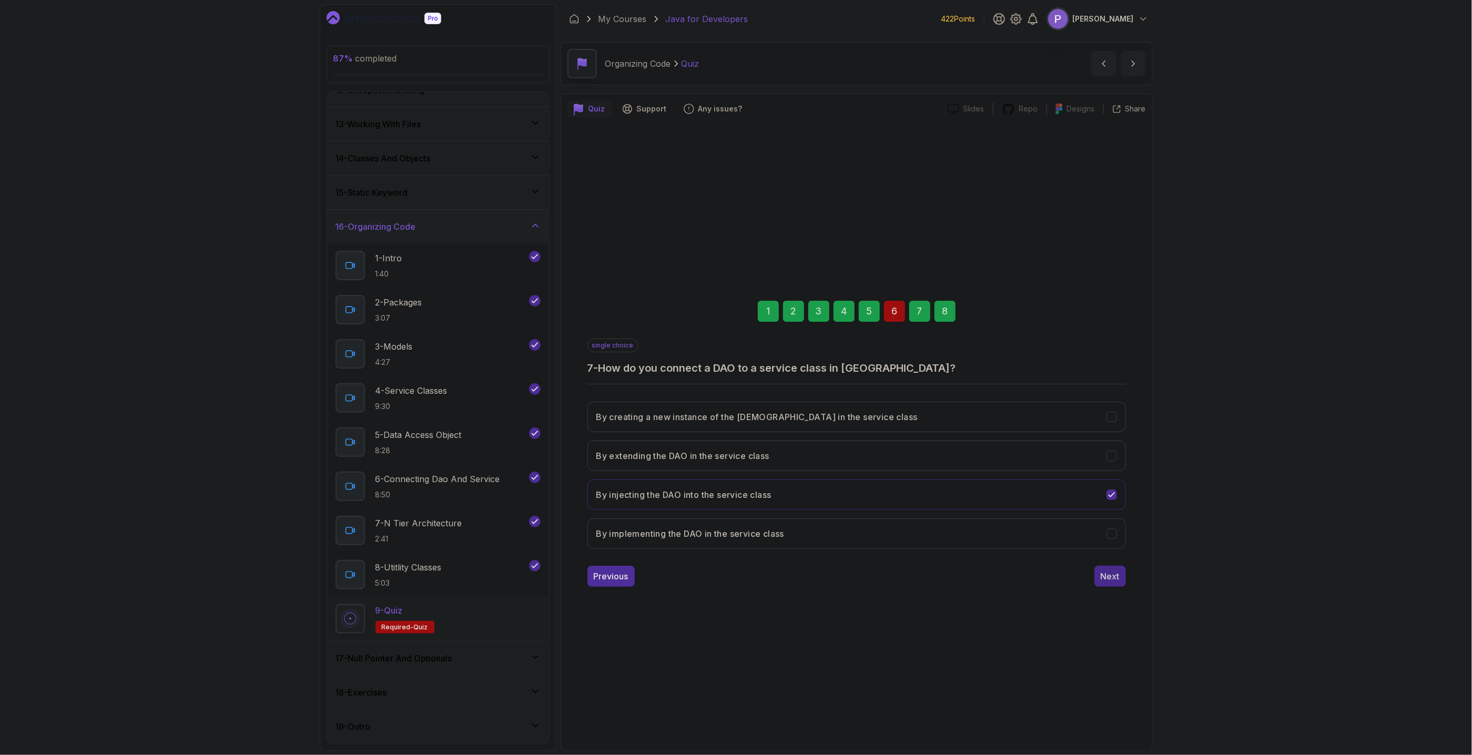
click at [1120, 580] on button "Next" at bounding box center [1111, 576] width 32 height 21
click at [1105, 572] on div "Submit Quiz" at bounding box center [1096, 576] width 48 height 13
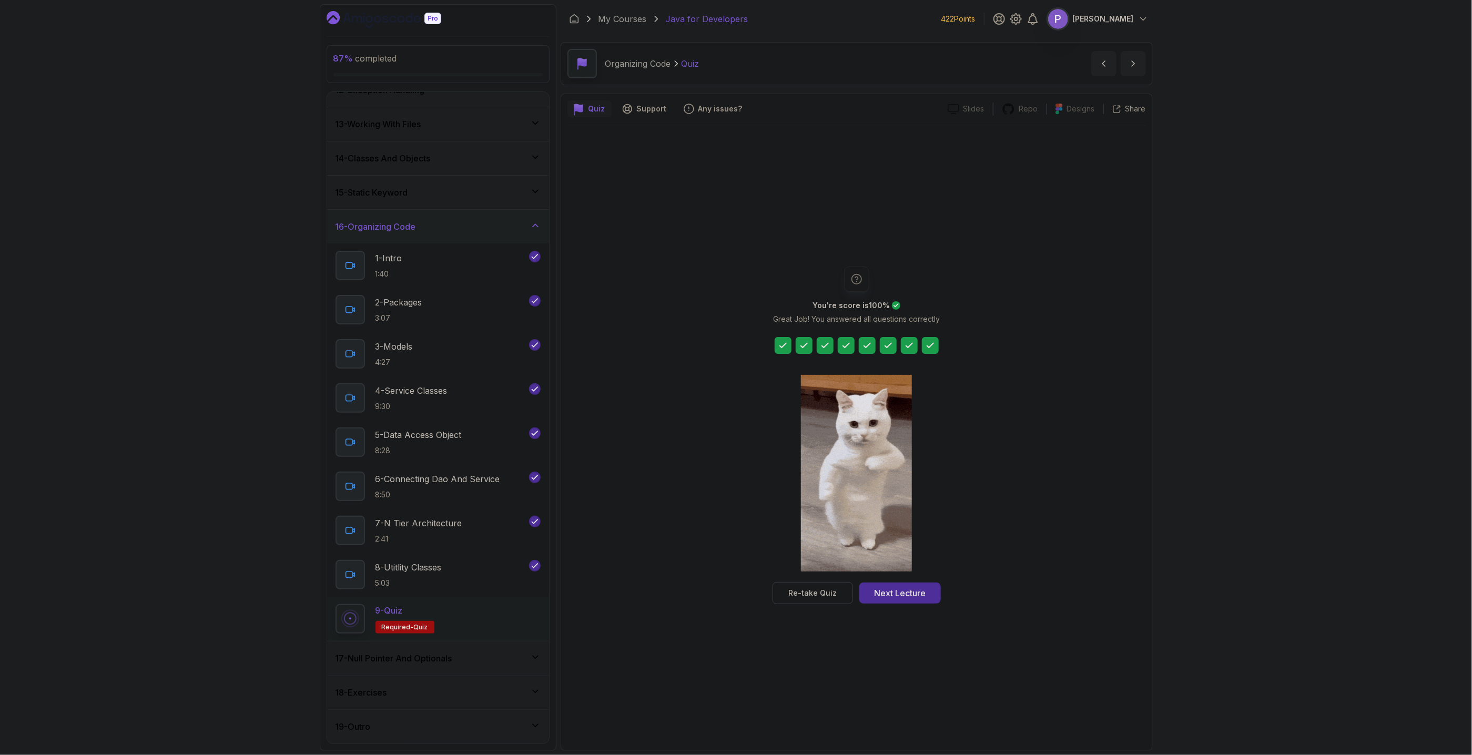
click at [930, 599] on button "Next Lecture" at bounding box center [901, 593] width 82 height 21
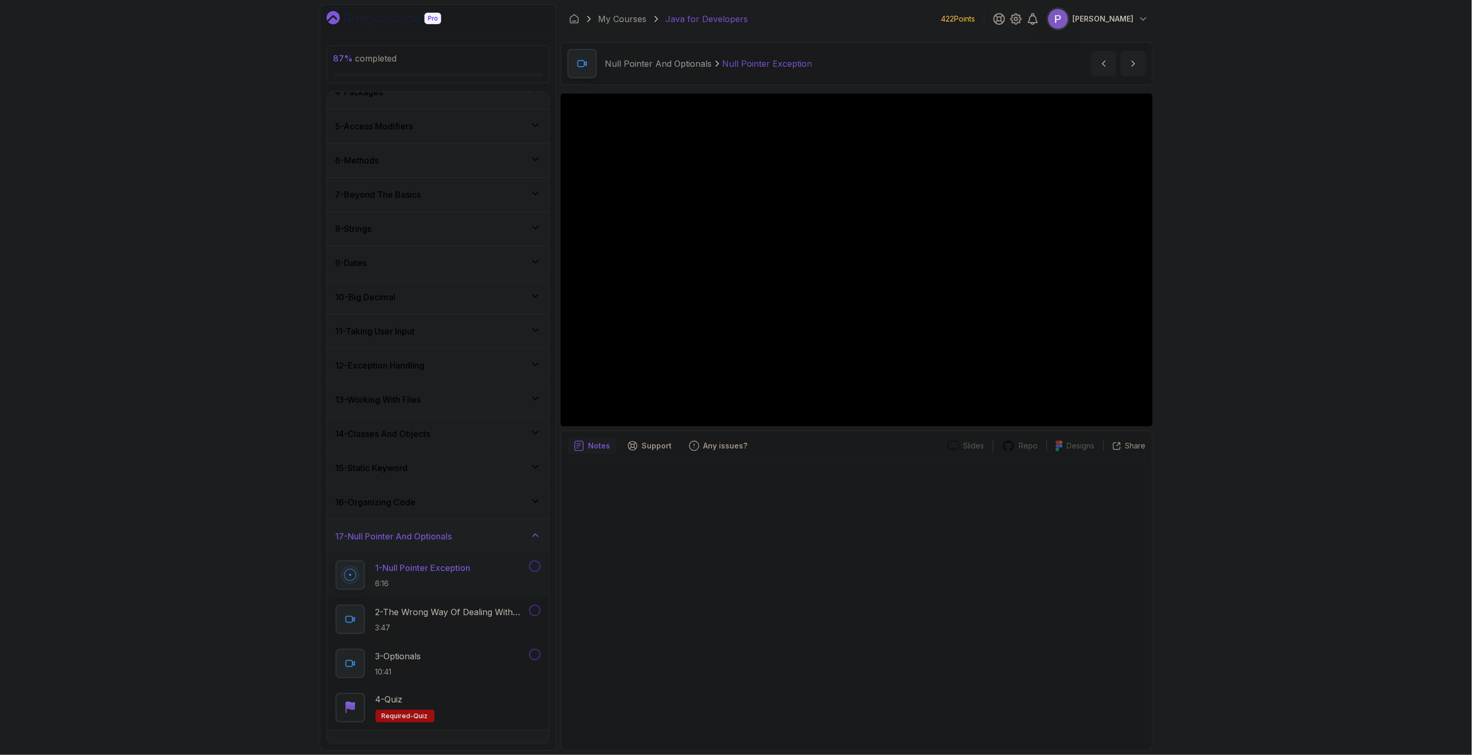
scroll to position [175, 0]
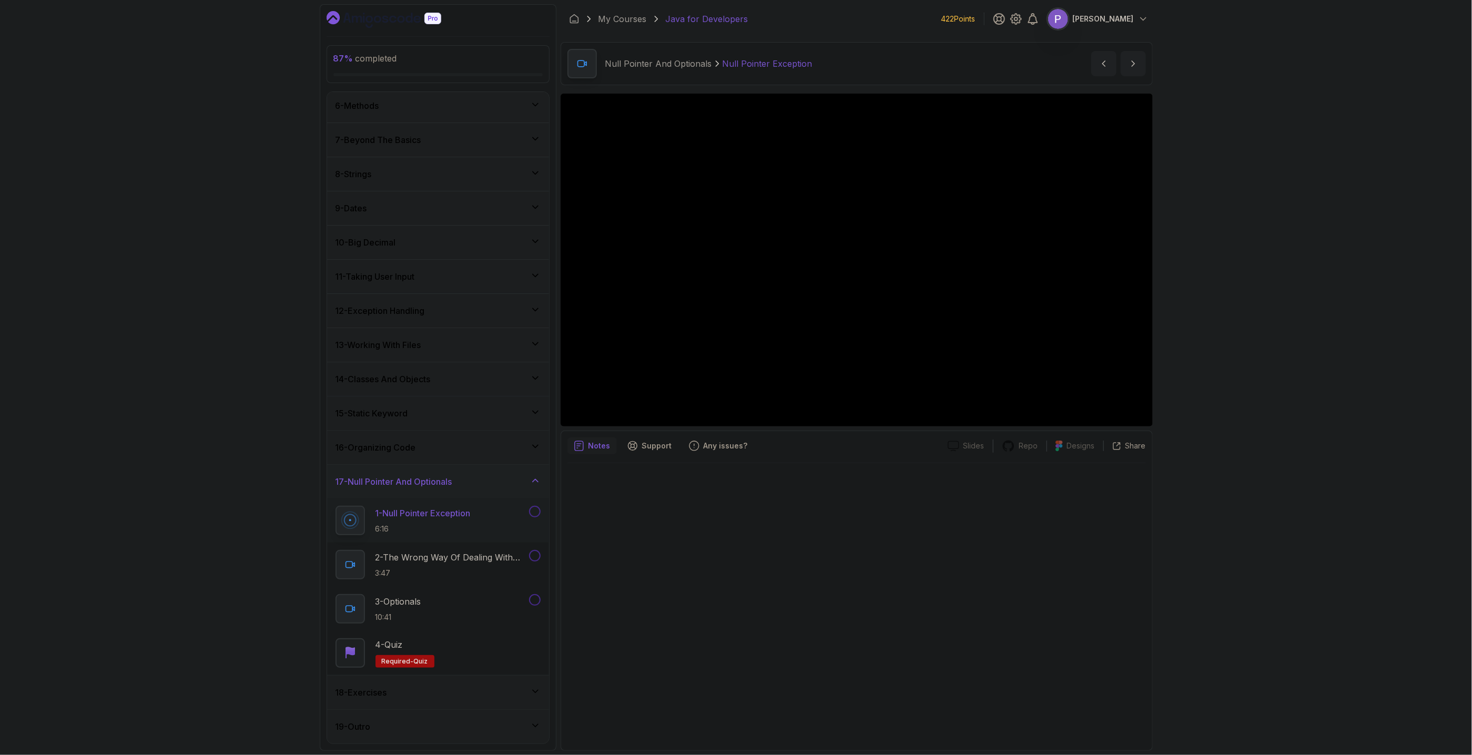
click at [538, 697] on div "18 - Exercises" at bounding box center [438, 692] width 205 height 13
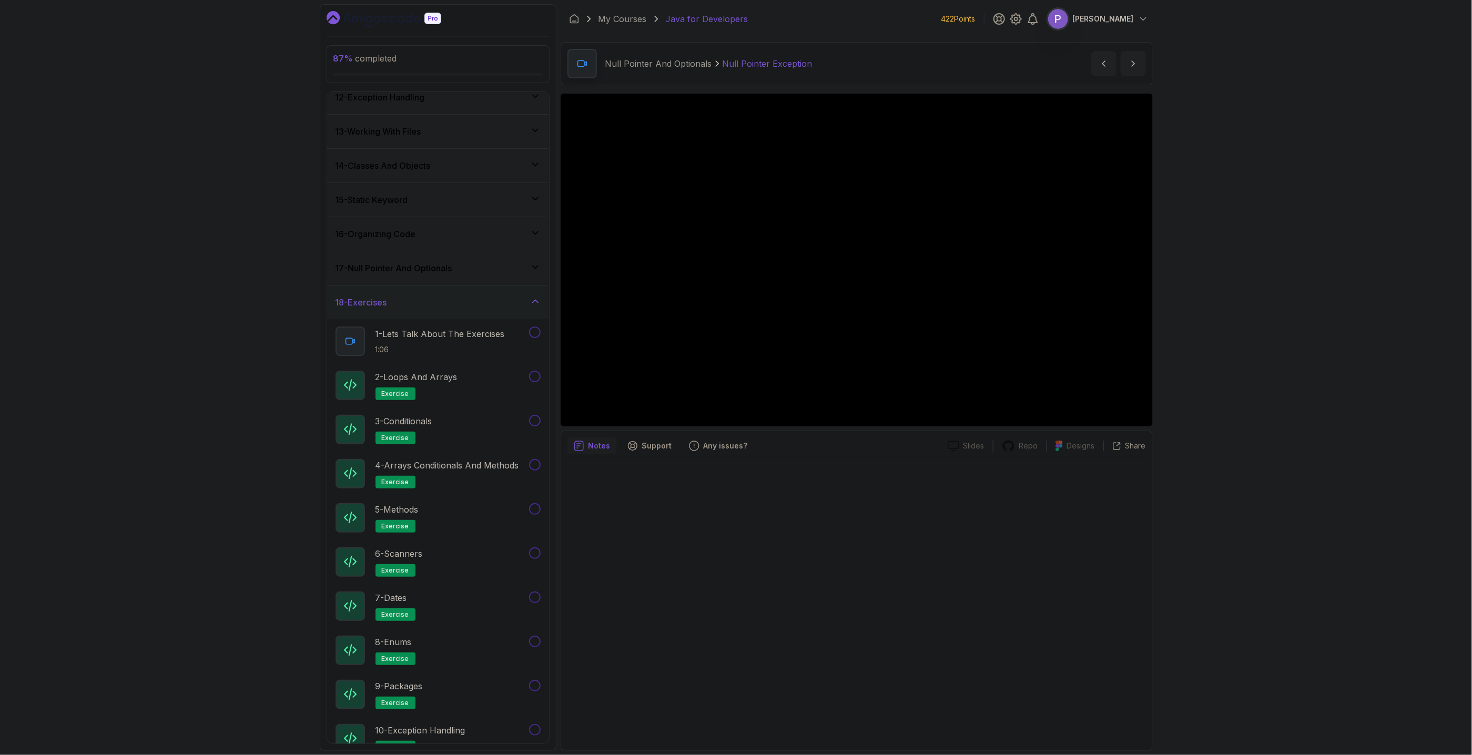
scroll to position [333, 0]
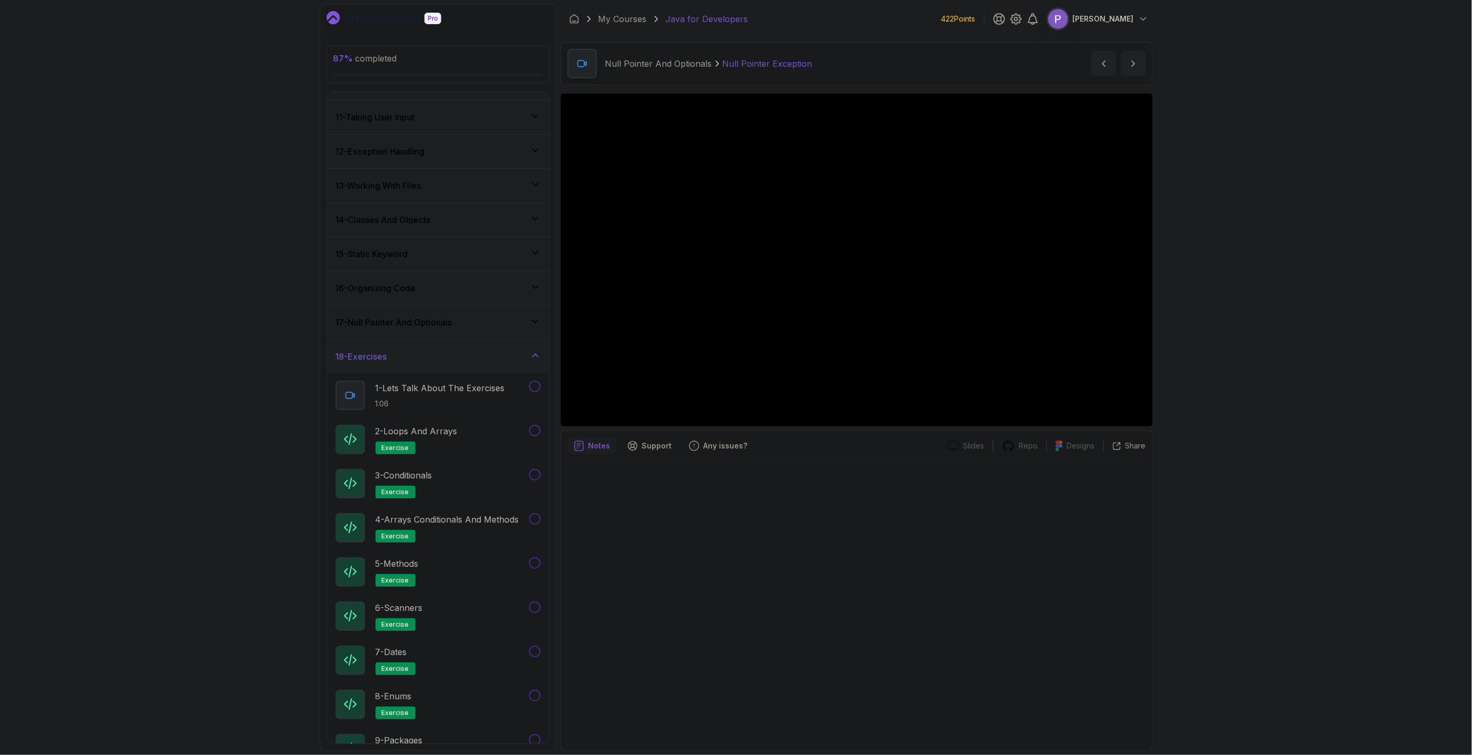
click at [539, 360] on icon at bounding box center [535, 355] width 11 height 11
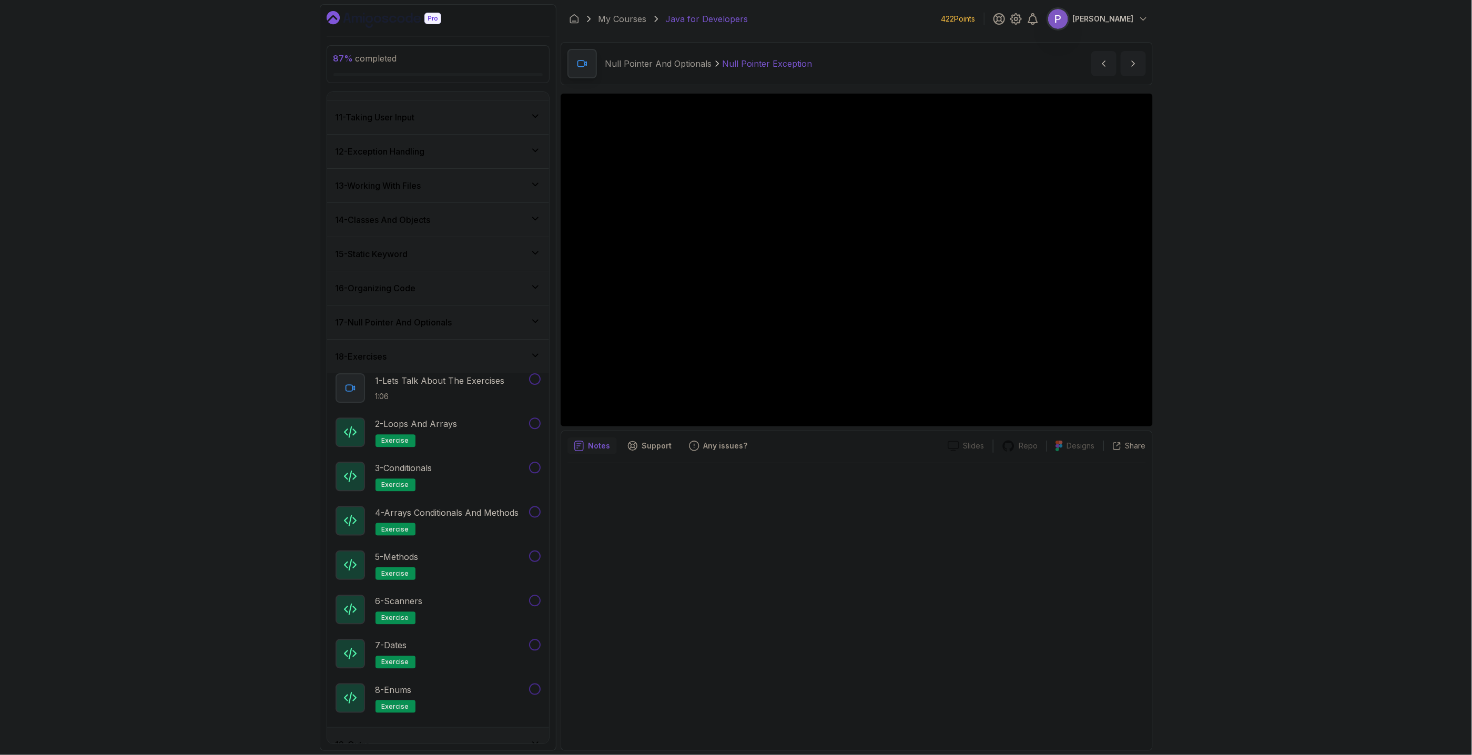
scroll to position [0, 0]
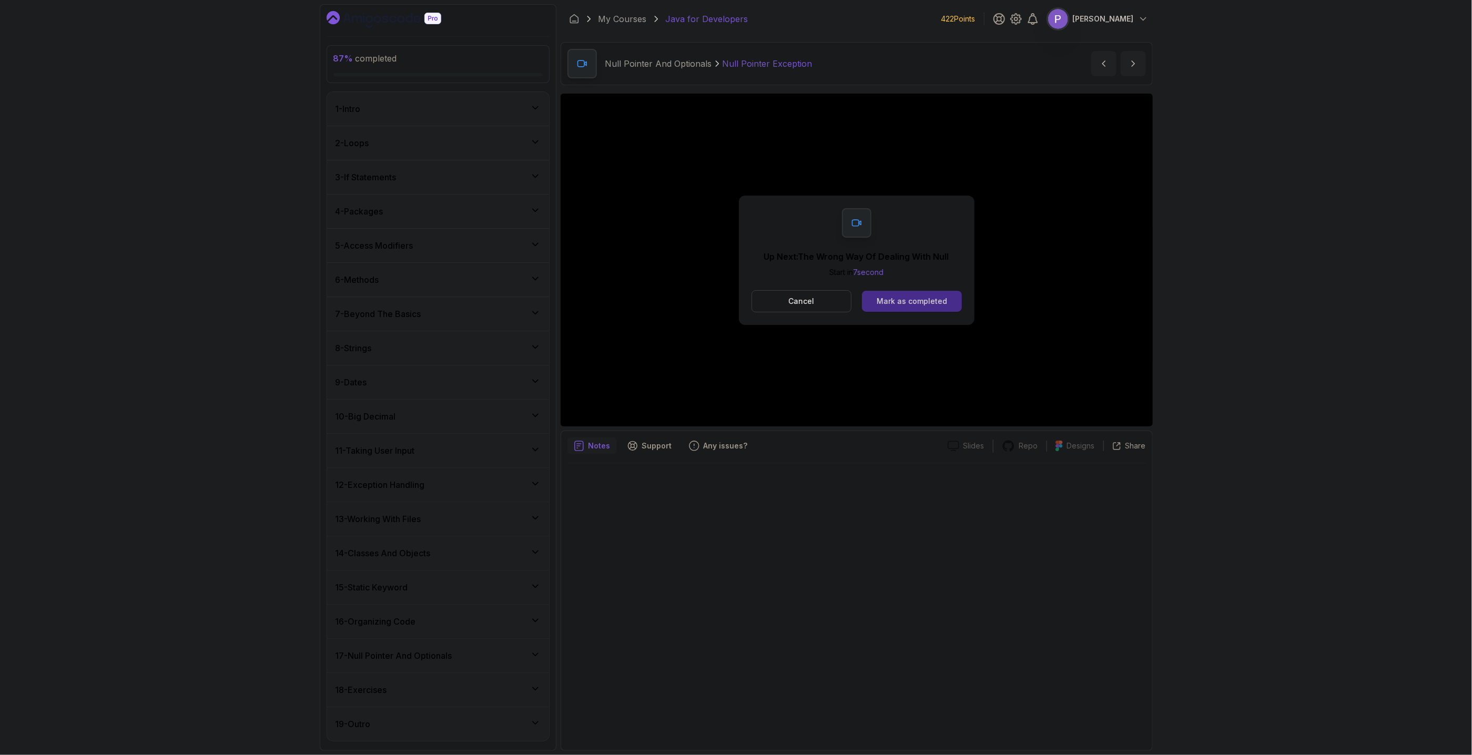
click at [878, 306] on button "Mark as completed" at bounding box center [911, 301] width 99 height 21
click at [938, 305] on div "Mark as completed" at bounding box center [912, 301] width 70 height 11
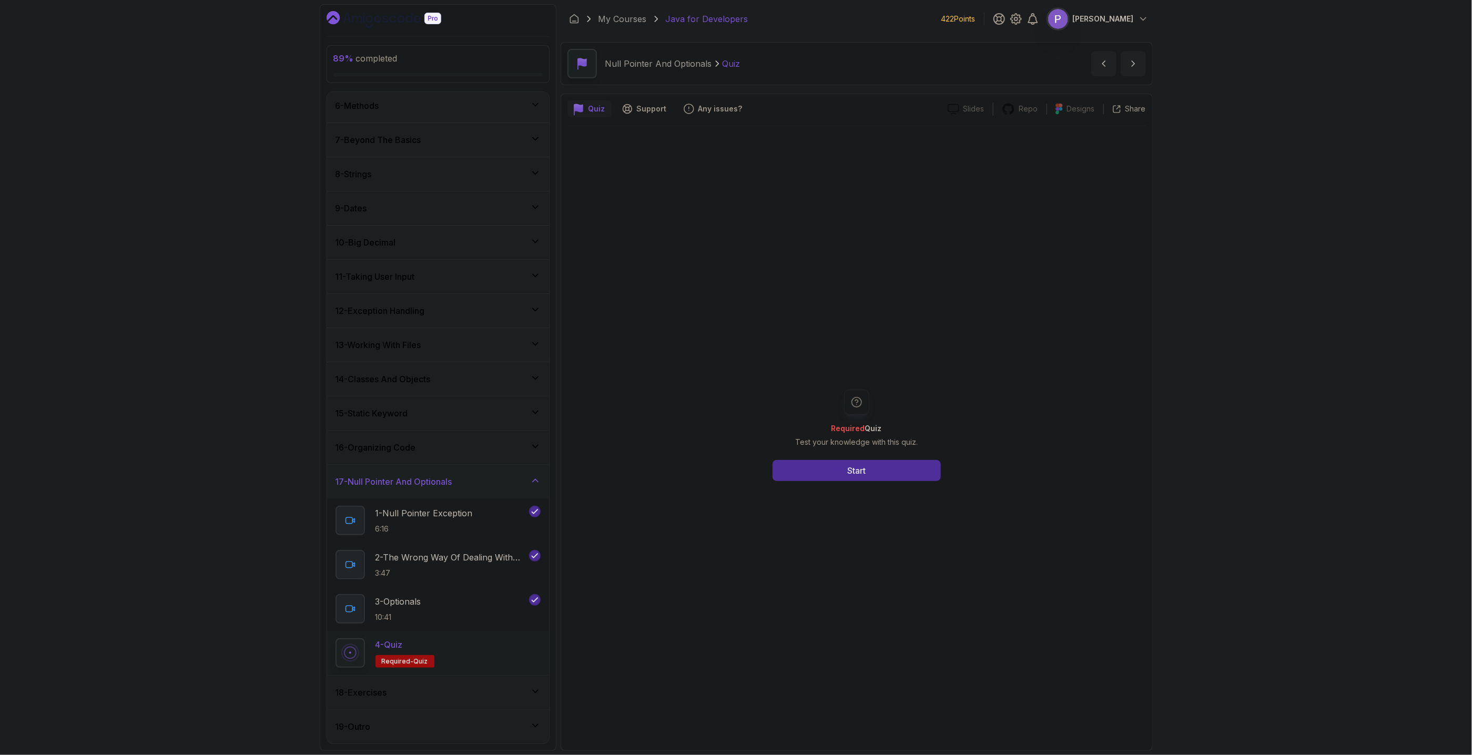
click at [851, 491] on div "Required Quiz Test your knowledge with this quiz. Start" at bounding box center [857, 435] width 579 height 618
click at [876, 479] on button "Start" at bounding box center [857, 470] width 168 height 21
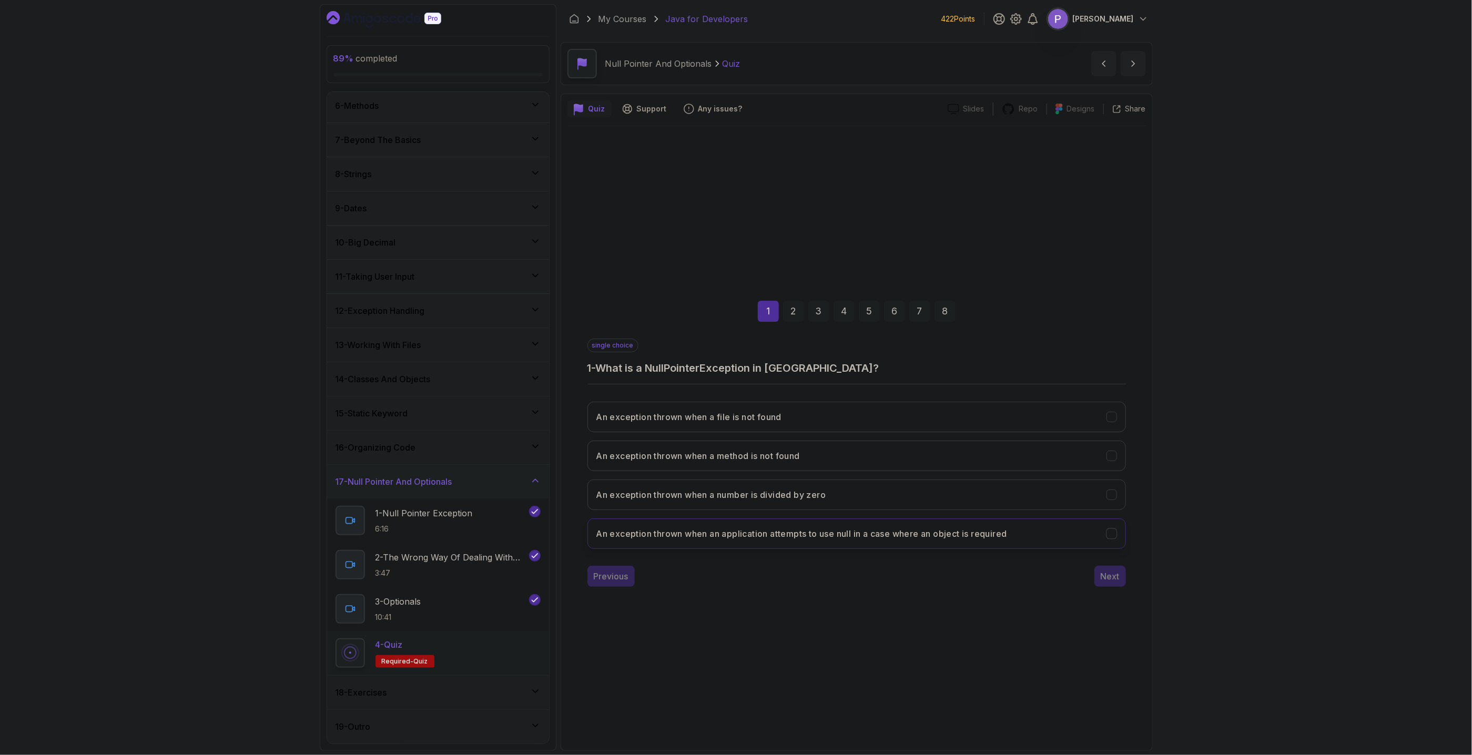
click at [1116, 534] on icon "An exception thrown when an application attempts to use null in a case where an…" at bounding box center [1112, 534] width 10 height 10
click at [1118, 578] on div "Next" at bounding box center [1110, 576] width 19 height 13
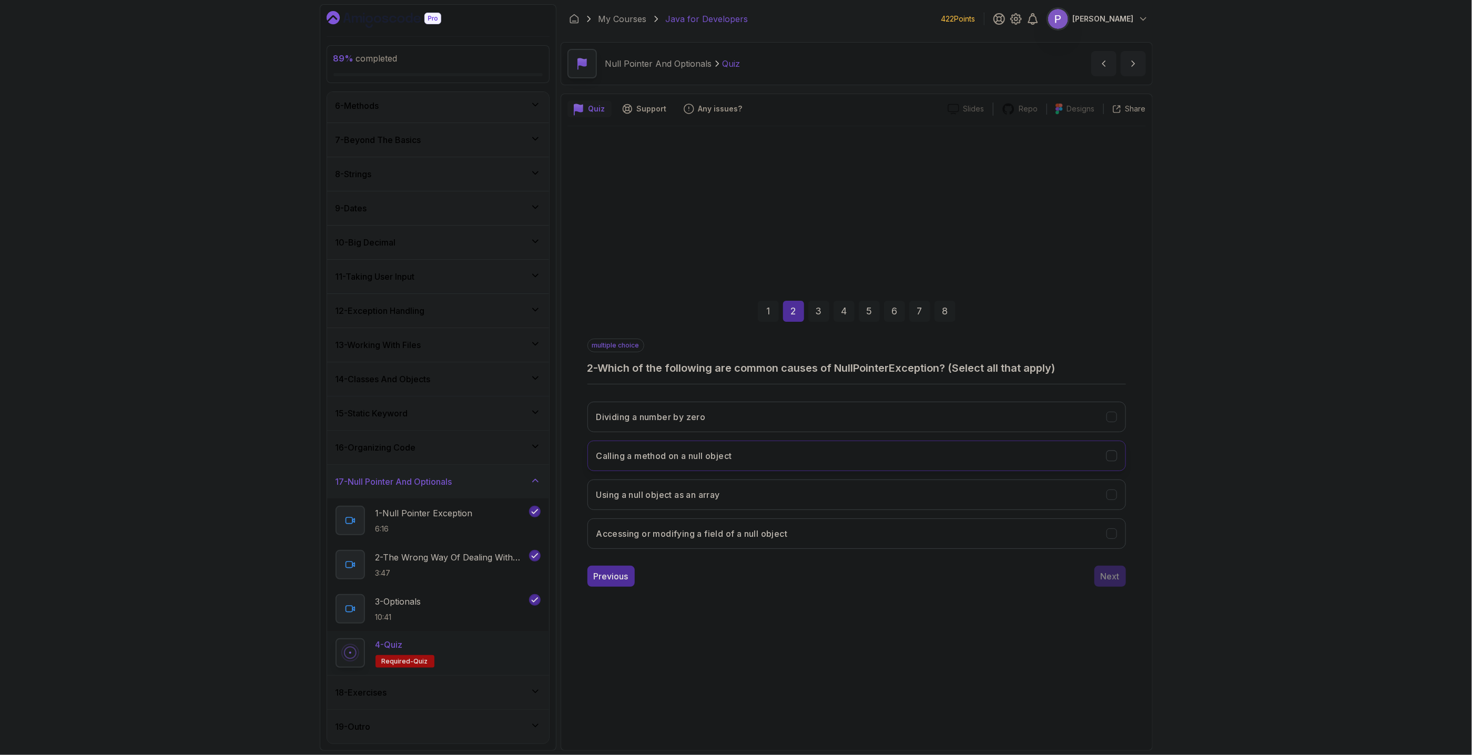
click at [1114, 459] on icon "Calling a method on a null object" at bounding box center [1112, 456] width 10 height 10
click at [1117, 497] on div "Using a null object as an array" at bounding box center [1111, 494] width 11 height 11
click at [1116, 537] on icon "Accessing or modifying a field of a null object" at bounding box center [1112, 534] width 10 height 10
click at [1117, 579] on div "Next" at bounding box center [1110, 576] width 19 height 13
click at [1116, 423] on button "Ignoring null checks and assuming objects are always non-null" at bounding box center [857, 417] width 539 height 31
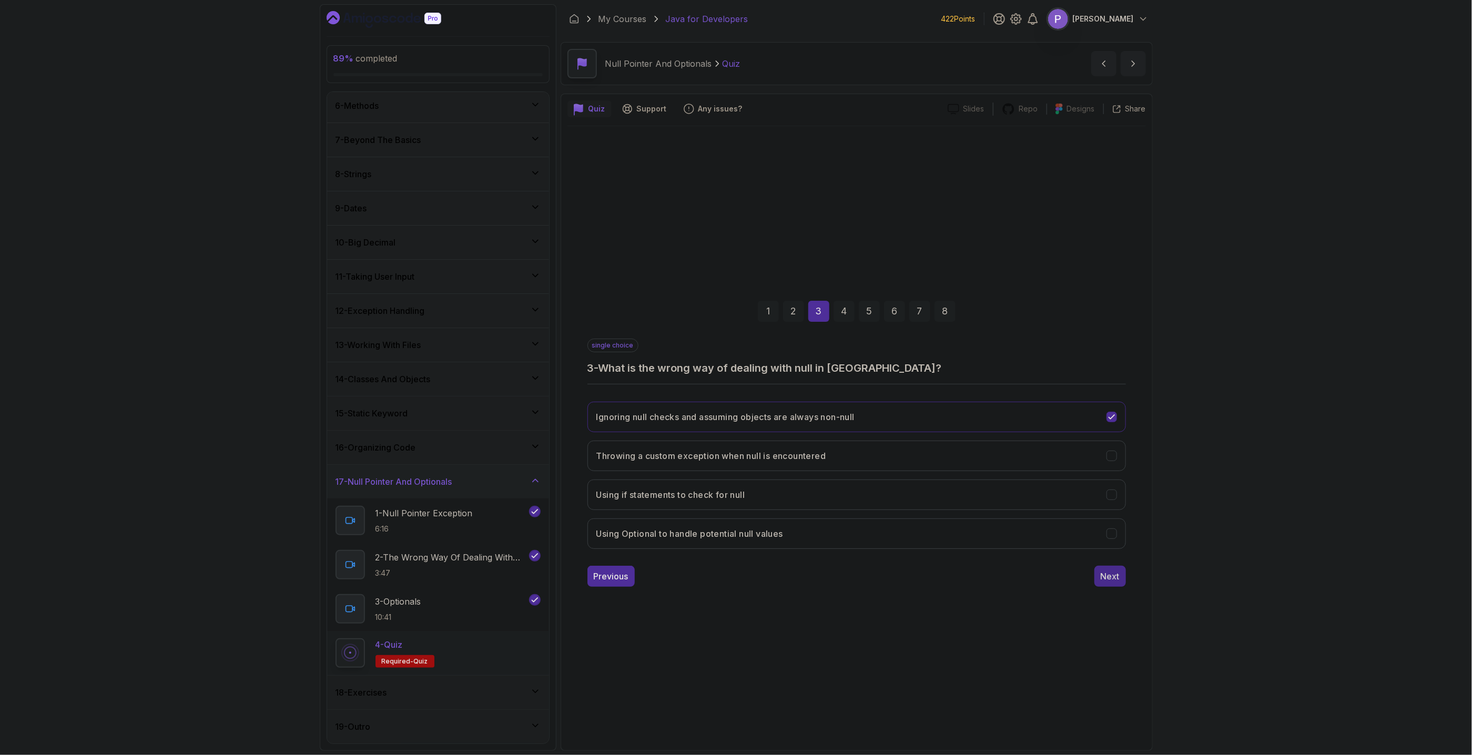
click at [1108, 575] on div "Next" at bounding box center [1110, 576] width 19 height 13
click at [1118, 419] on button "To provide a container that may or may not contain a non-null value" at bounding box center [857, 417] width 539 height 31
click at [1108, 572] on div "Next" at bounding box center [1110, 576] width 19 height 13
click at [850, 418] on button "Optional.ofNullable(value)" at bounding box center [857, 417] width 539 height 31
click at [1109, 576] on div "Next" at bounding box center [1110, 576] width 19 height 13
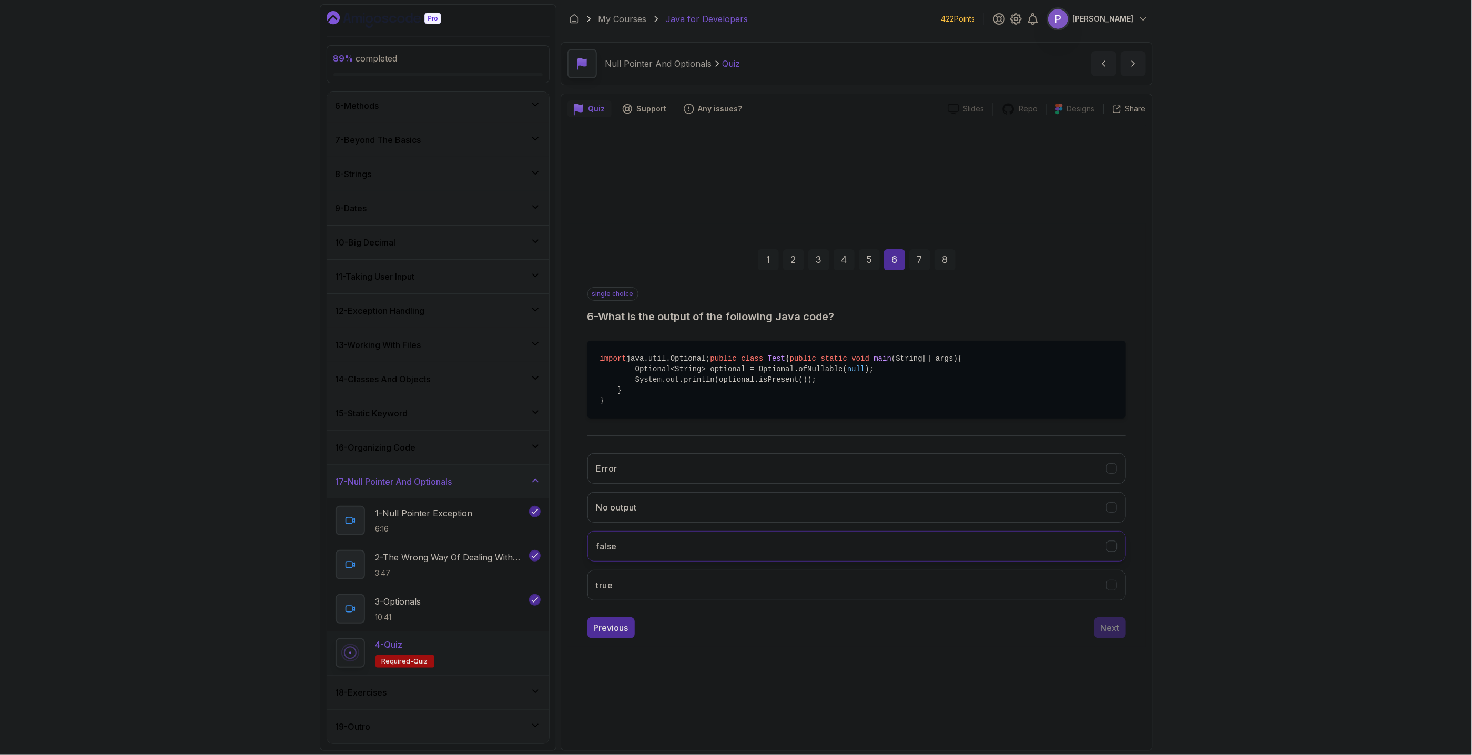
click at [1119, 555] on button "false" at bounding box center [857, 546] width 539 height 31
click at [1118, 634] on div "Next" at bounding box center [1110, 628] width 19 height 13
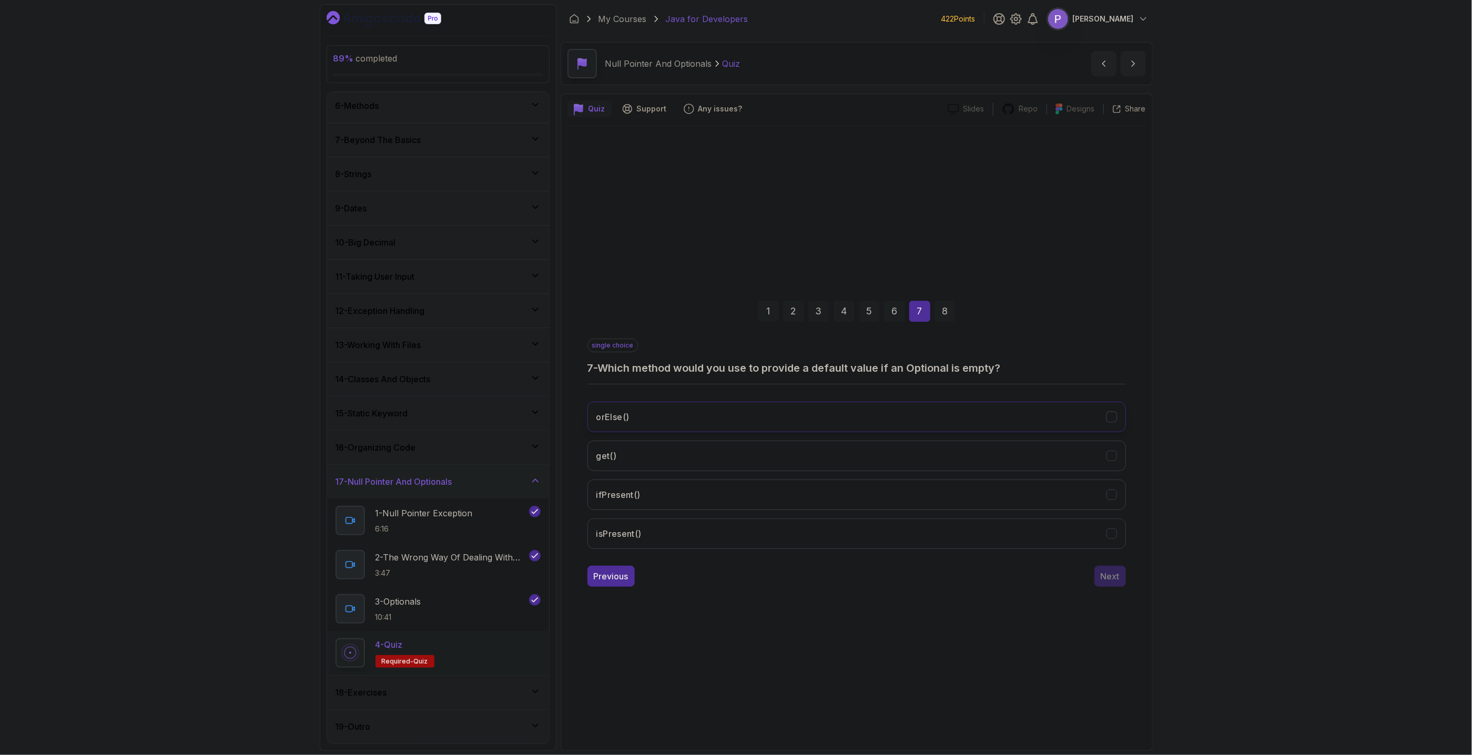
click at [1113, 421] on icon "orElse()" at bounding box center [1112, 417] width 10 height 10
click at [1118, 580] on div "Next" at bounding box center [1110, 576] width 19 height 13
click at [1117, 421] on icon "It makes the code more readable and less error-prone" at bounding box center [1112, 417] width 10 height 10
click at [1108, 572] on div "Submit Quiz" at bounding box center [1096, 576] width 48 height 13
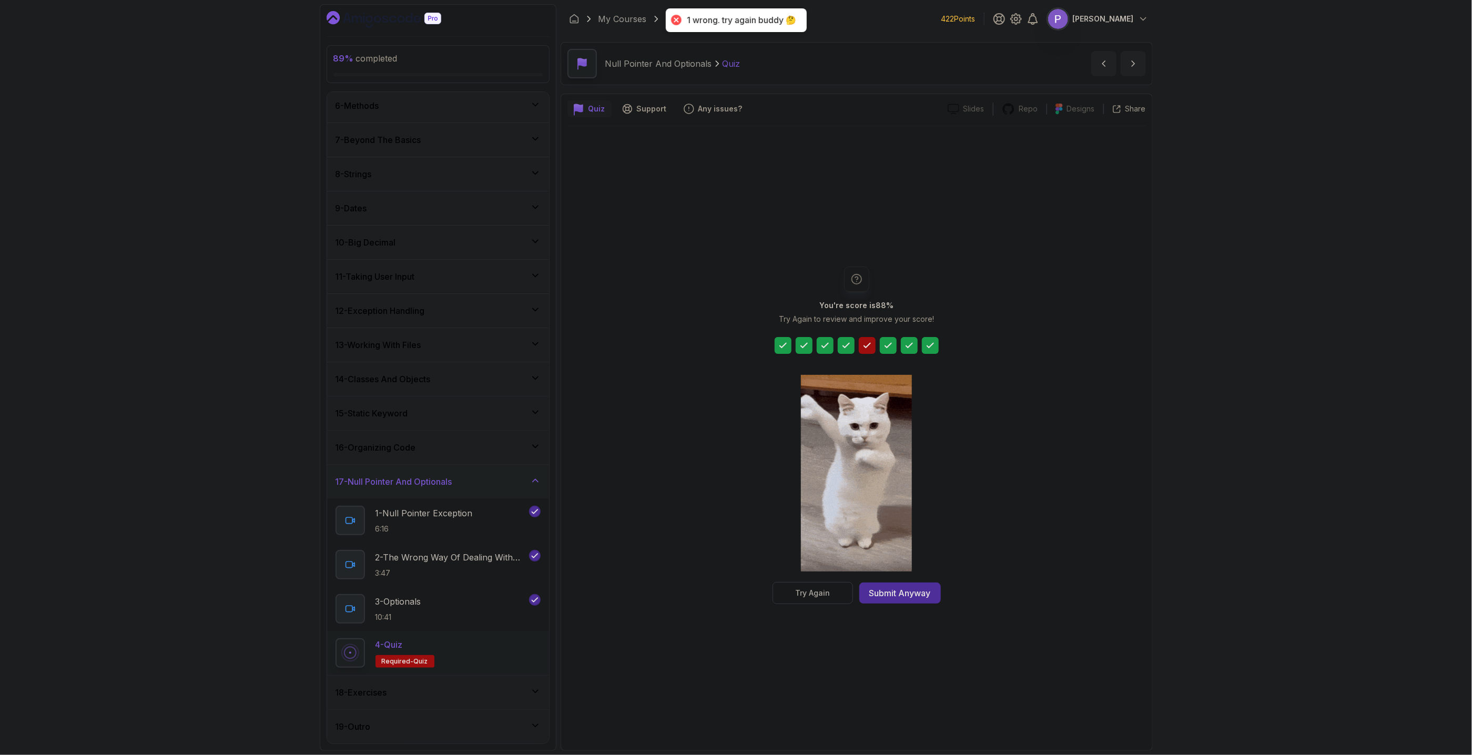
click at [808, 597] on div "Try Again" at bounding box center [812, 593] width 35 height 11
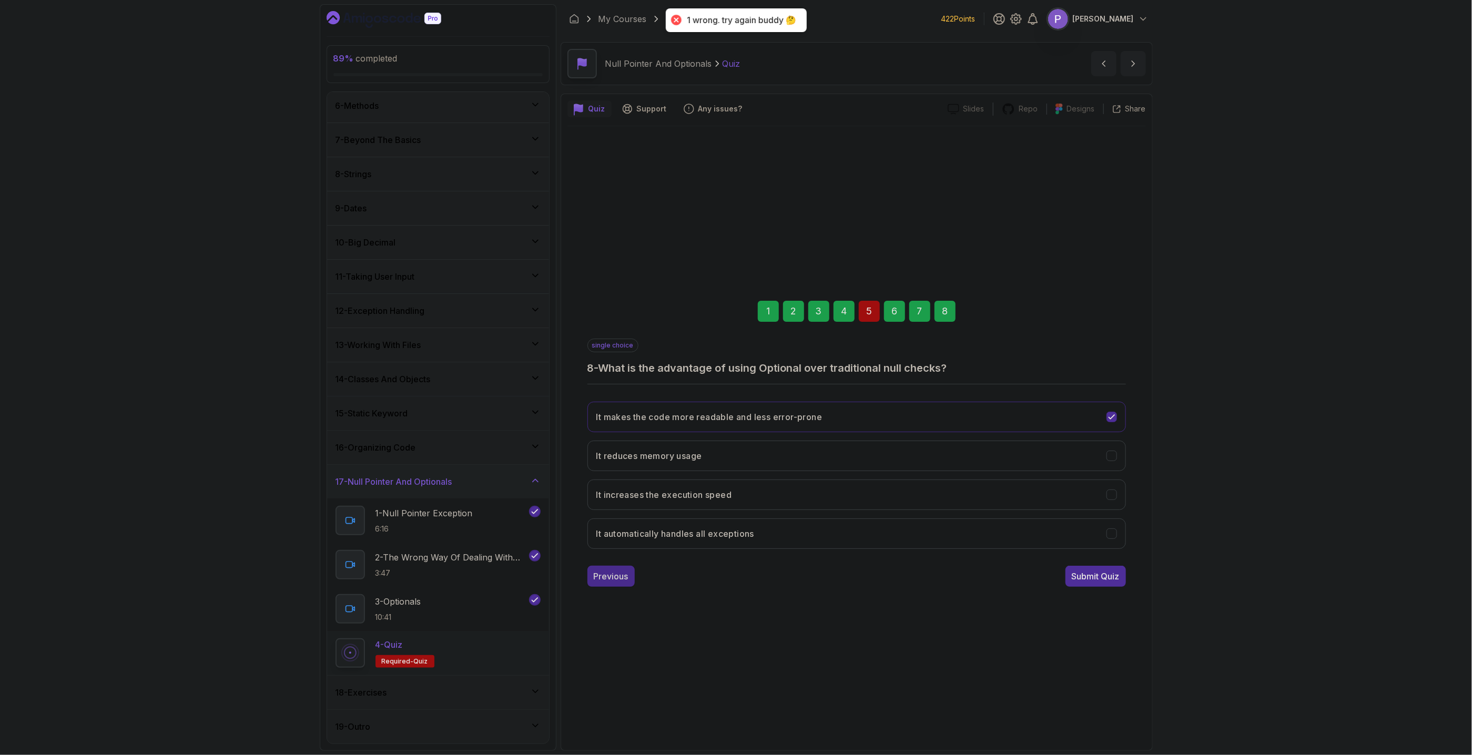
click at [601, 580] on div "Previous" at bounding box center [611, 576] width 35 height 13
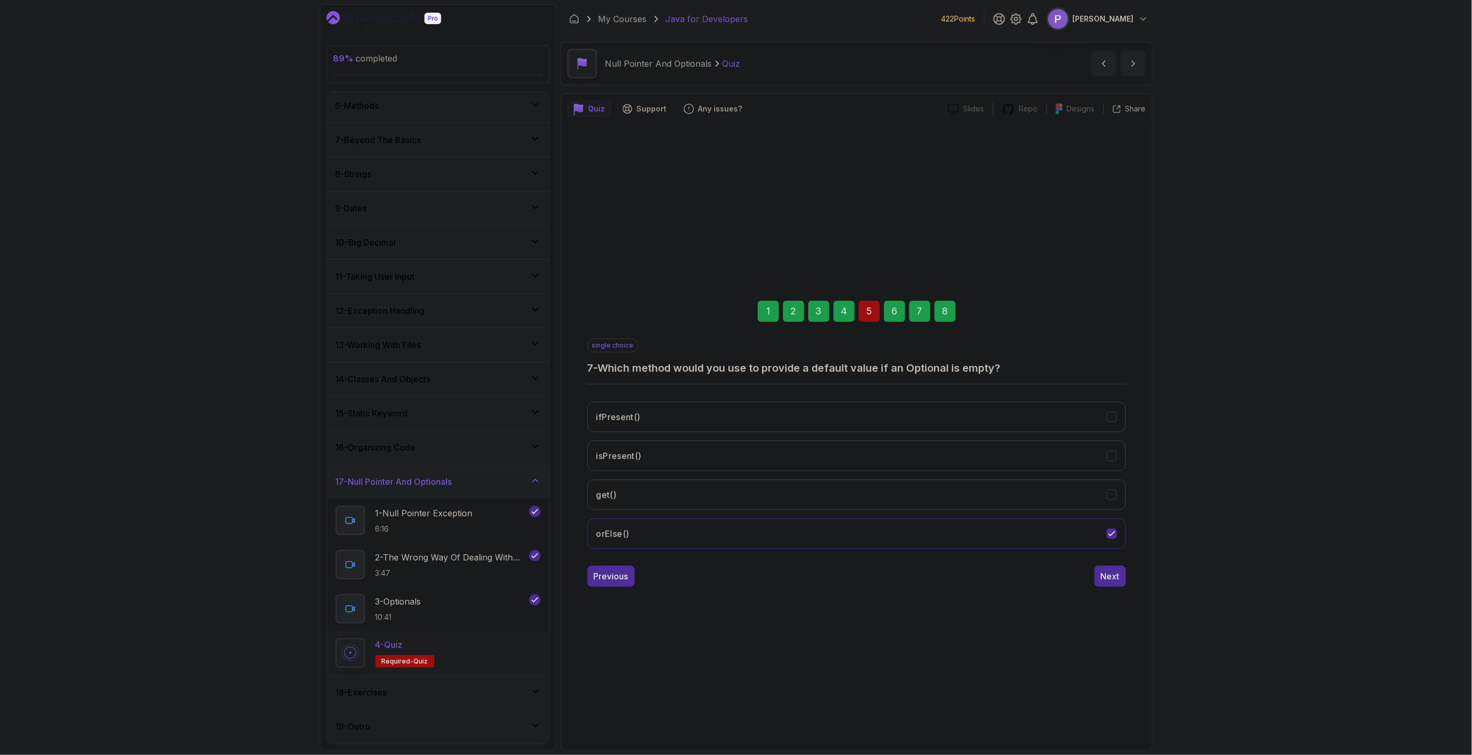
click at [601, 580] on div "Previous" at bounding box center [611, 576] width 35 height 13
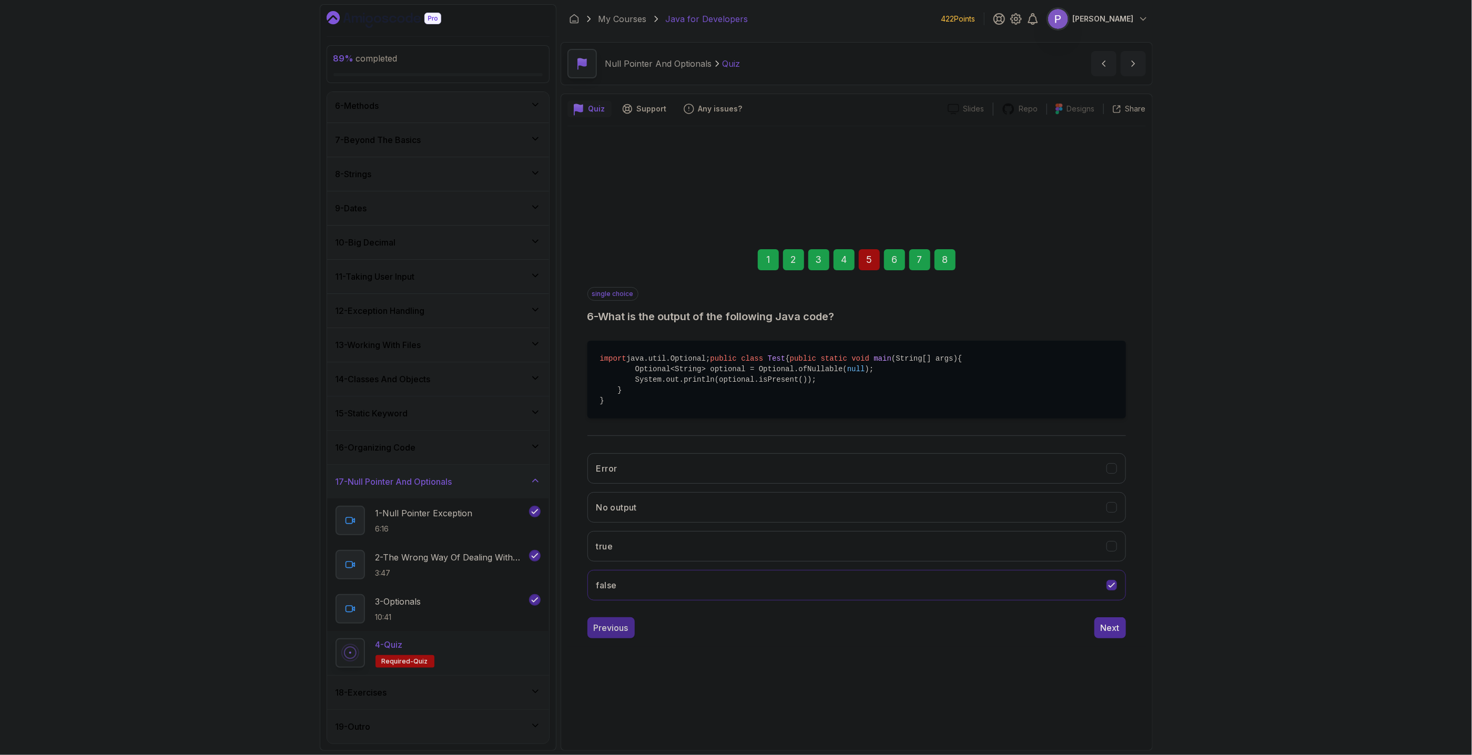
click at [610, 634] on div "Previous" at bounding box center [611, 628] width 35 height 13
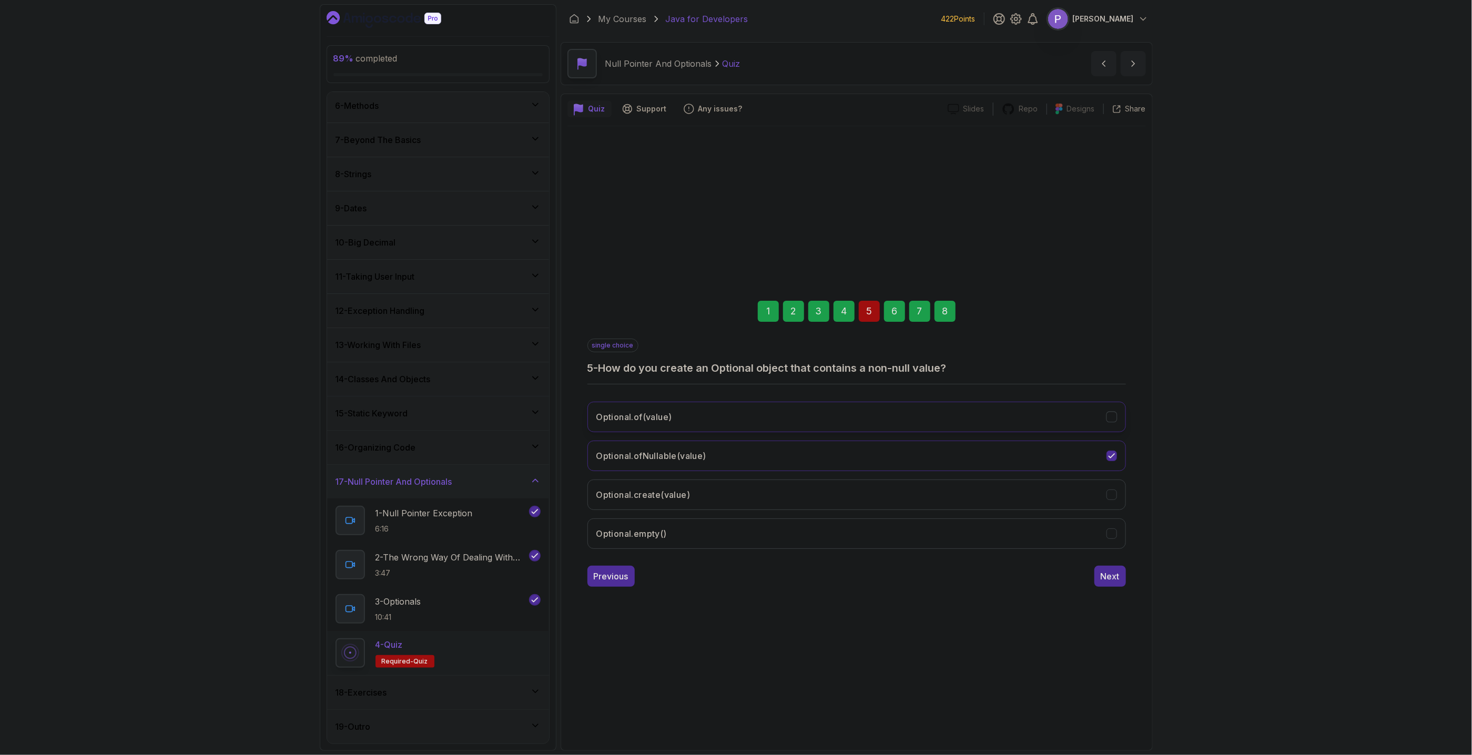
click at [1118, 418] on button "Optional.of(value)" at bounding box center [857, 417] width 539 height 31
click at [1122, 582] on button "Next" at bounding box center [1111, 576] width 32 height 21
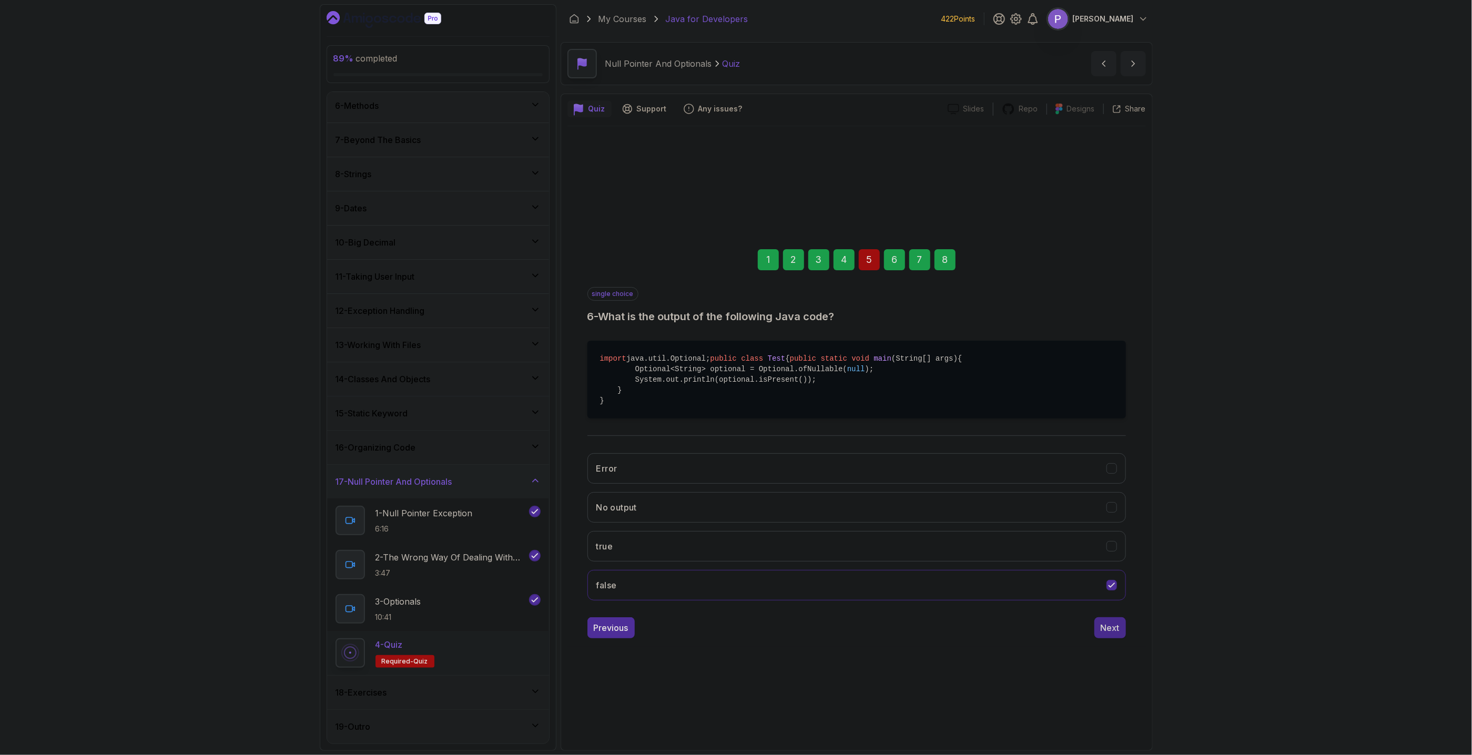
click at [1120, 638] on button "Next" at bounding box center [1111, 628] width 32 height 21
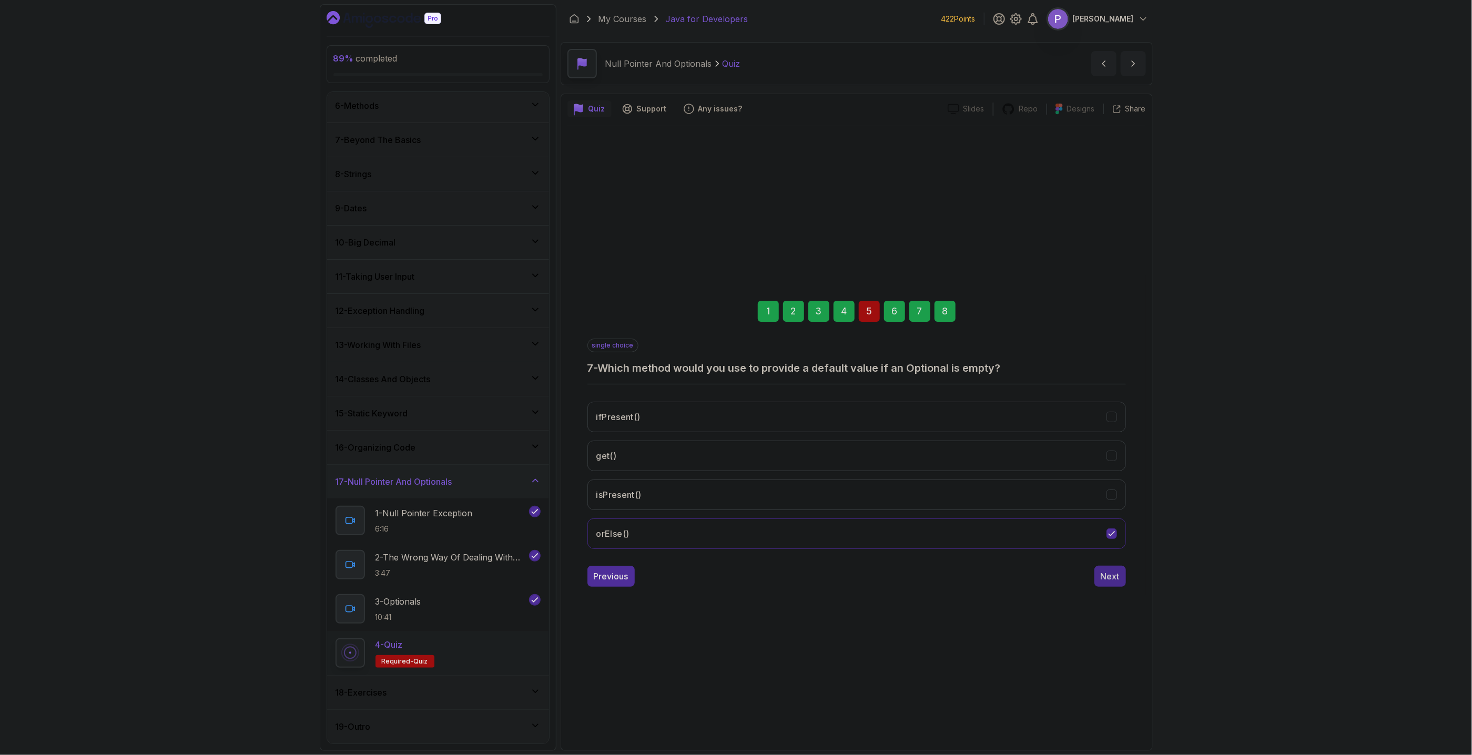
click at [1109, 577] on div "Next" at bounding box center [1110, 576] width 19 height 13
click at [1088, 581] on div "Submit Quiz" at bounding box center [1096, 576] width 48 height 13
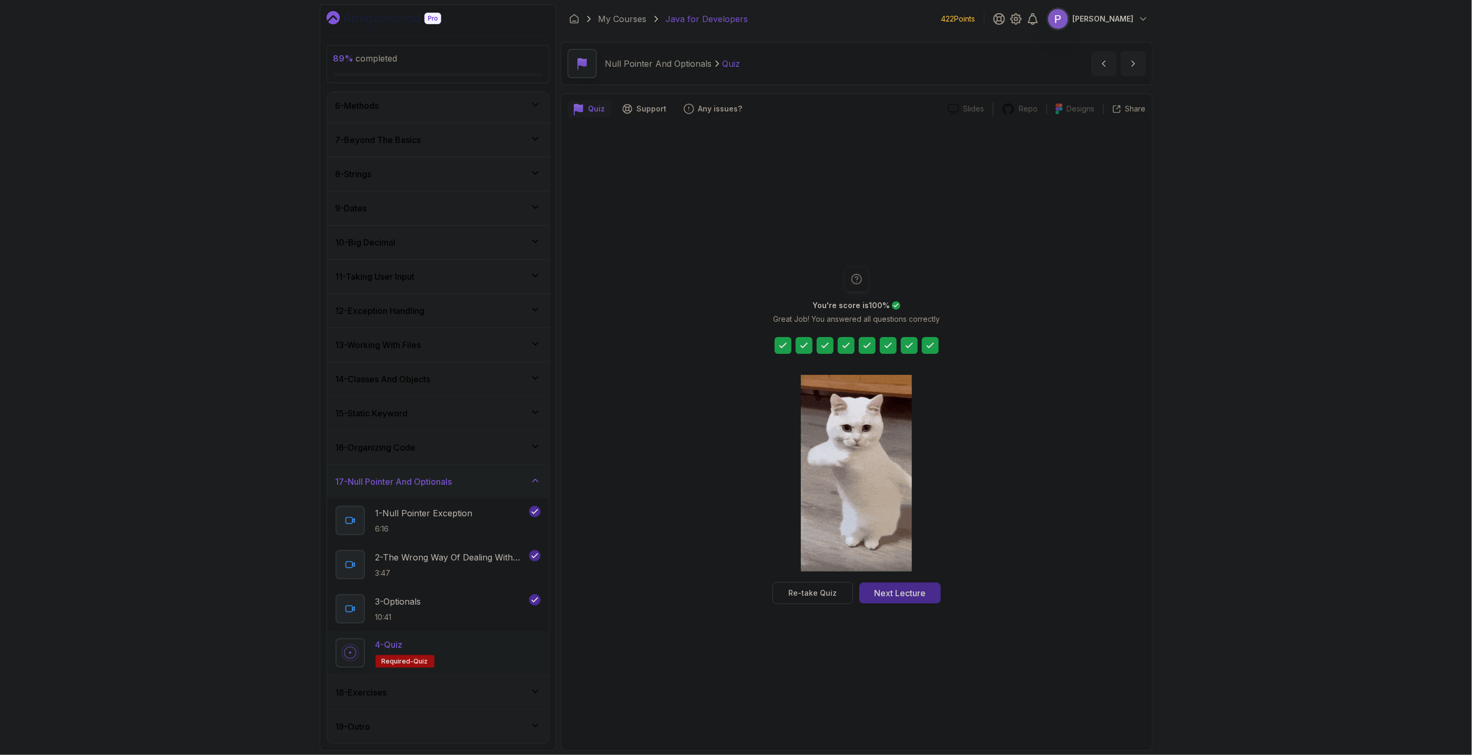
click at [897, 593] on div "Next Lecture" at bounding box center [900, 593] width 52 height 13
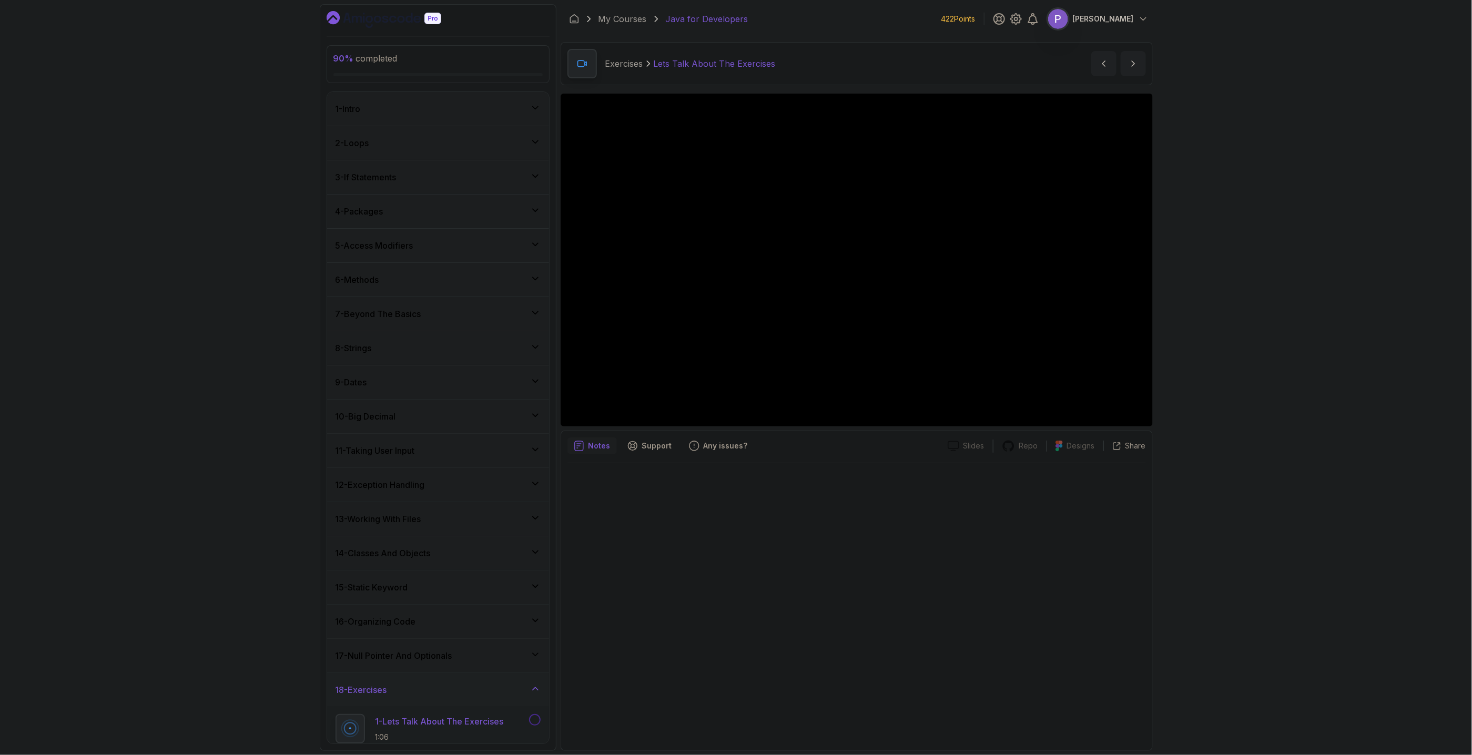
click at [1320, 372] on div "90 % completed 1 - Intro 2 - Loops 3 - If Statements 4 - Packages 5 - Access Mo…" at bounding box center [736, 377] width 1472 height 755
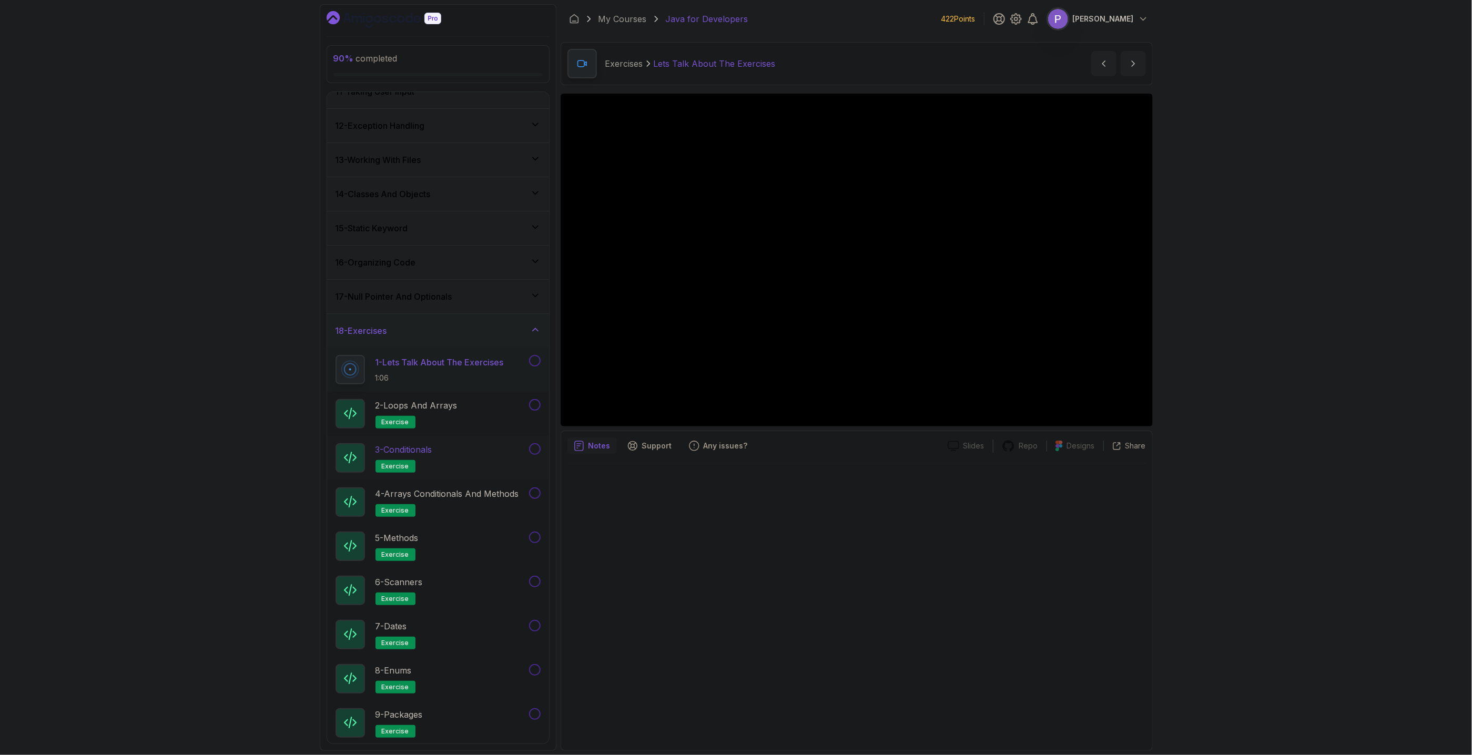
scroll to position [573, 0]
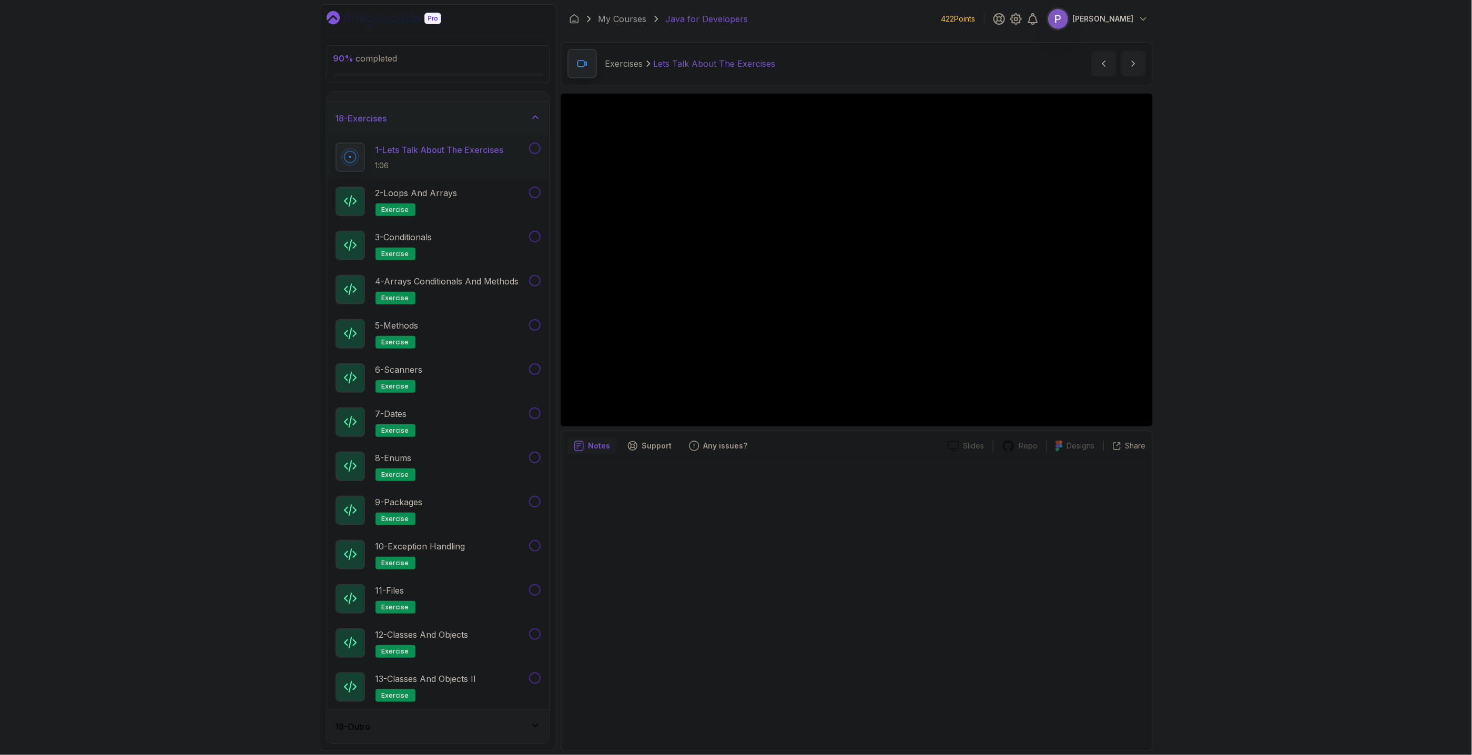
click at [537, 728] on icon at bounding box center [535, 726] width 11 height 11
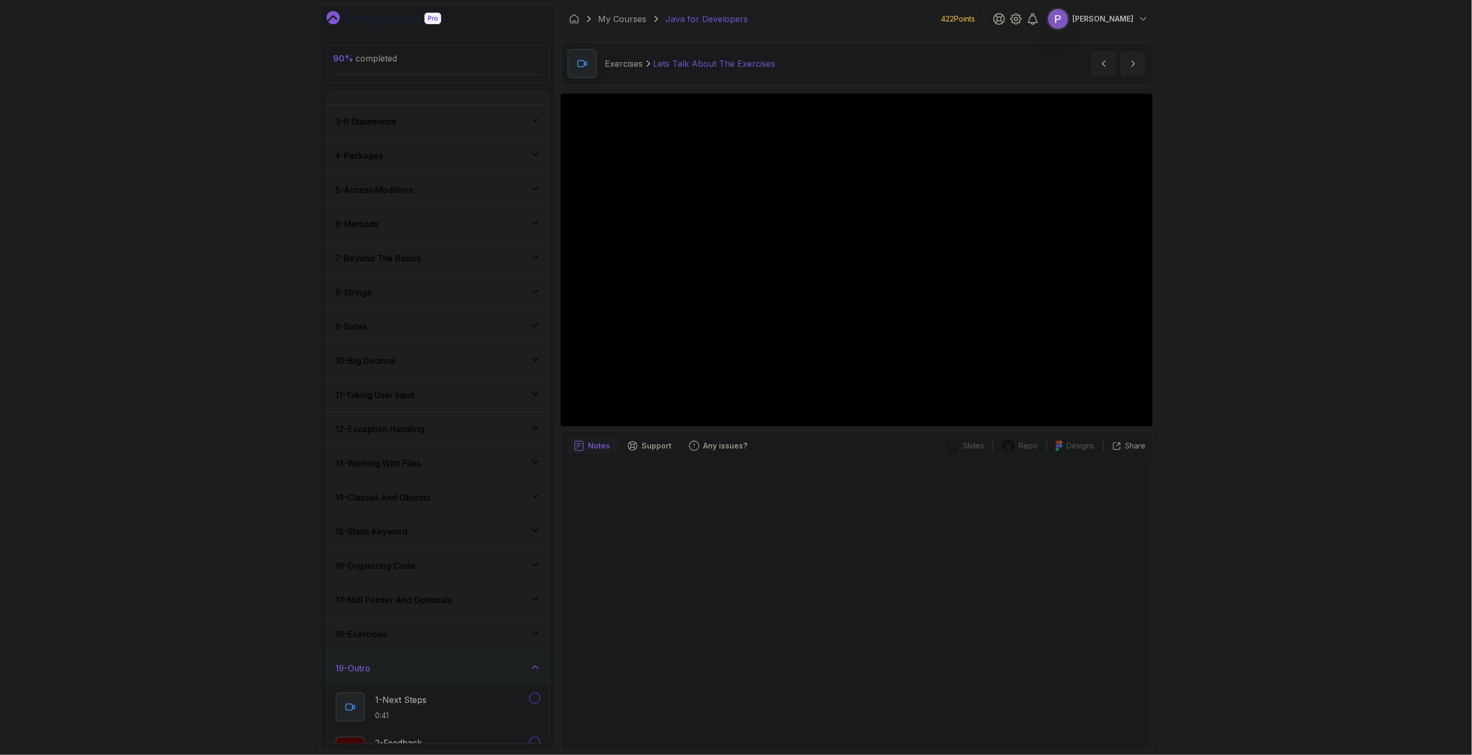
scroll to position [132, 0]
click at [537, 590] on icon at bounding box center [535, 593] width 11 height 11
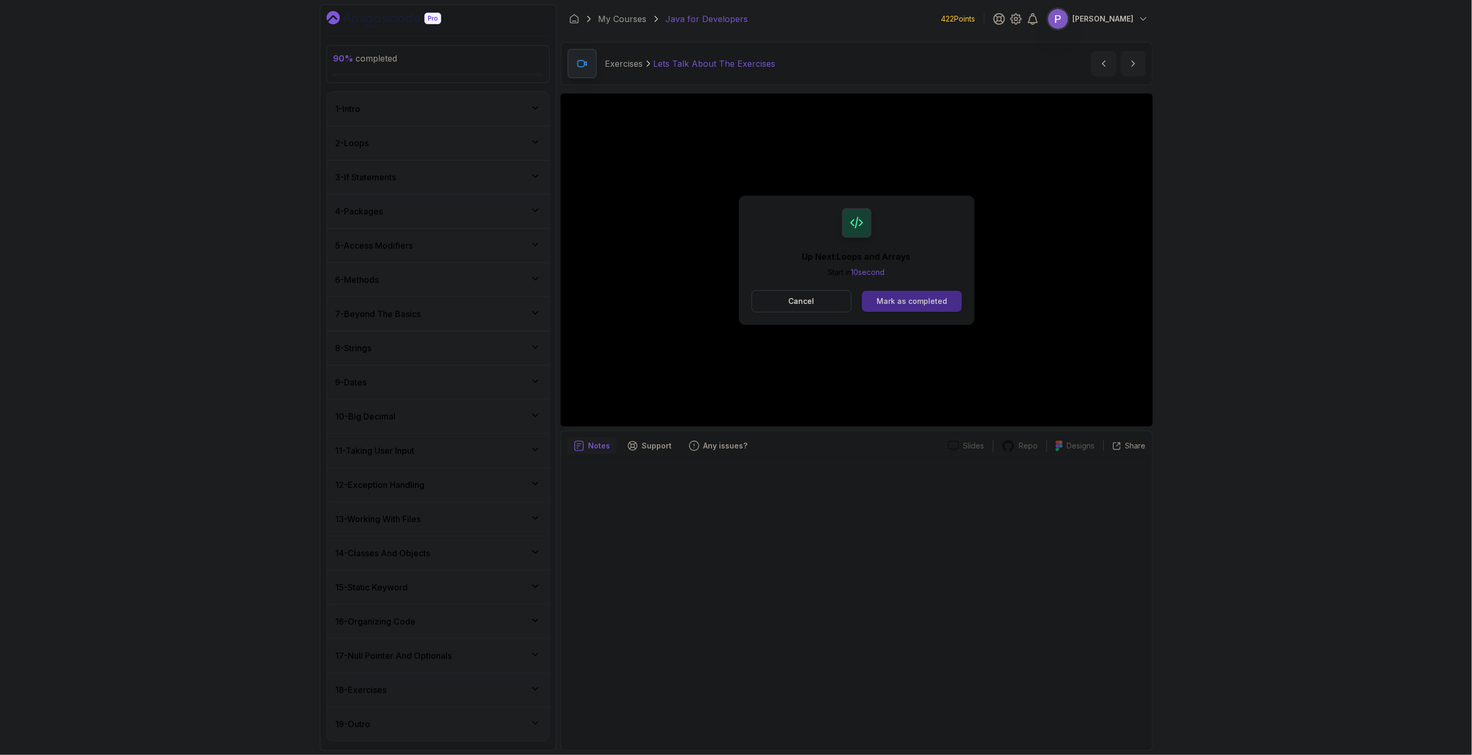
click at [899, 304] on div "Mark as completed" at bounding box center [912, 301] width 70 height 11
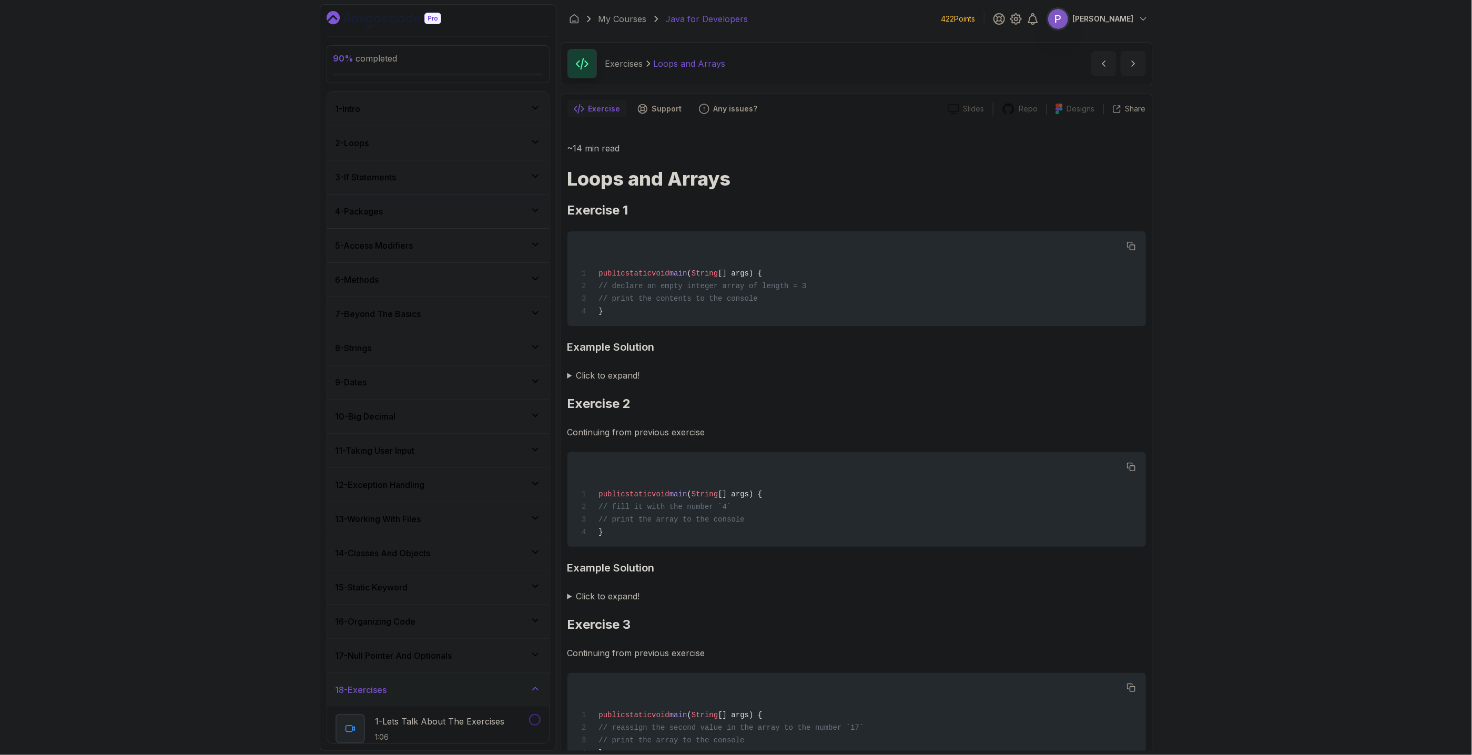
click at [371, 14] on icon "Dashboard" at bounding box center [384, 19] width 115 height 17
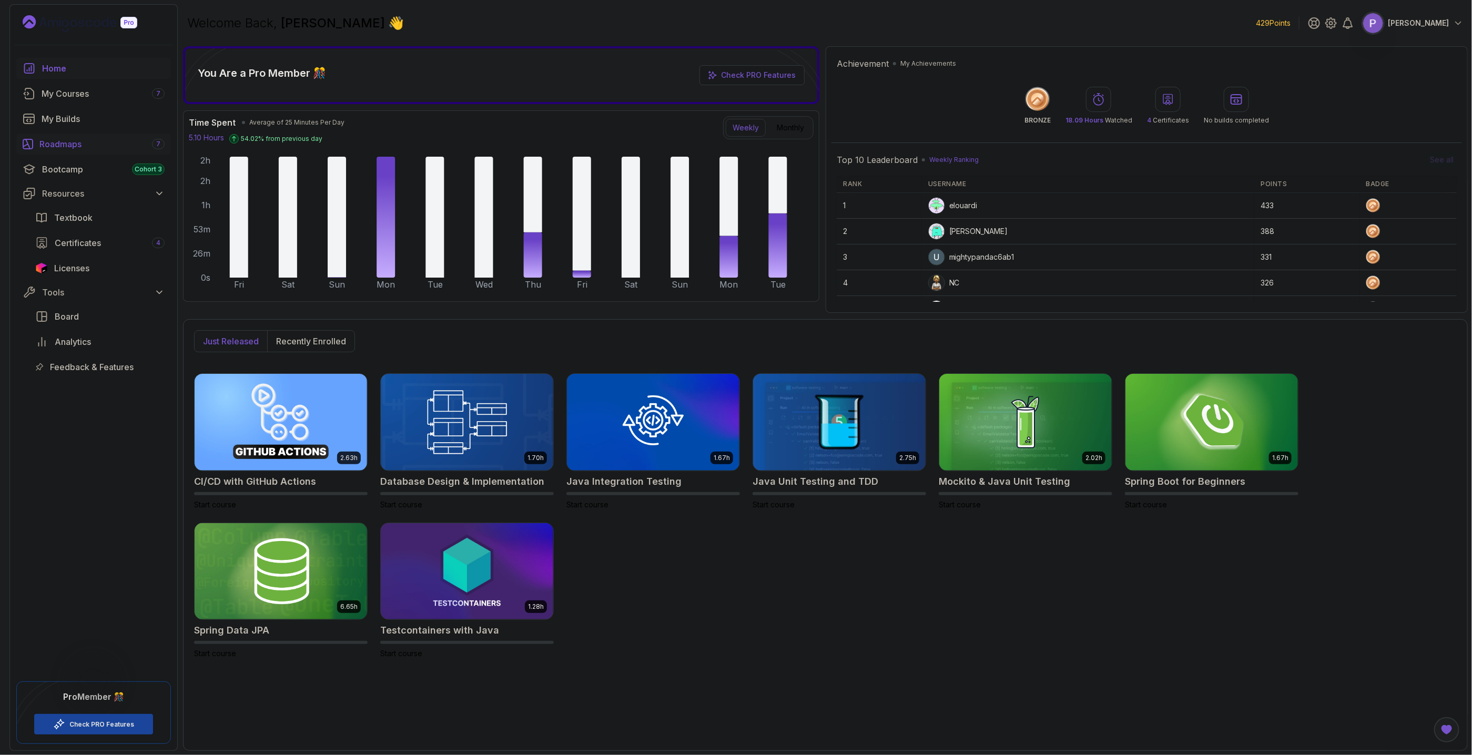
click at [74, 146] on div "Roadmaps 7" at bounding box center [101, 144] width 125 height 13
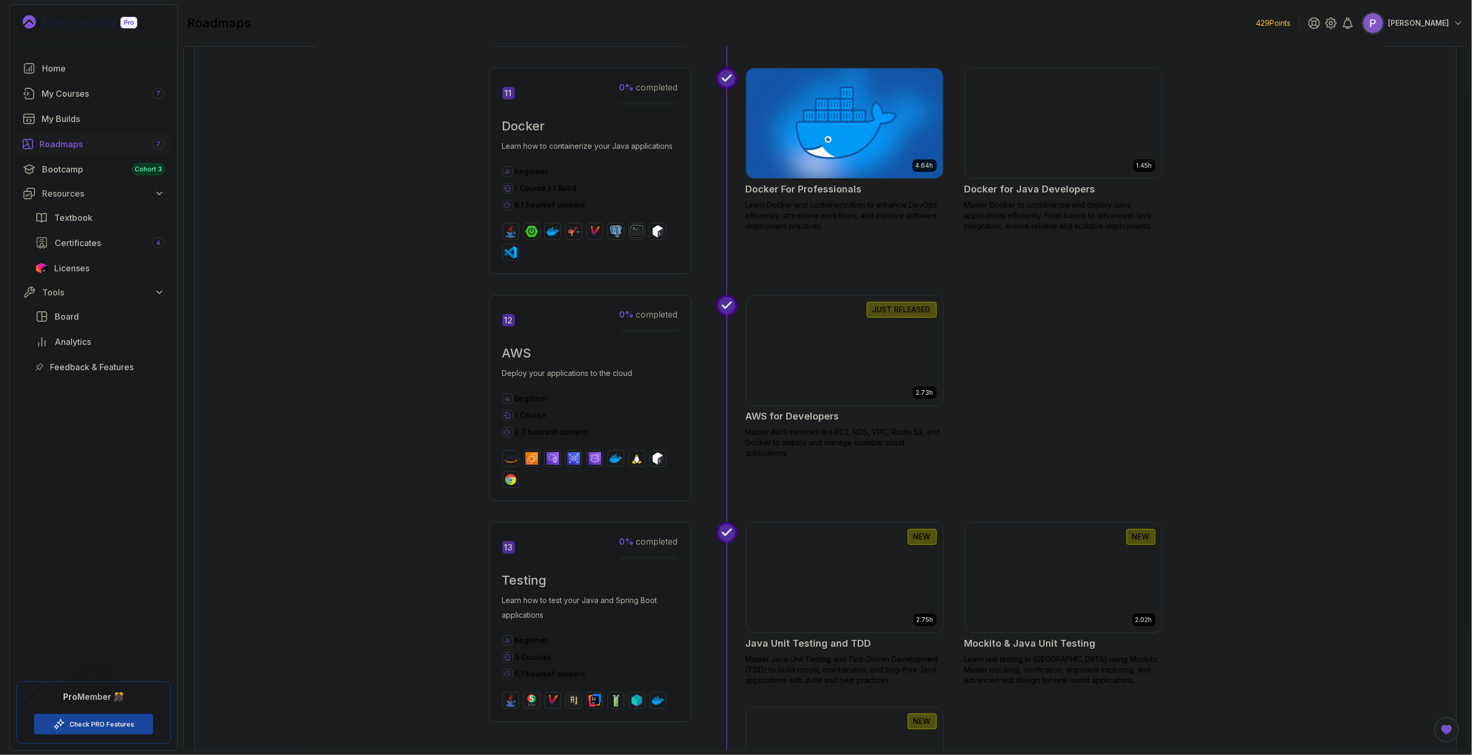
scroll to position [2936, 0]
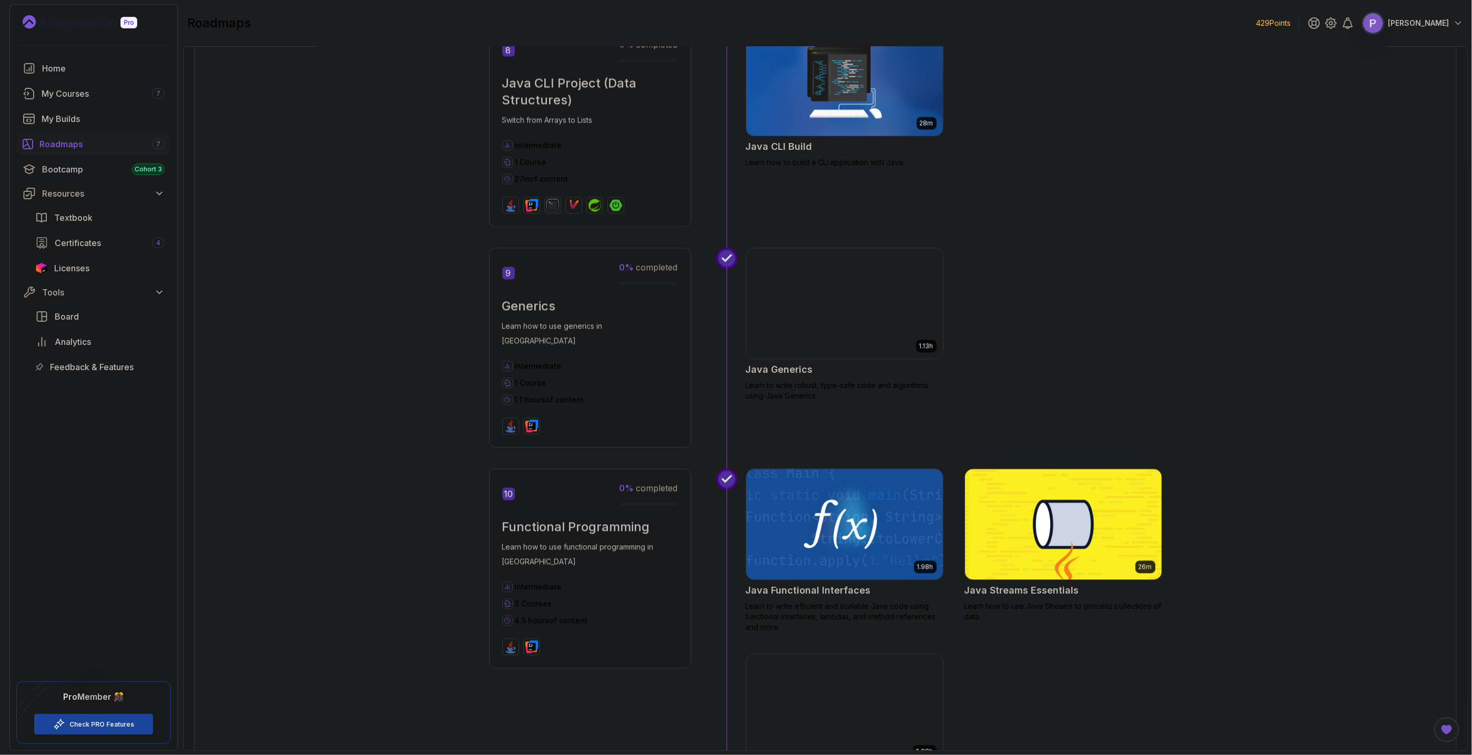
scroll to position [1691, 0]
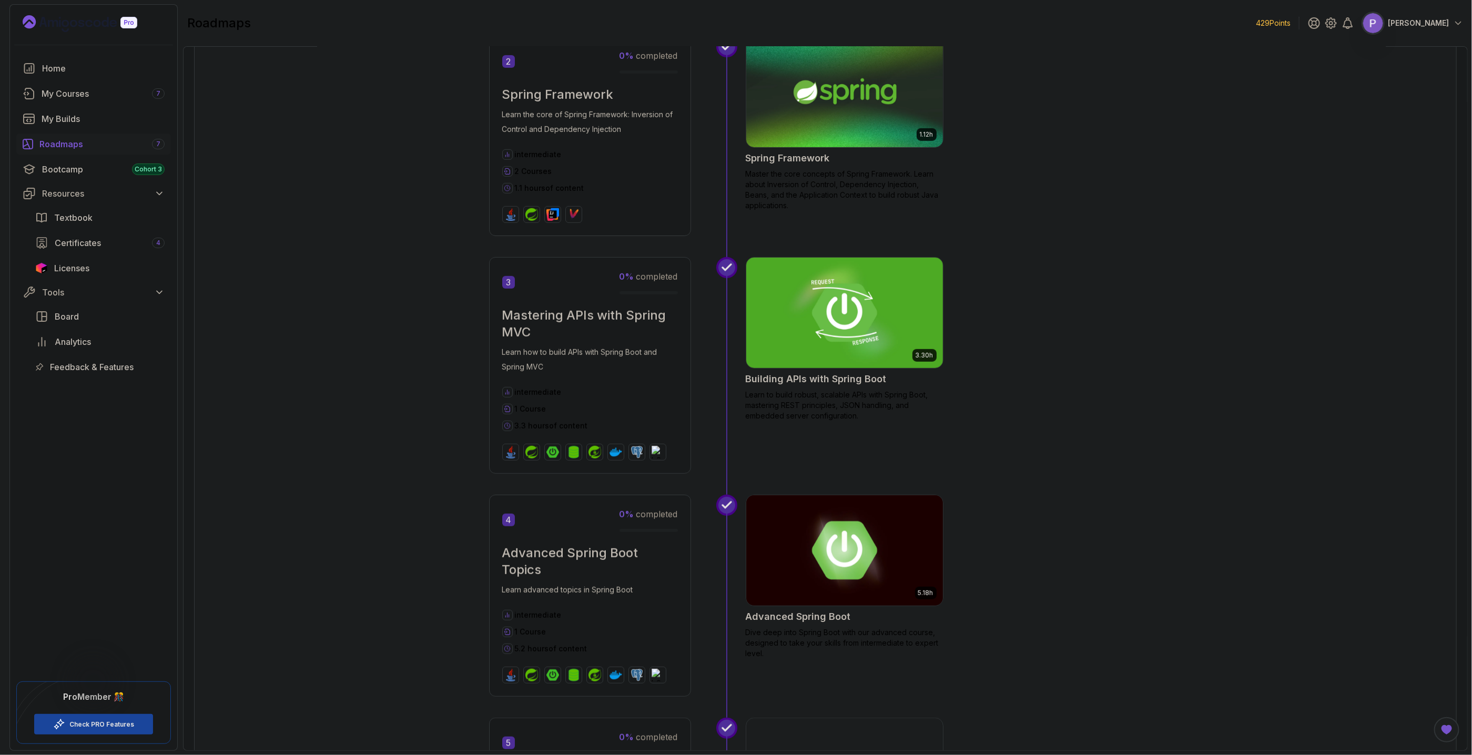
scroll to position [719, 0]
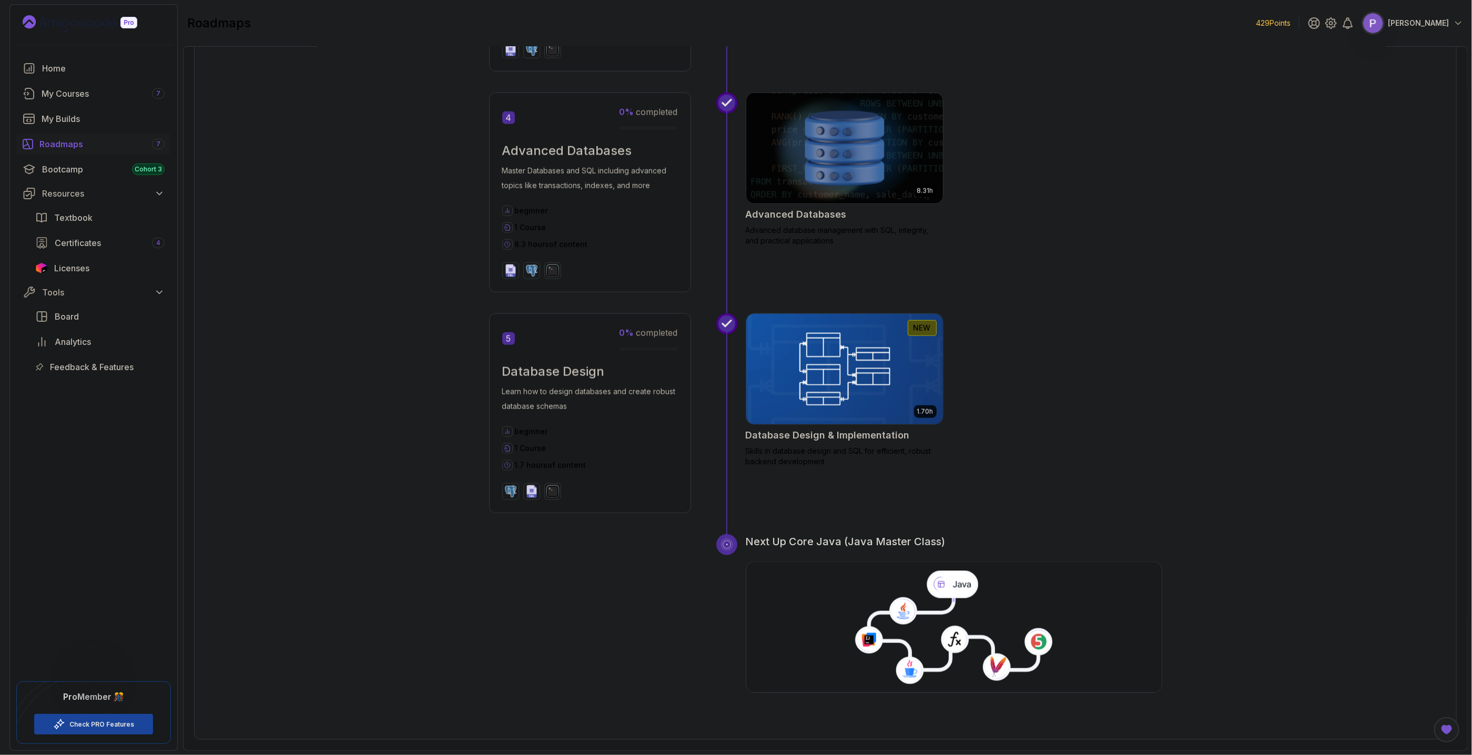
scroll to position [655, 0]
